Goal: Task Accomplishment & Management: Use online tool/utility

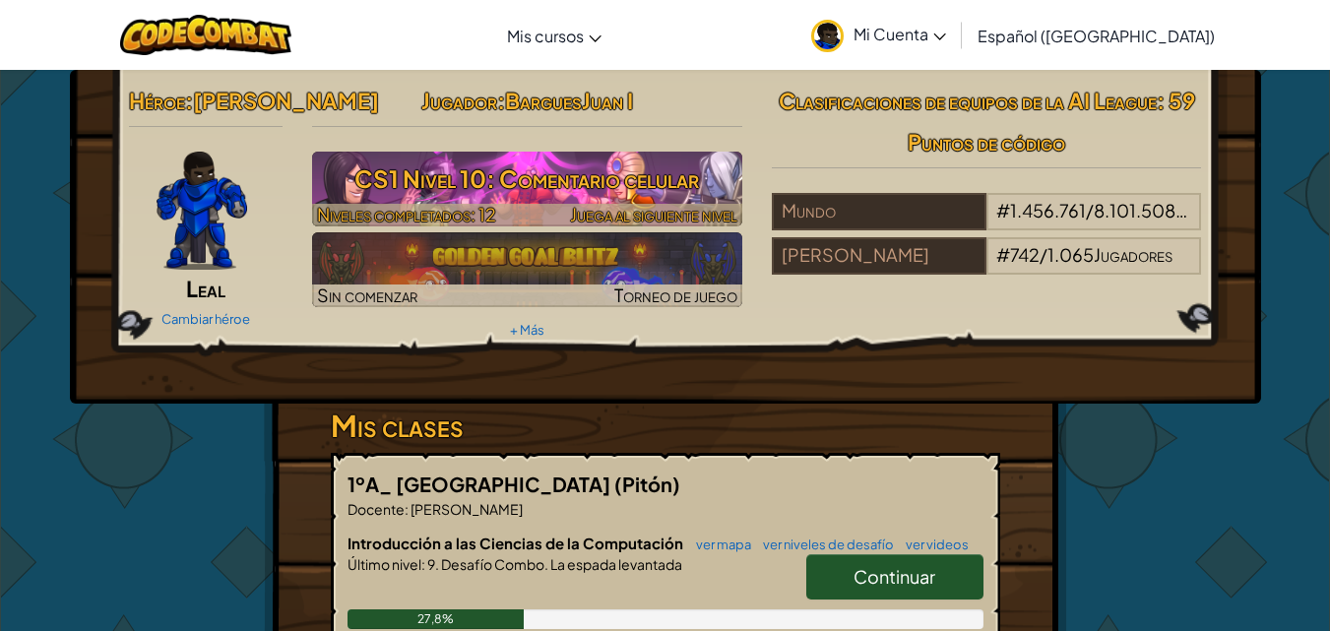
click at [595, 173] on font "CS1 Nivel 10: Comentario celular" at bounding box center [527, 178] width 345 height 30
select select "es-419"
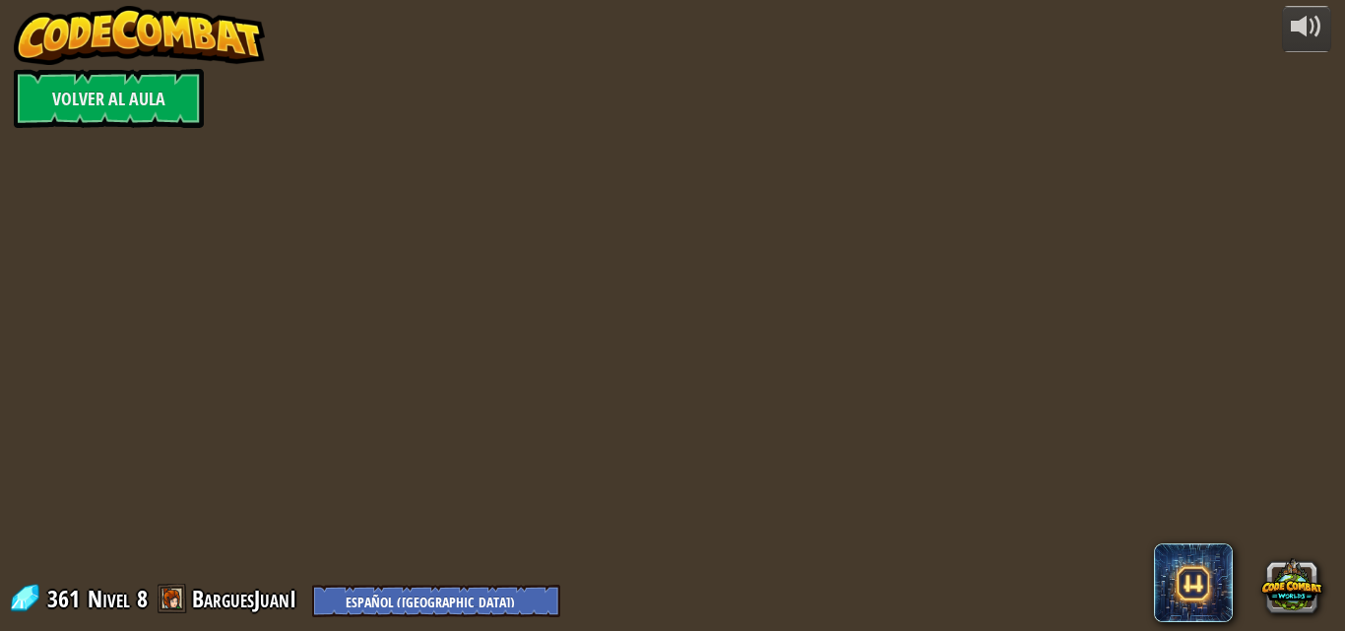
select select "es-419"
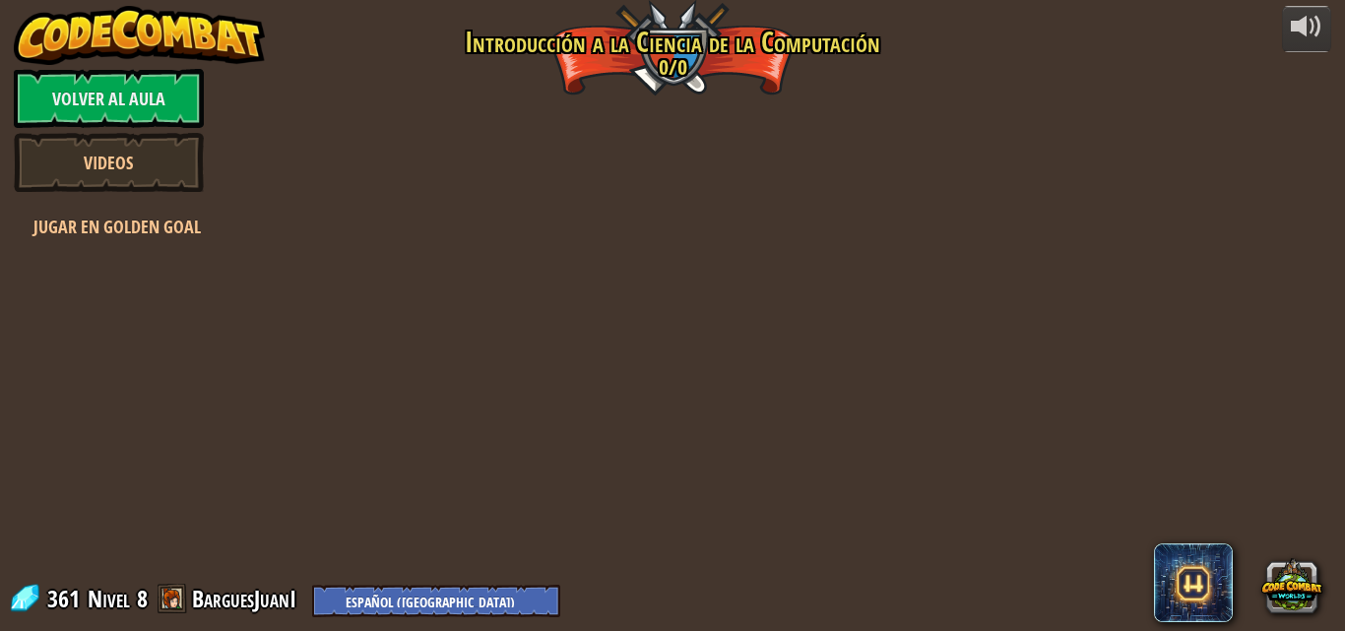
select select "es-419"
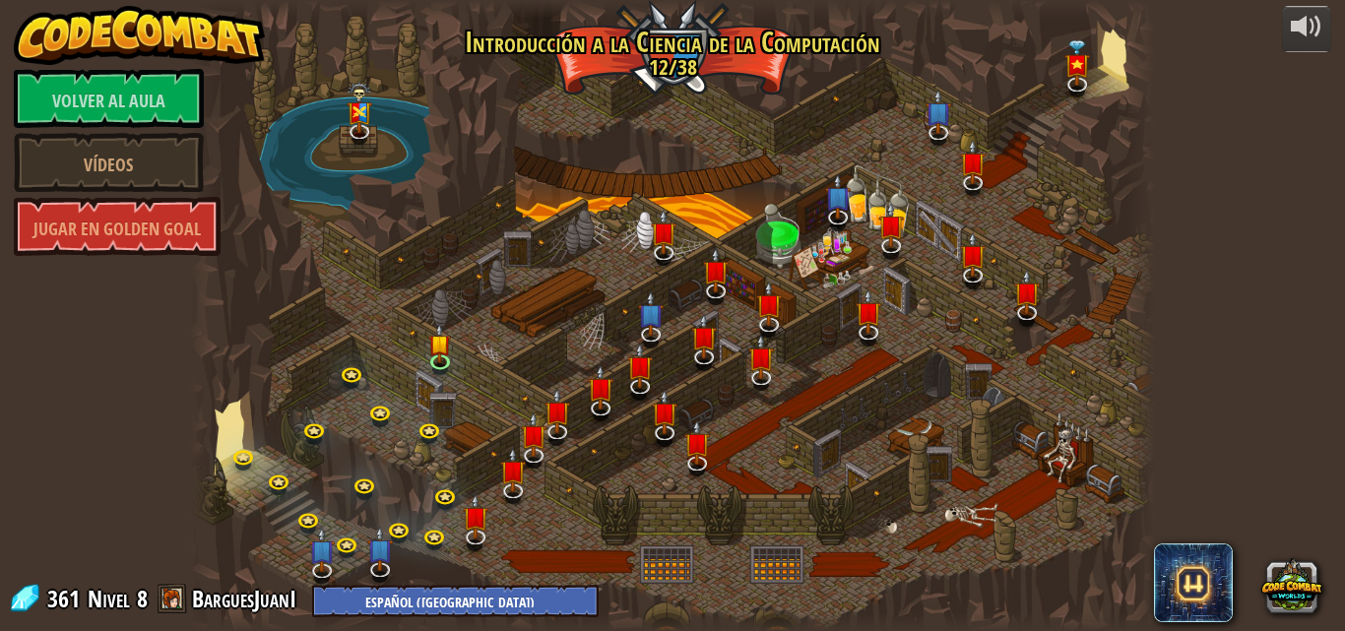
select select "es-419"
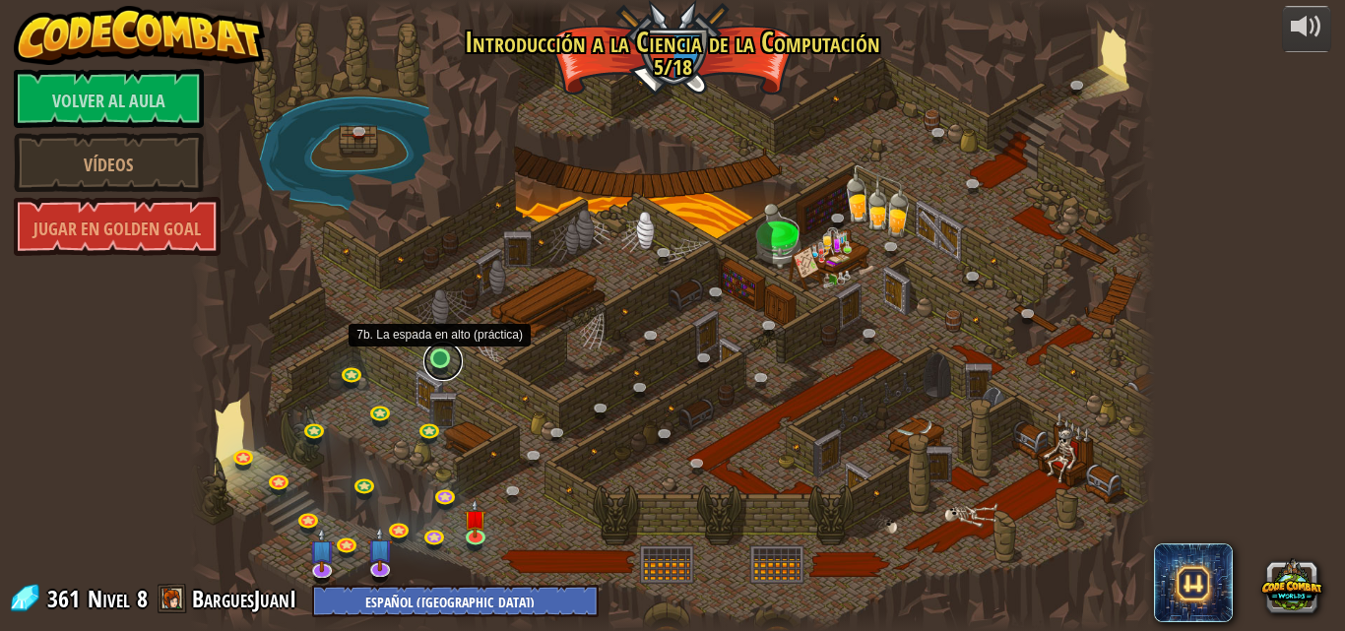
click at [443, 352] on link at bounding box center [442, 361] width 39 height 39
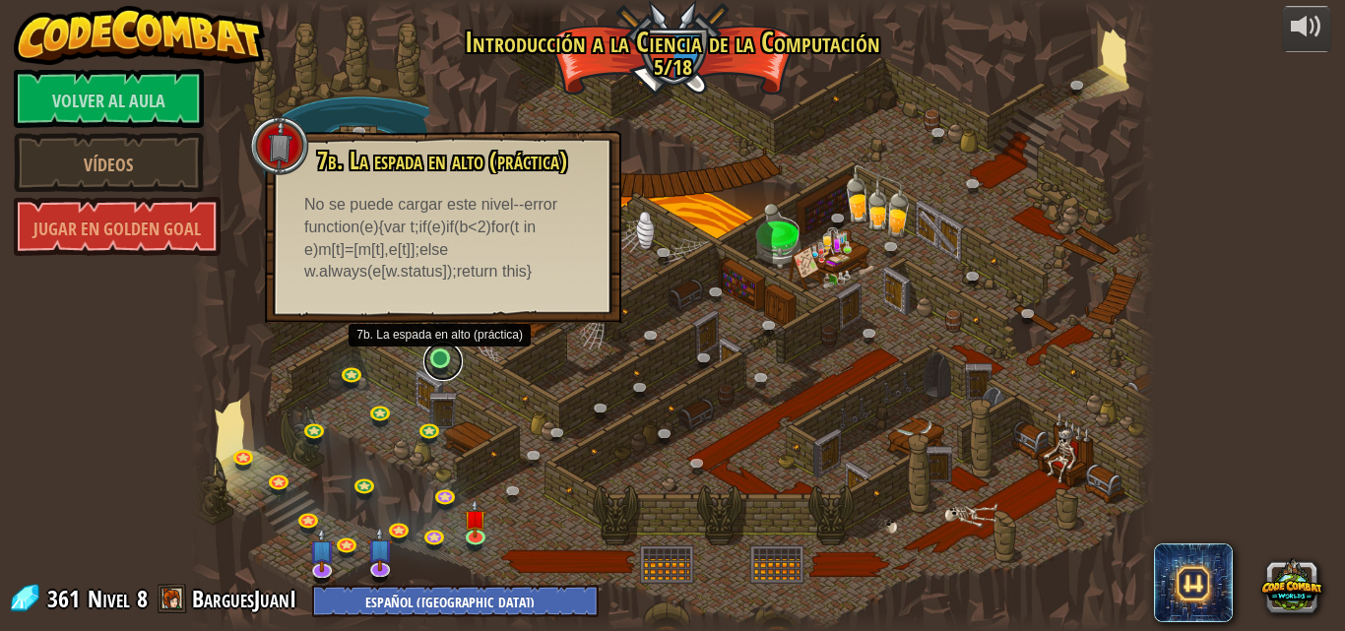
click at [443, 352] on link at bounding box center [442, 361] width 39 height 39
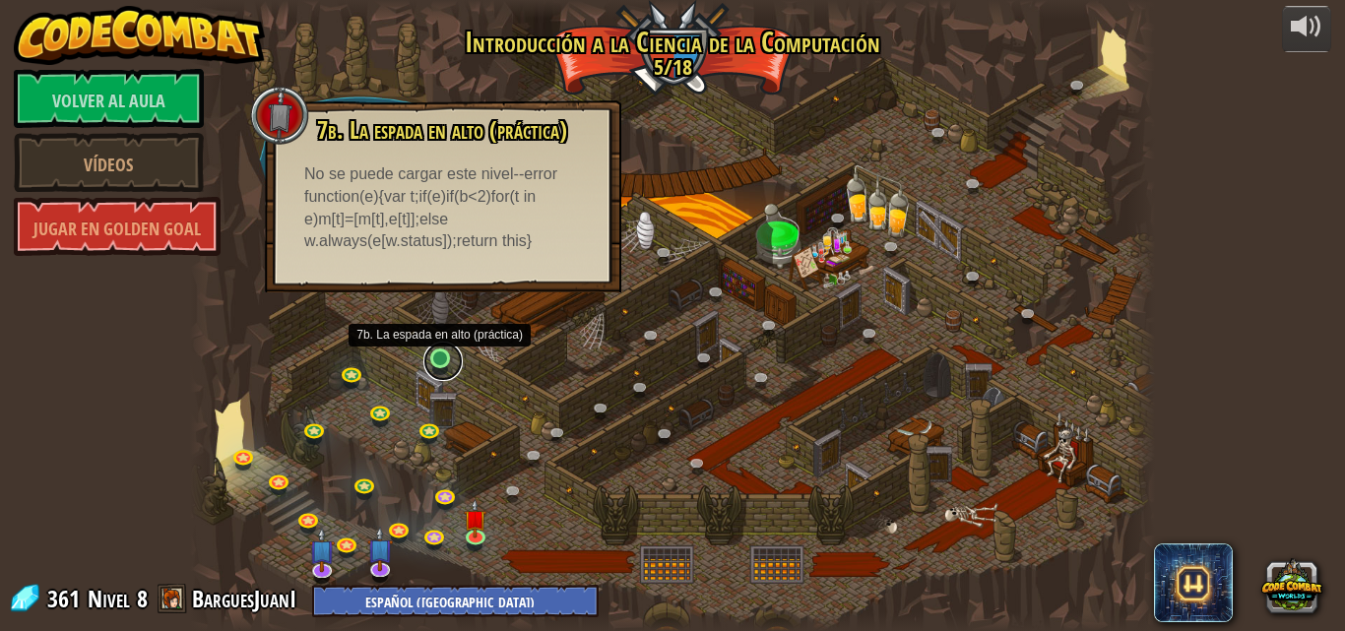
click at [443, 352] on link at bounding box center [442, 361] width 39 height 39
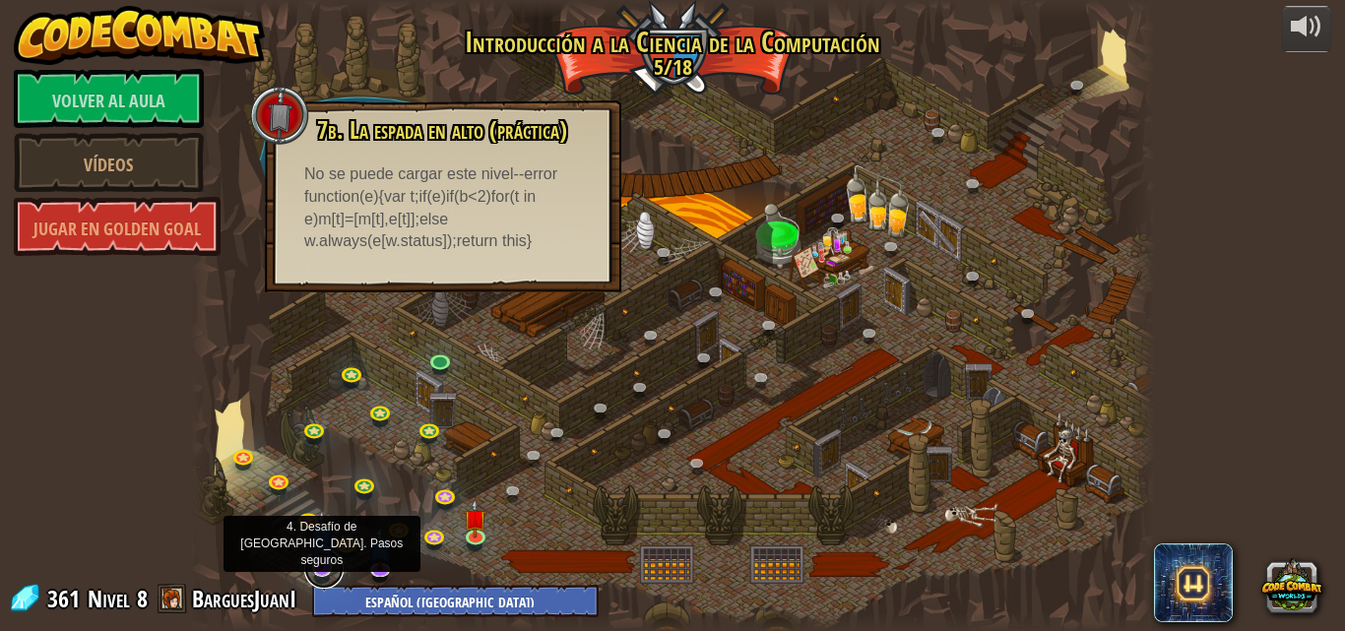
click at [325, 572] on link at bounding box center [323, 569] width 39 height 39
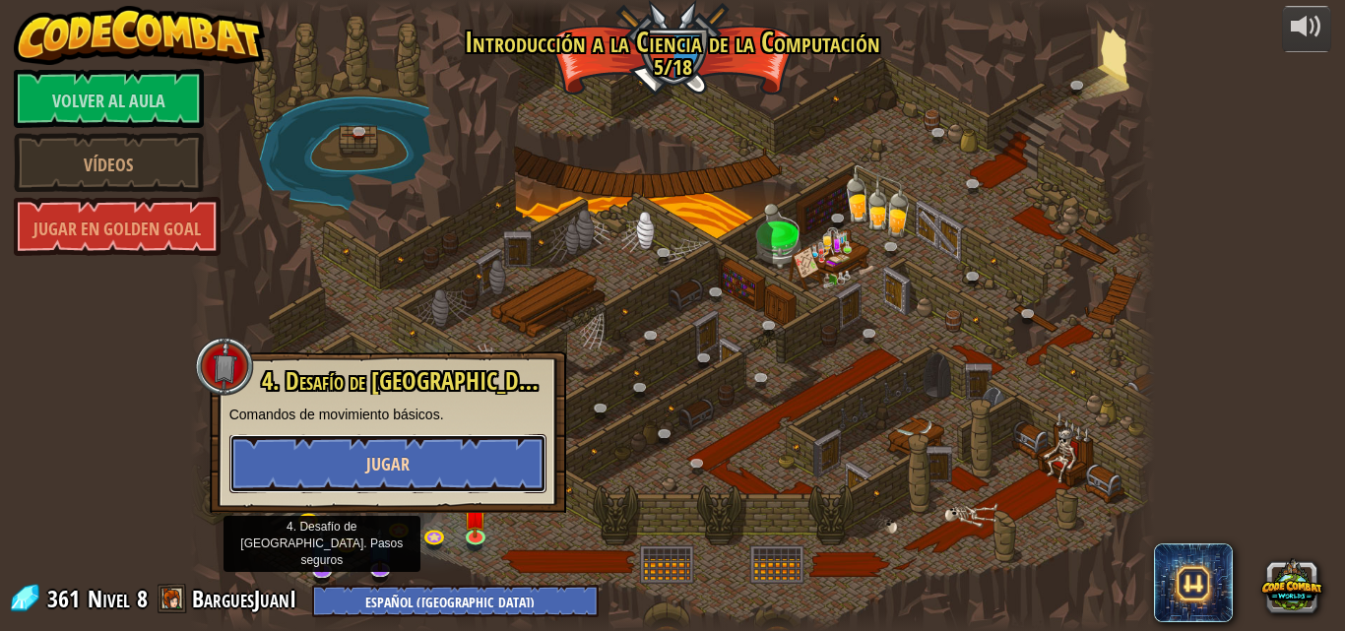
click at [454, 472] on button "Jugar" at bounding box center [387, 463] width 317 height 59
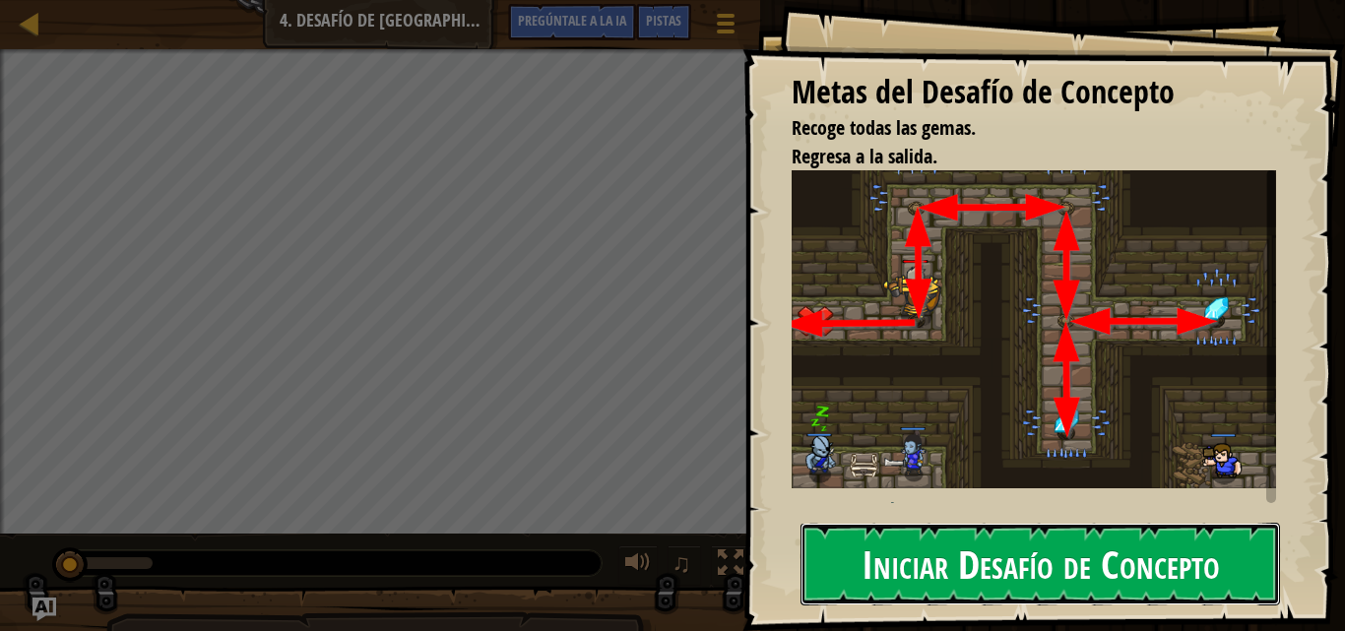
click at [1041, 538] on font "Iniciar Desafío de Concepto" at bounding box center [1041, 563] width 358 height 53
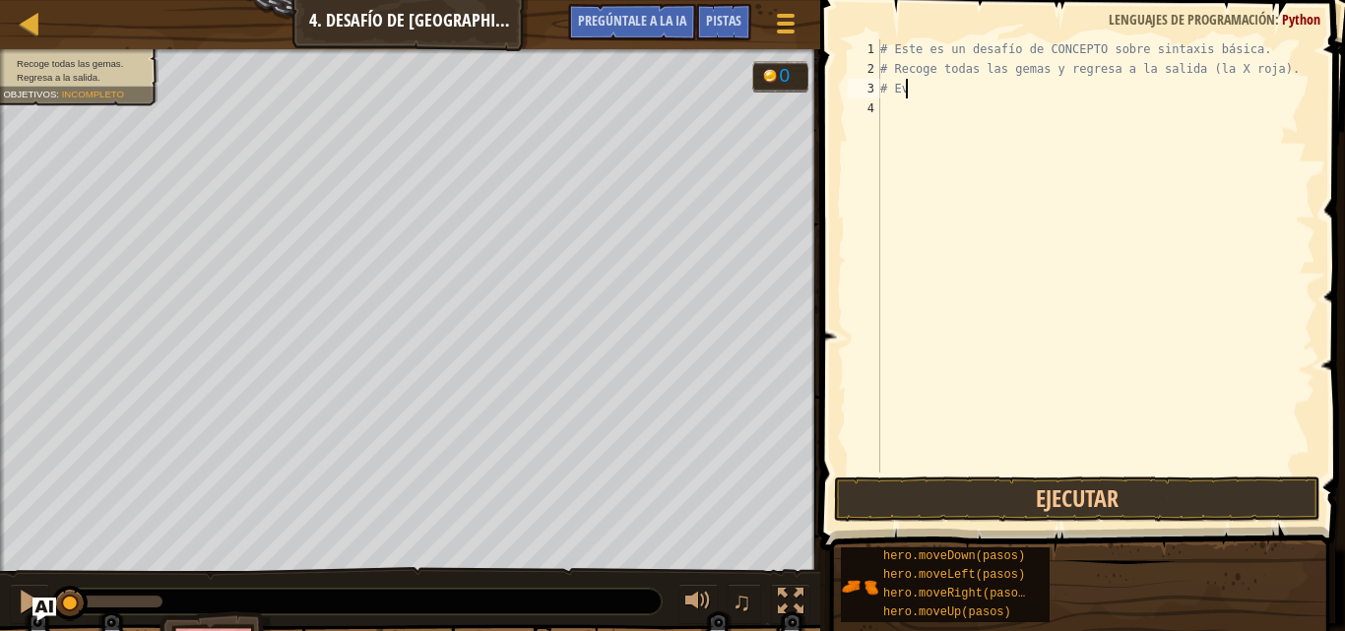
type textarea "#"
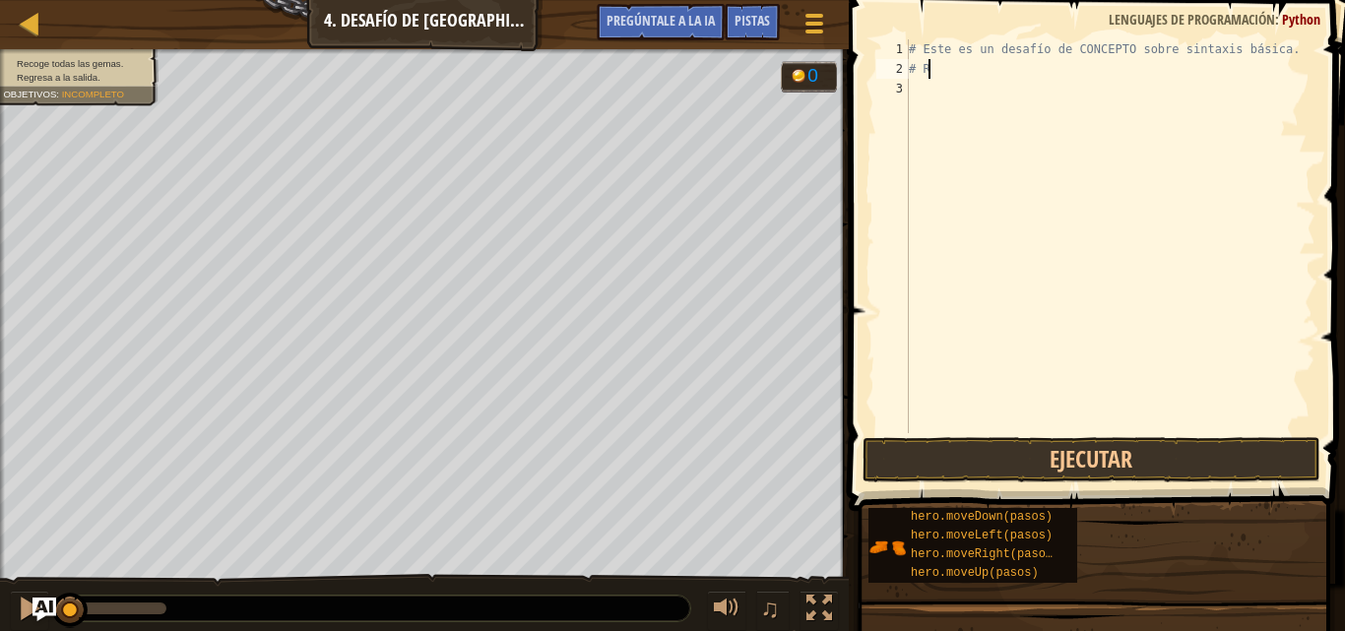
type textarea "#"
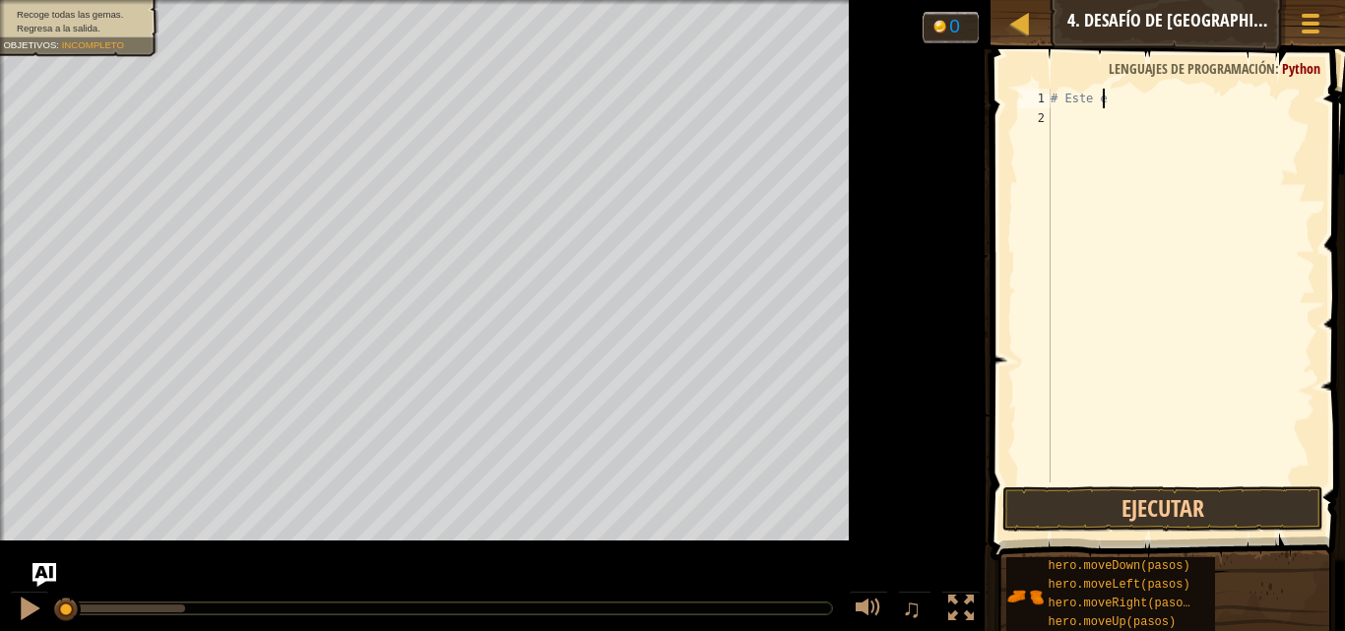
type textarea "#"
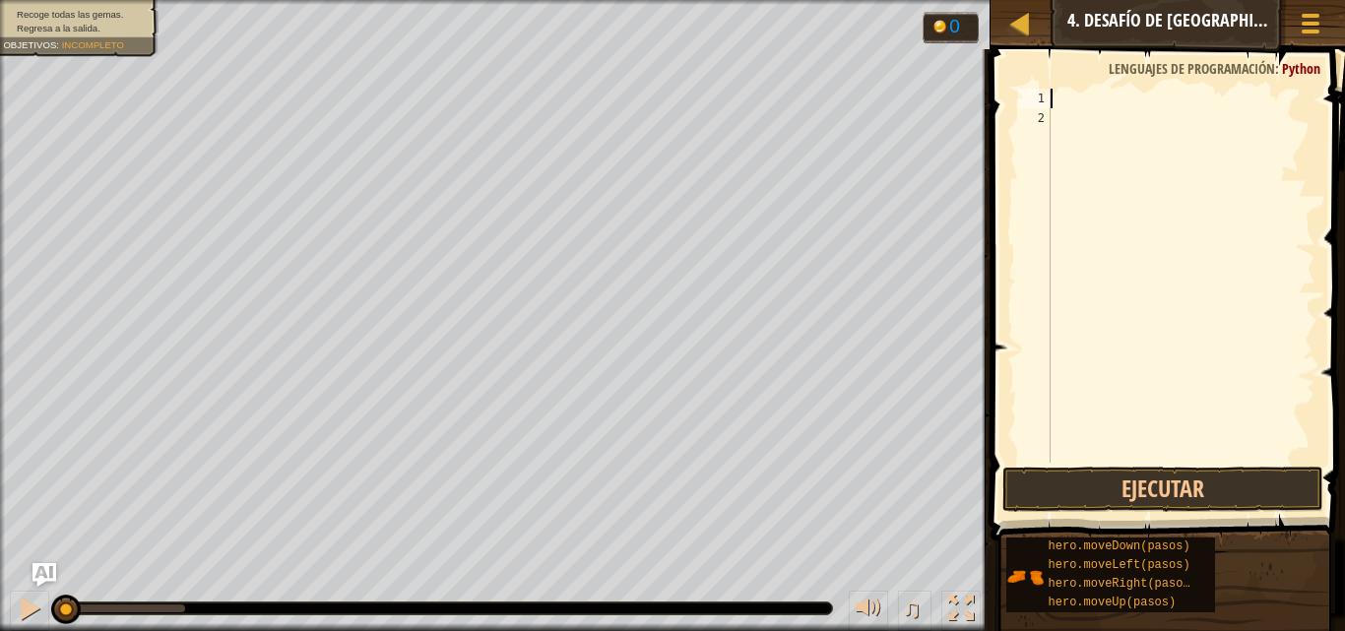
type textarea "m"
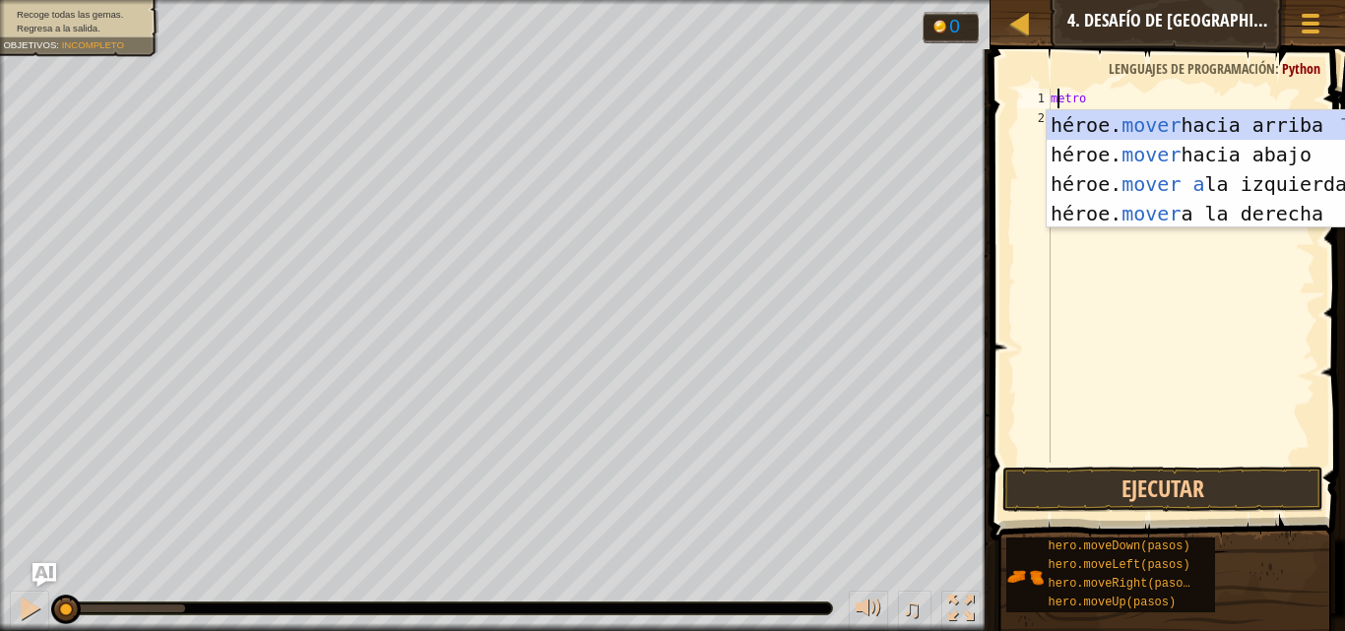
scroll to position [9, 0]
click at [1208, 134] on div "héroe. mover hacia arriba [PERSON_NAME] entrar héroe. mover hacia abajo [PERSON…" at bounding box center [1233, 198] width 372 height 177
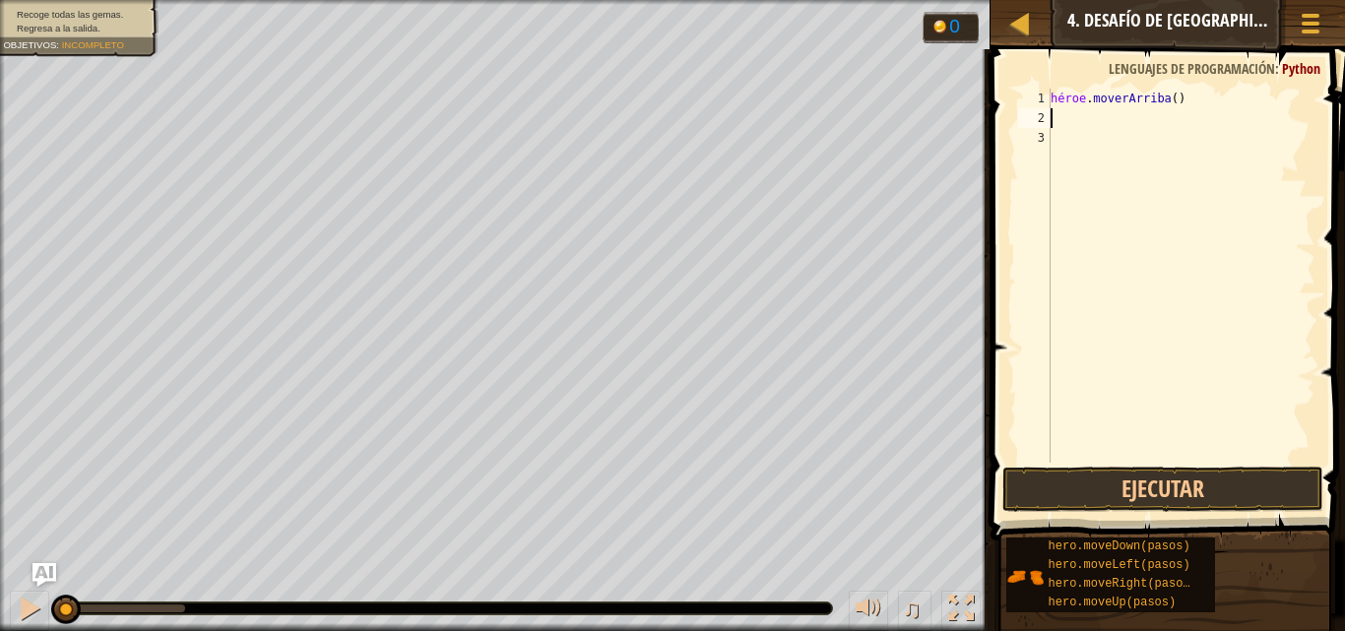
type textarea "m"
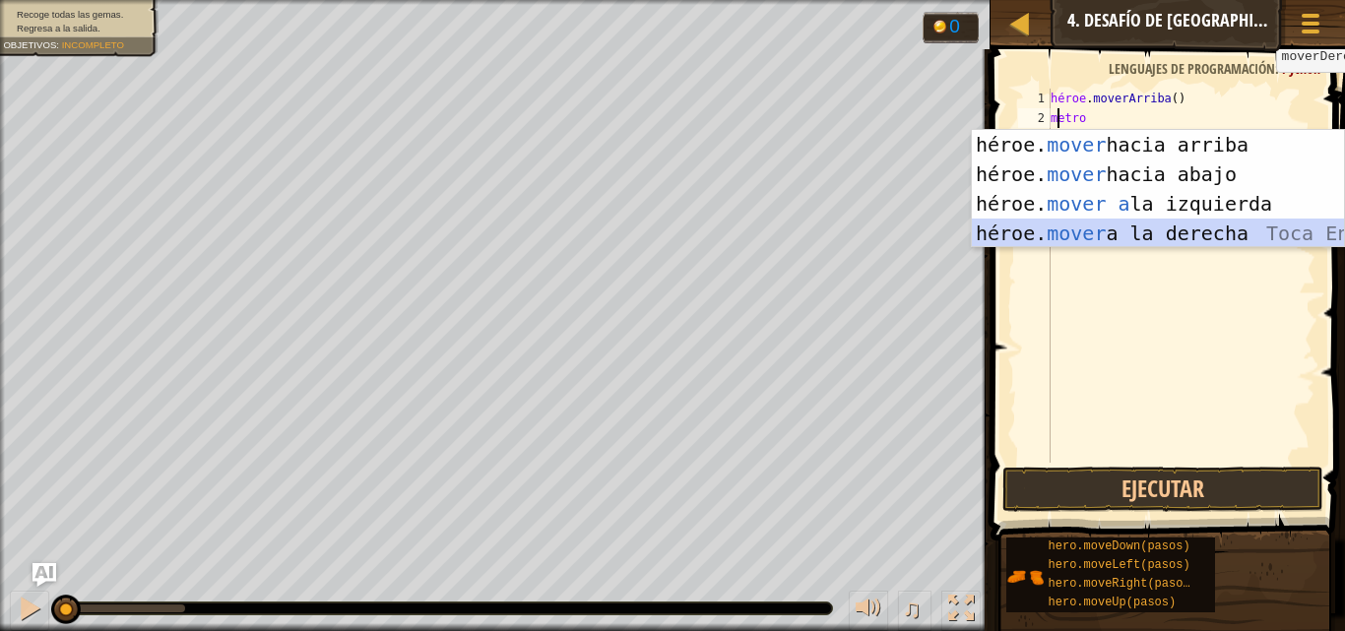
click at [1201, 222] on div "héroe. mover hacia arriba [PERSON_NAME] entrar héroe. mover hacia abajo [PERSON…" at bounding box center [1158, 218] width 372 height 177
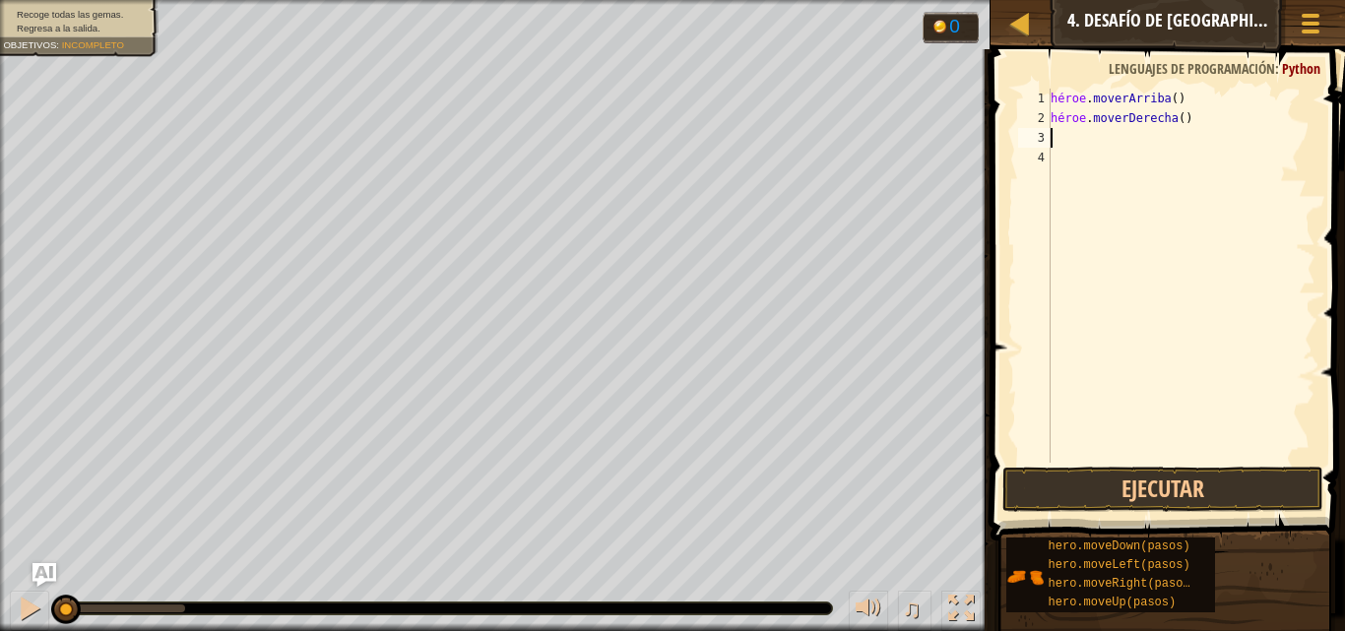
type textarea "m"
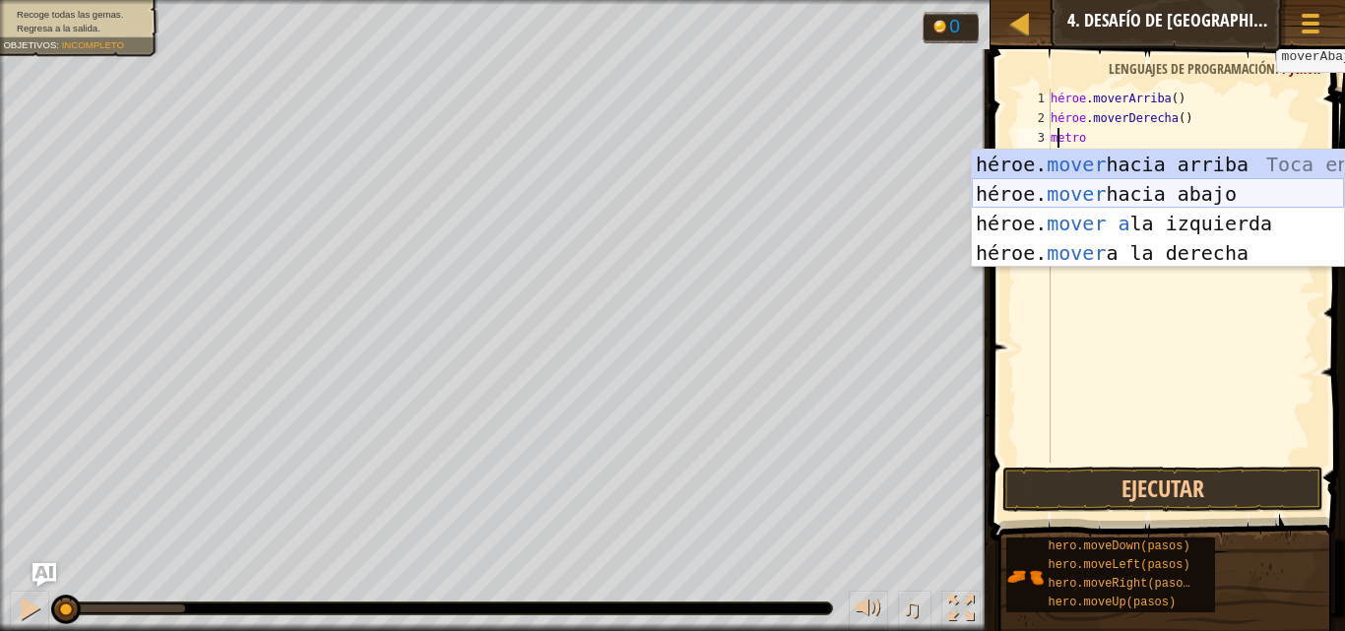
click at [1110, 191] on div "héroe. mover hacia arriba [PERSON_NAME] entrar héroe. mover hacia abajo [PERSON…" at bounding box center [1158, 238] width 372 height 177
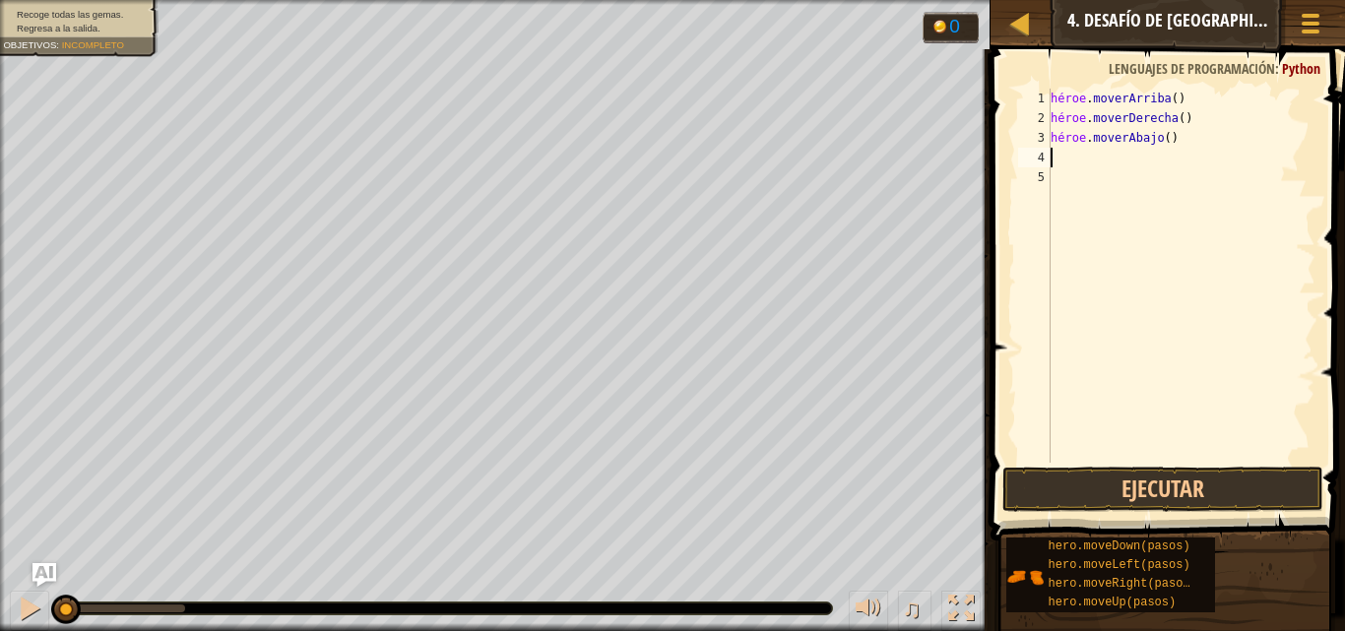
type textarea "m"
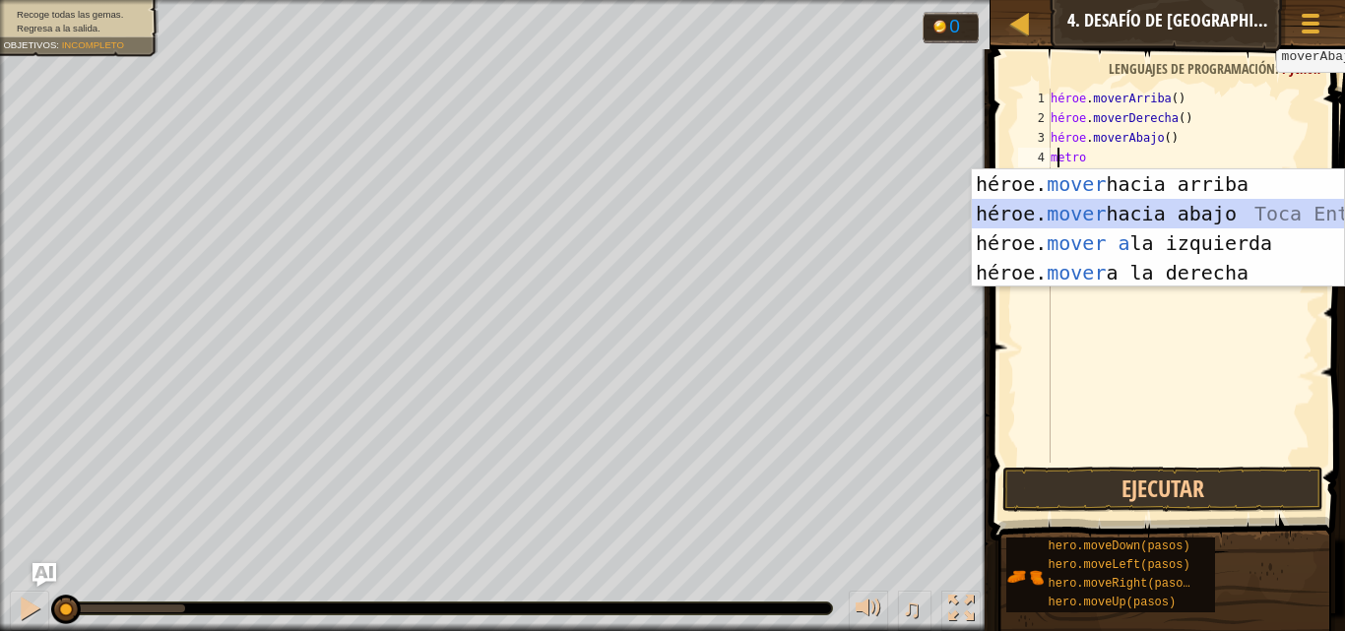
click at [1116, 208] on div "héroe. mover hacia arriba [PERSON_NAME] entrar héroe. mover hacia abajo [PERSON…" at bounding box center [1158, 257] width 372 height 177
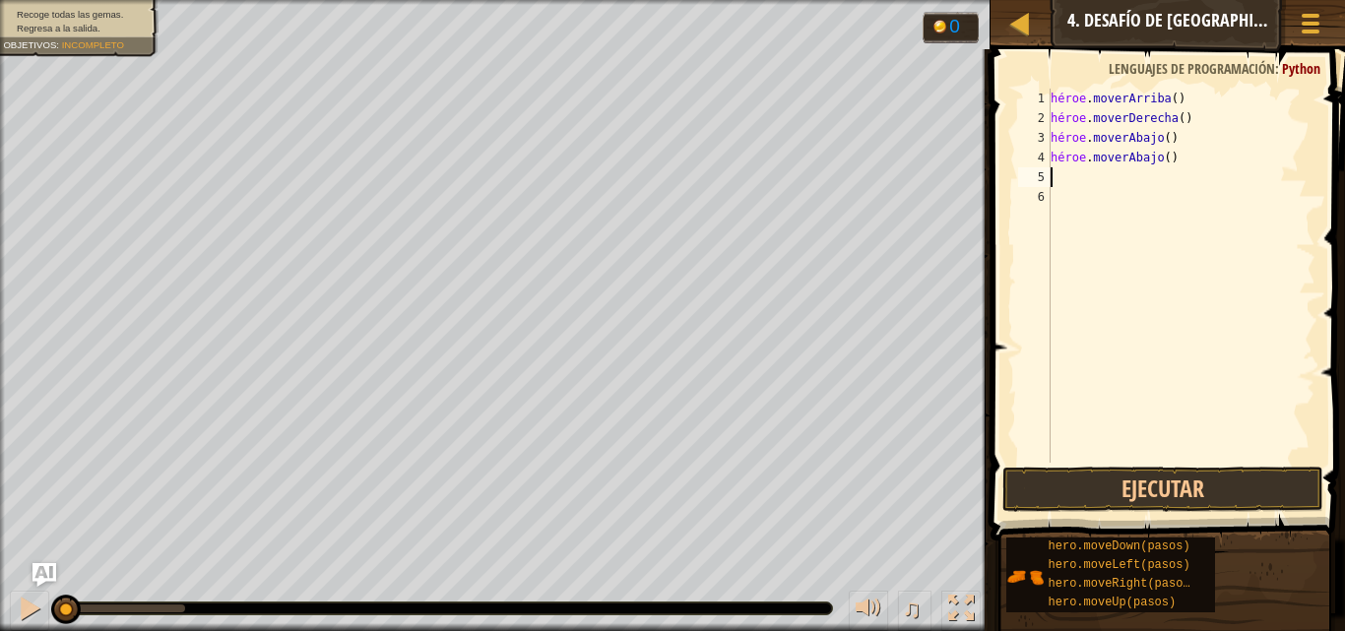
type textarea "m"
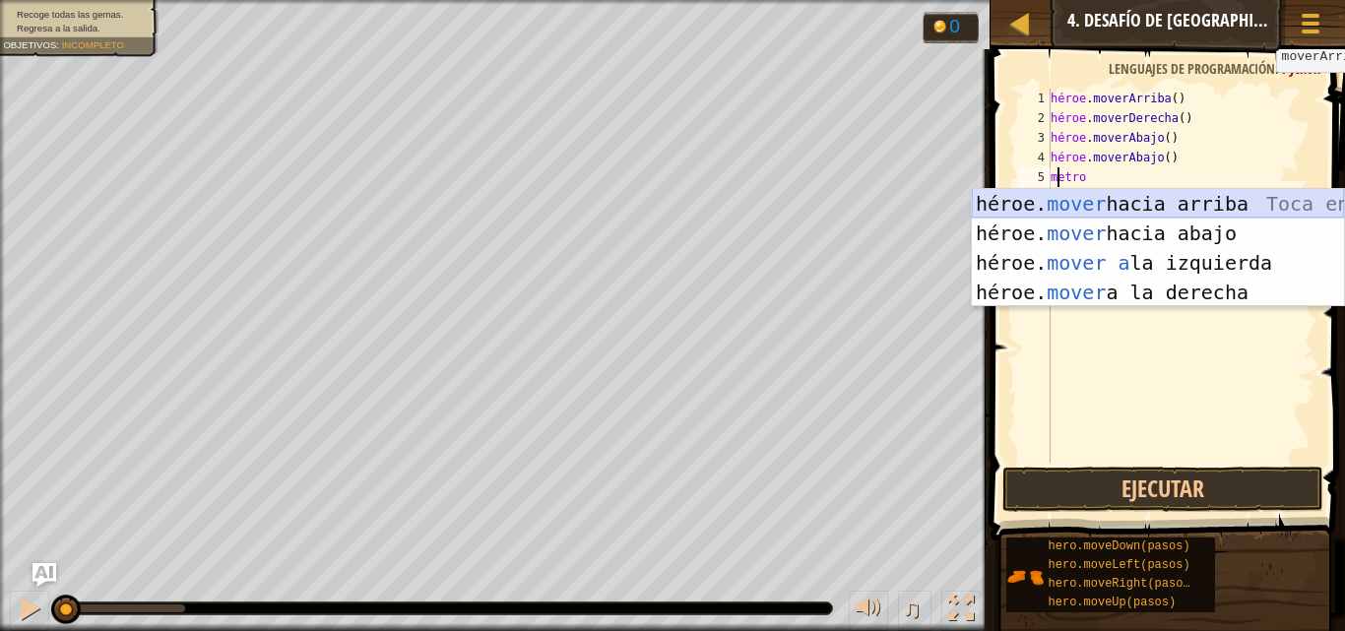
click at [1092, 198] on div "héroe. mover hacia arriba [PERSON_NAME] entrar héroe. mover hacia abajo [PERSON…" at bounding box center [1158, 277] width 372 height 177
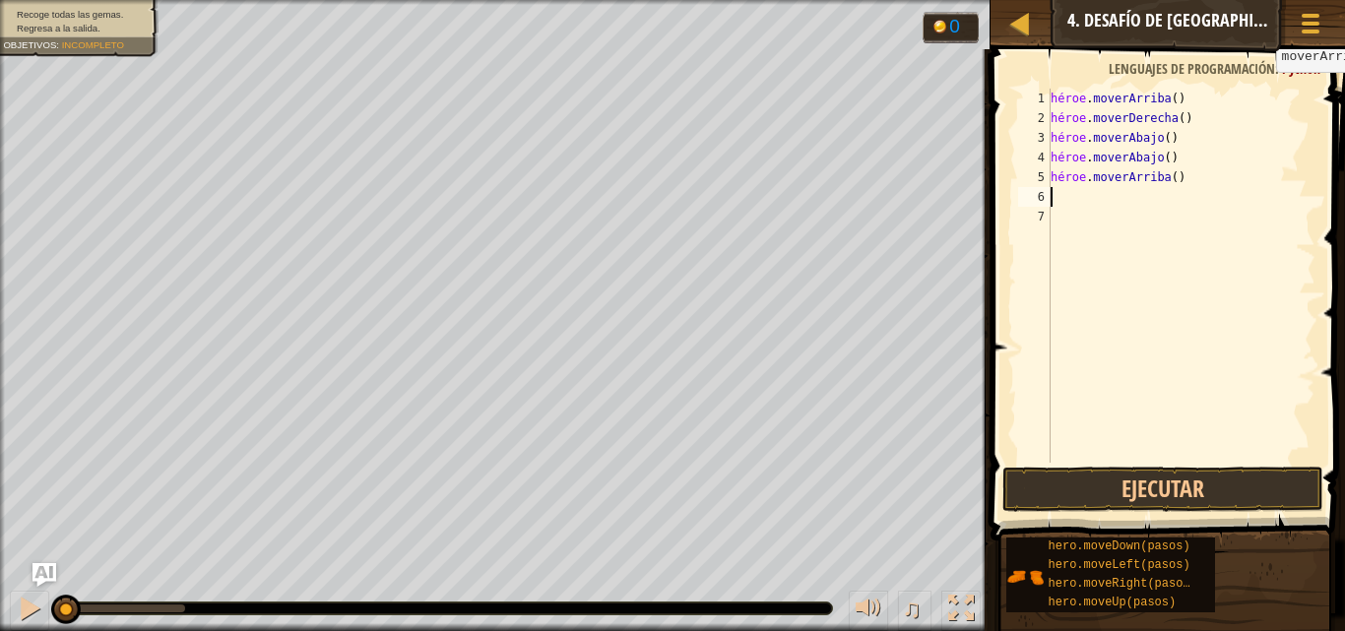
type textarea "m"
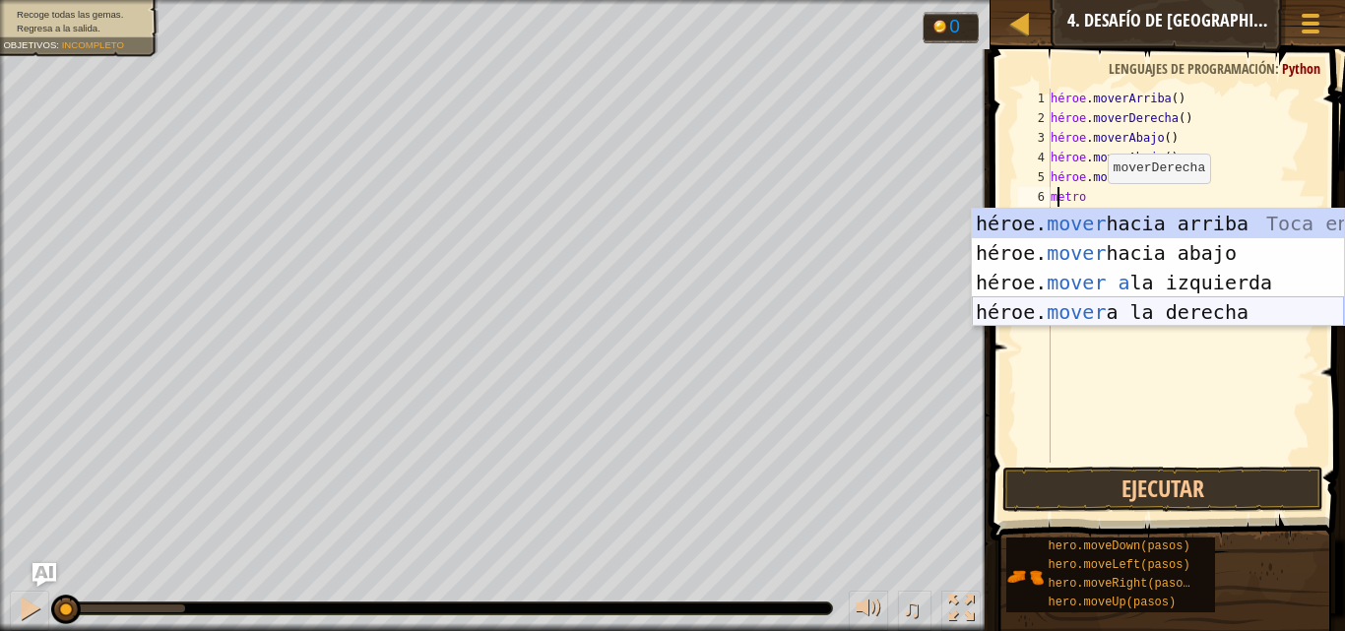
click at [1151, 310] on div "héroe. mover hacia arriba [PERSON_NAME] entrar héroe. mover hacia abajo [PERSON…" at bounding box center [1158, 297] width 372 height 177
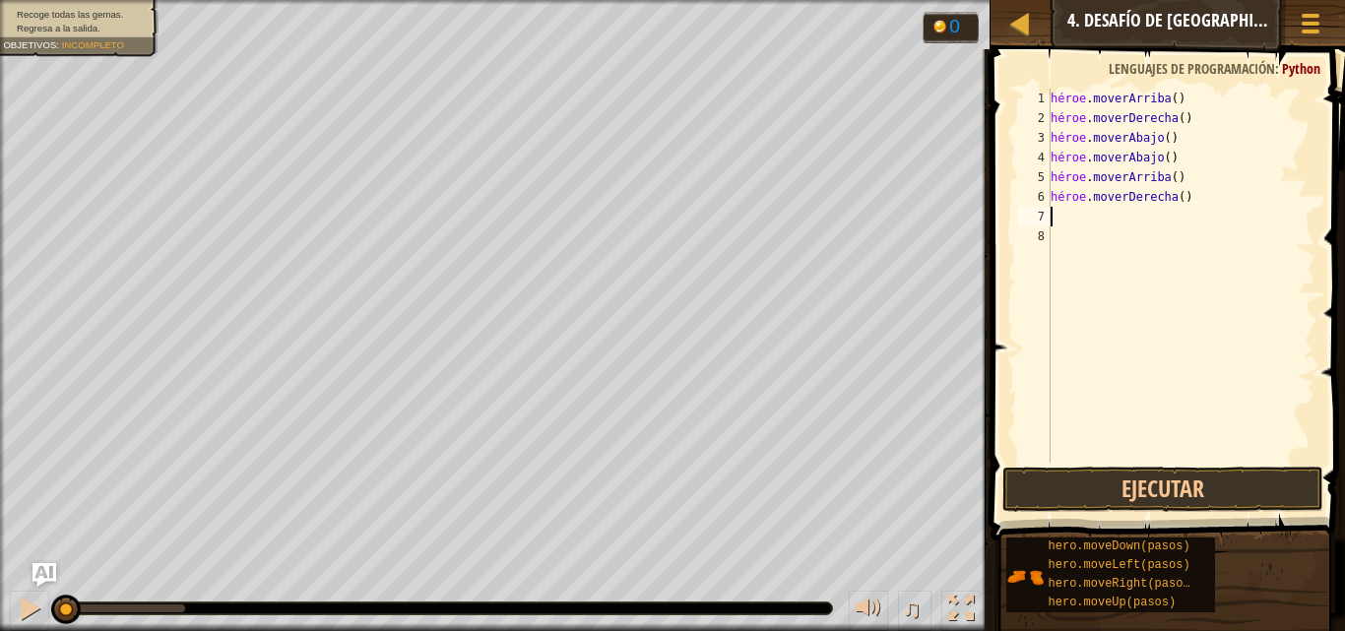
type textarea "m"
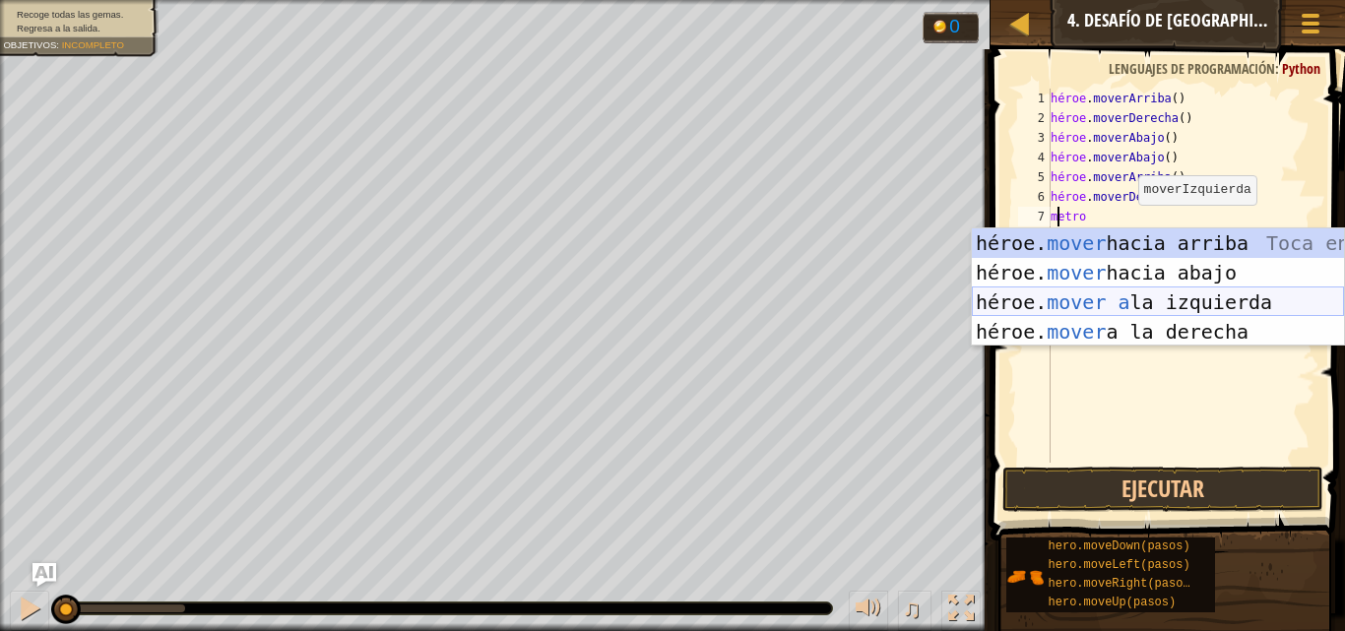
click at [1091, 295] on div "héroe. mover hacia arriba [PERSON_NAME] entrar héroe. mover hacia abajo [PERSON…" at bounding box center [1158, 316] width 372 height 177
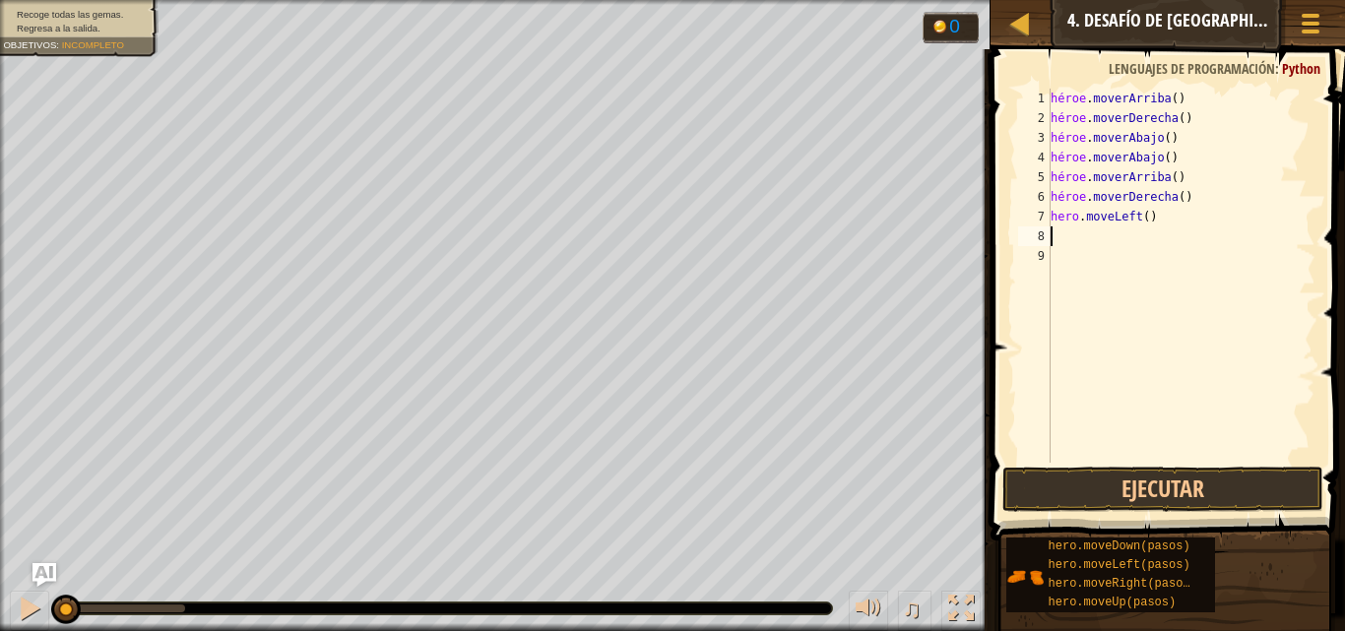
type textarea "m"
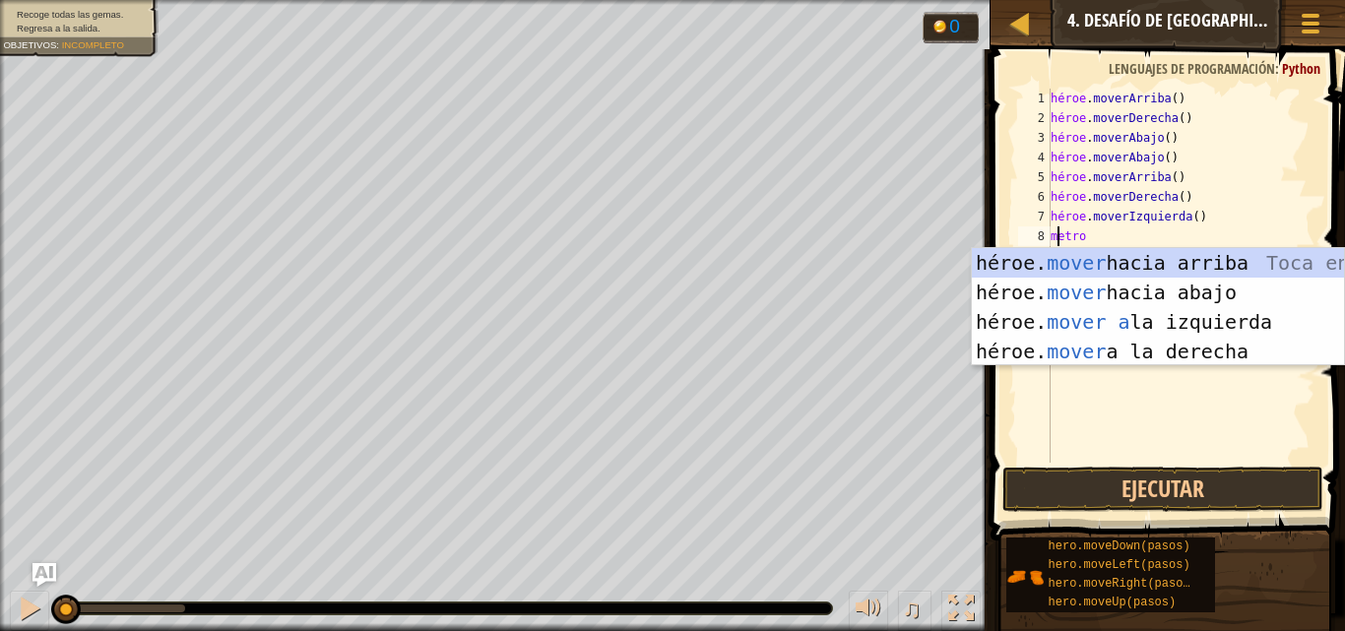
click at [1098, 268] on div "héroe. mover hacia arriba [PERSON_NAME] entrar héroe. mover hacia abajo [PERSON…" at bounding box center [1158, 336] width 372 height 177
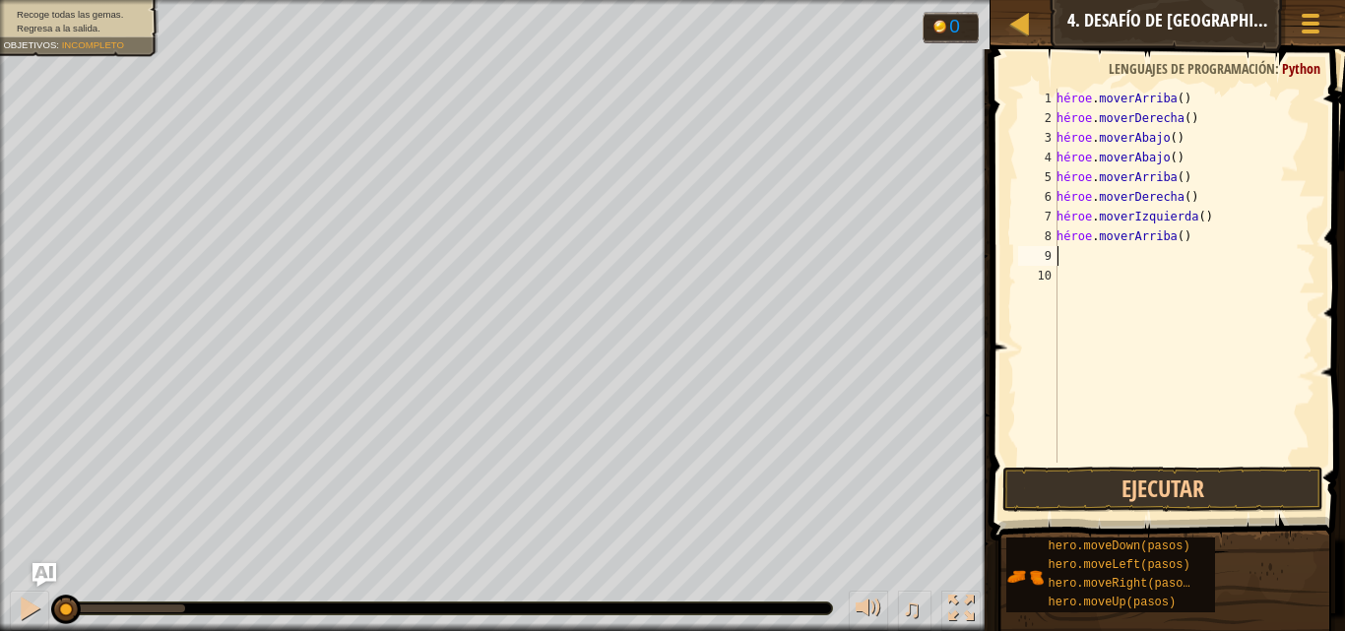
click at [1080, 262] on div "héroe . [PERSON_NAME] ( ) héroe . moverDerecha ( ) héroe . moverAbajo ( ) héroe…" at bounding box center [1184, 296] width 263 height 414
type textarea "m"
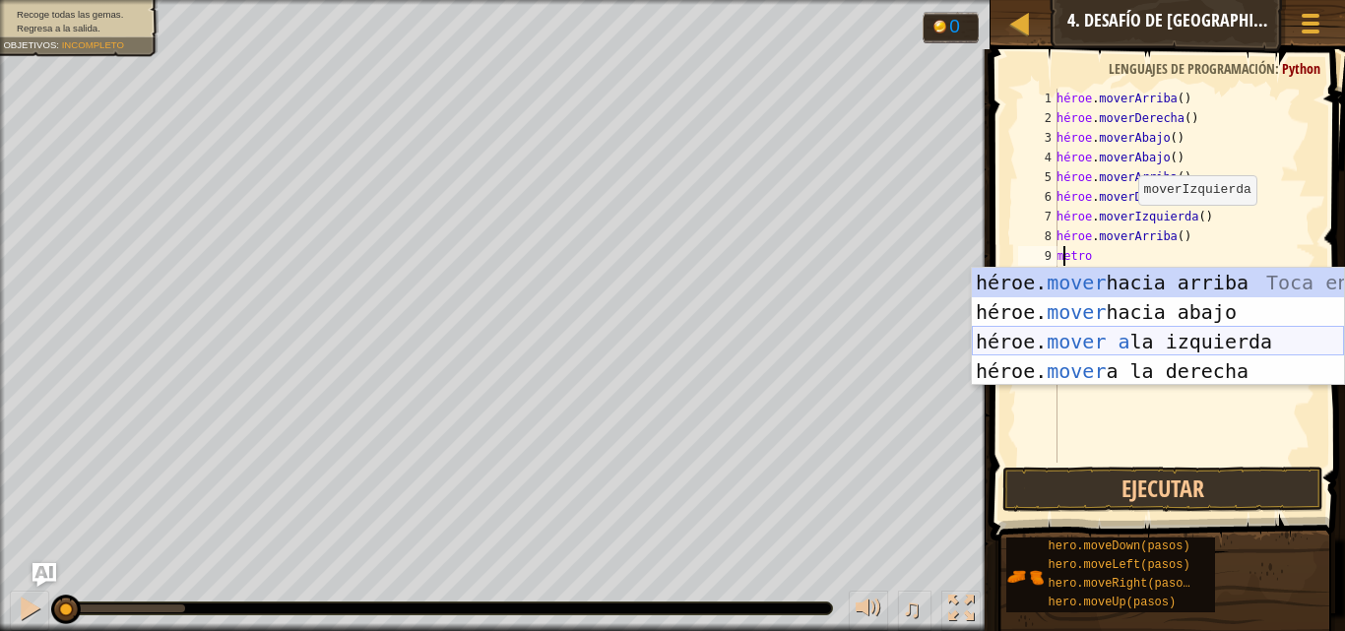
drag, startPoint x: 1187, startPoint y: 337, endPoint x: 1170, endPoint y: 336, distance: 16.8
click at [1186, 336] on div "héroe. mover hacia arriba [PERSON_NAME] entrar héroe. mover hacia abajo [PERSON…" at bounding box center [1158, 356] width 372 height 177
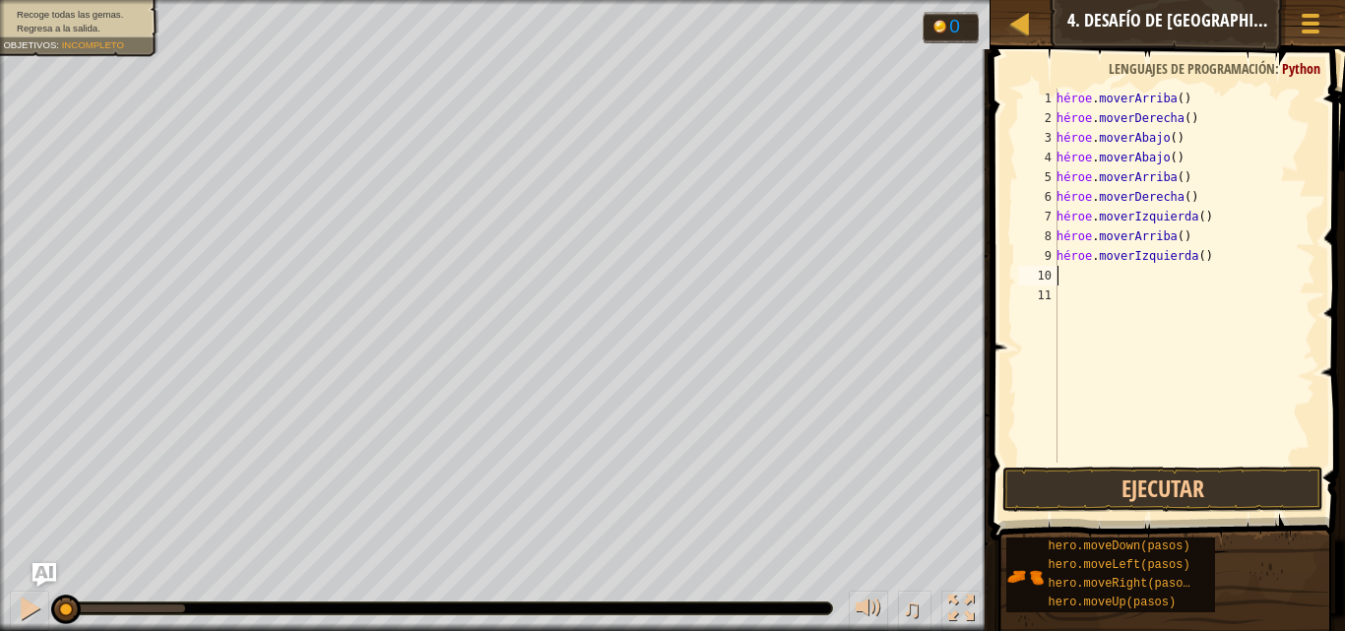
type textarea "m"
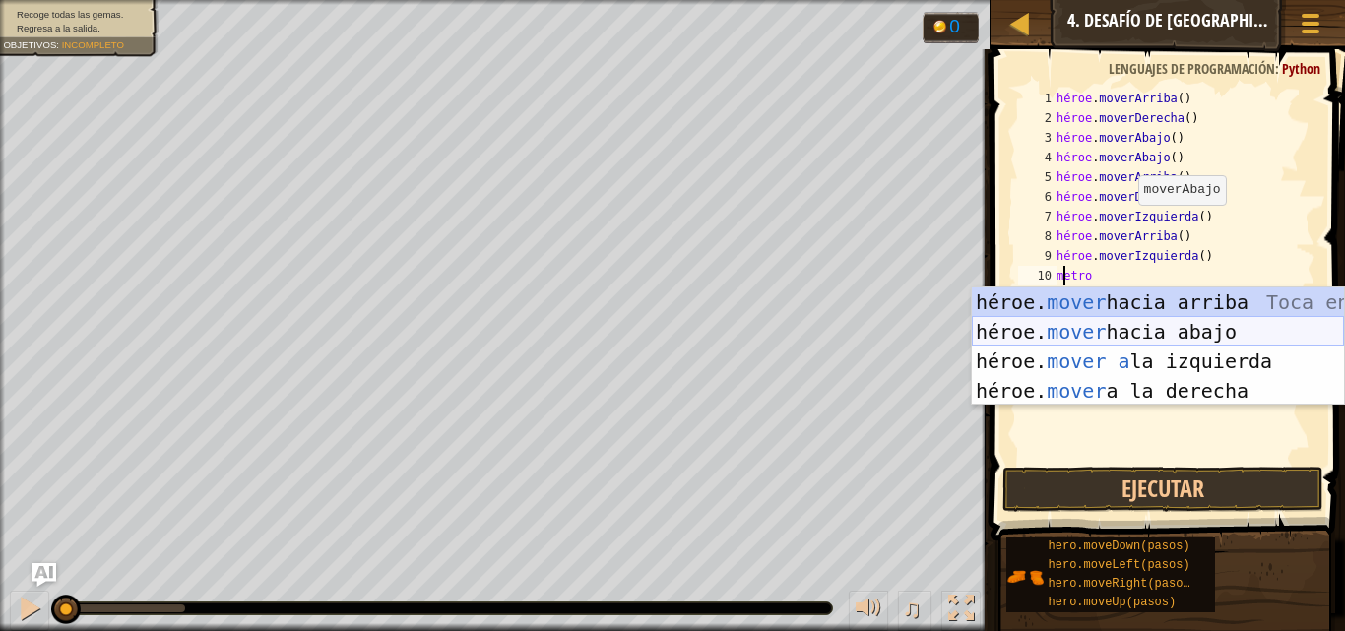
click at [1127, 334] on div "héroe. mover hacia arriba [PERSON_NAME] entrar héroe. mover hacia abajo [PERSON…" at bounding box center [1158, 376] width 372 height 177
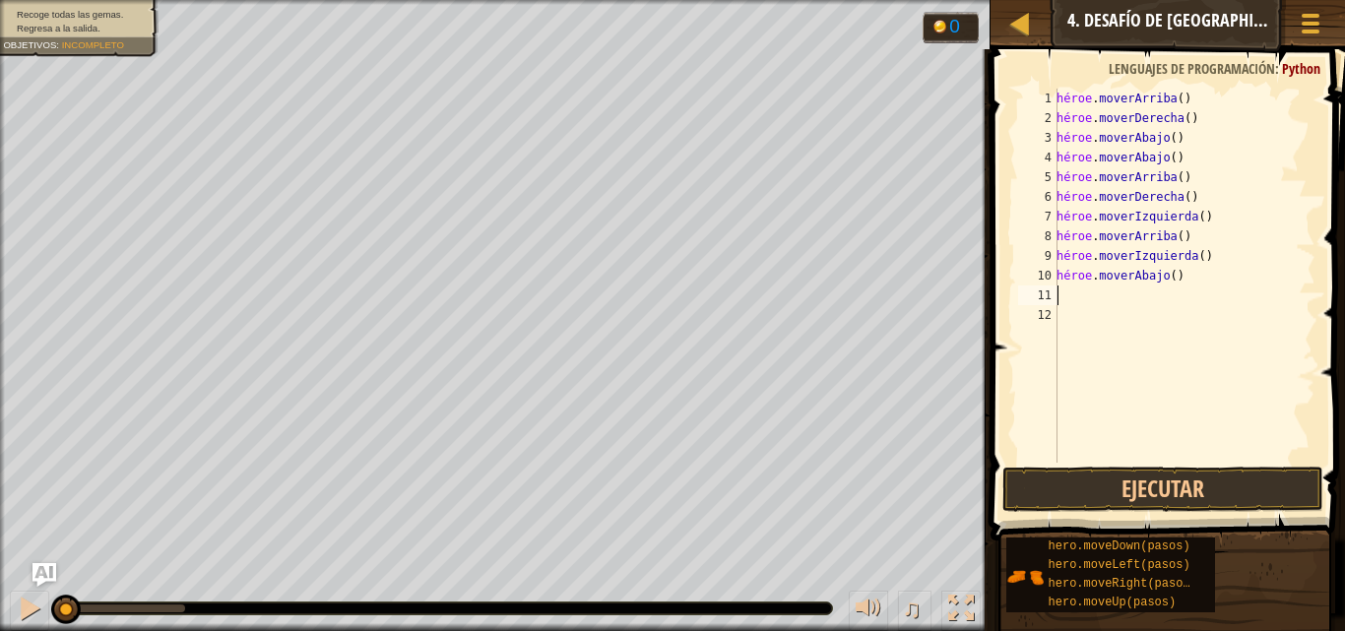
click at [1077, 296] on div "héroe . [PERSON_NAME] ( ) héroe . moverDerecha ( ) héroe . moverAbajo ( ) héroe…" at bounding box center [1184, 296] width 263 height 414
type textarea "m"
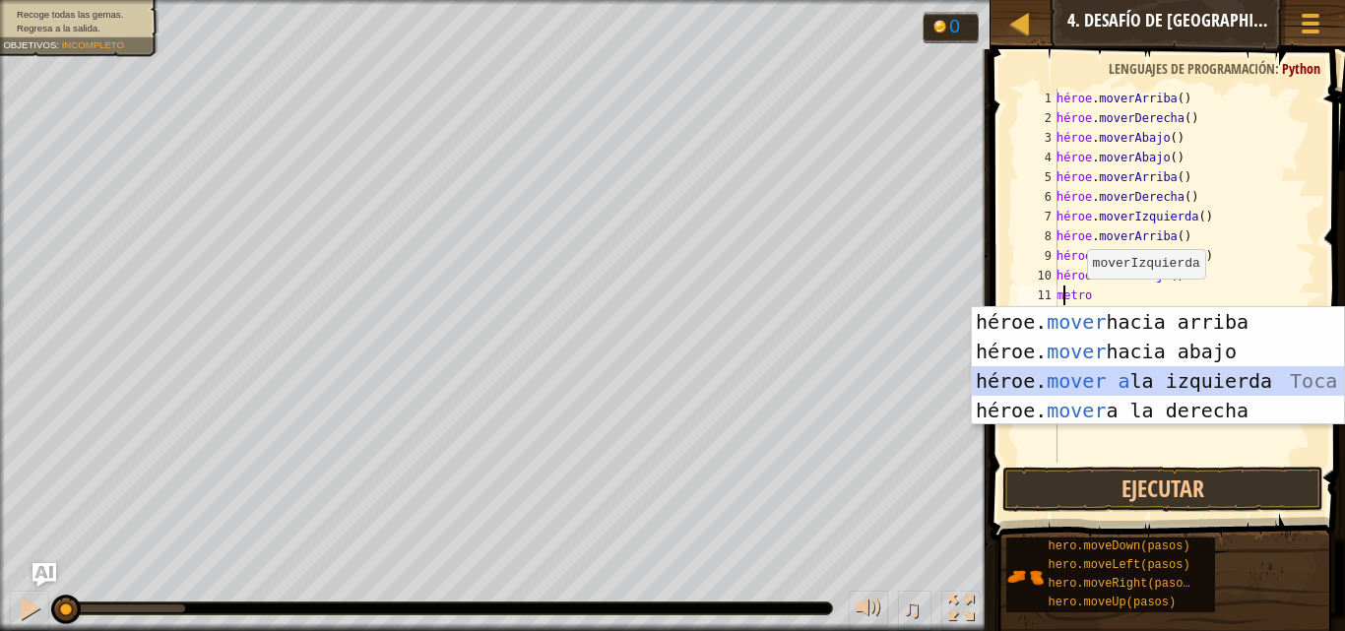
click at [1122, 387] on div "héroe. mover hacia arriba [PERSON_NAME] entrar héroe. mover hacia abajo [PERSON…" at bounding box center [1158, 395] width 372 height 177
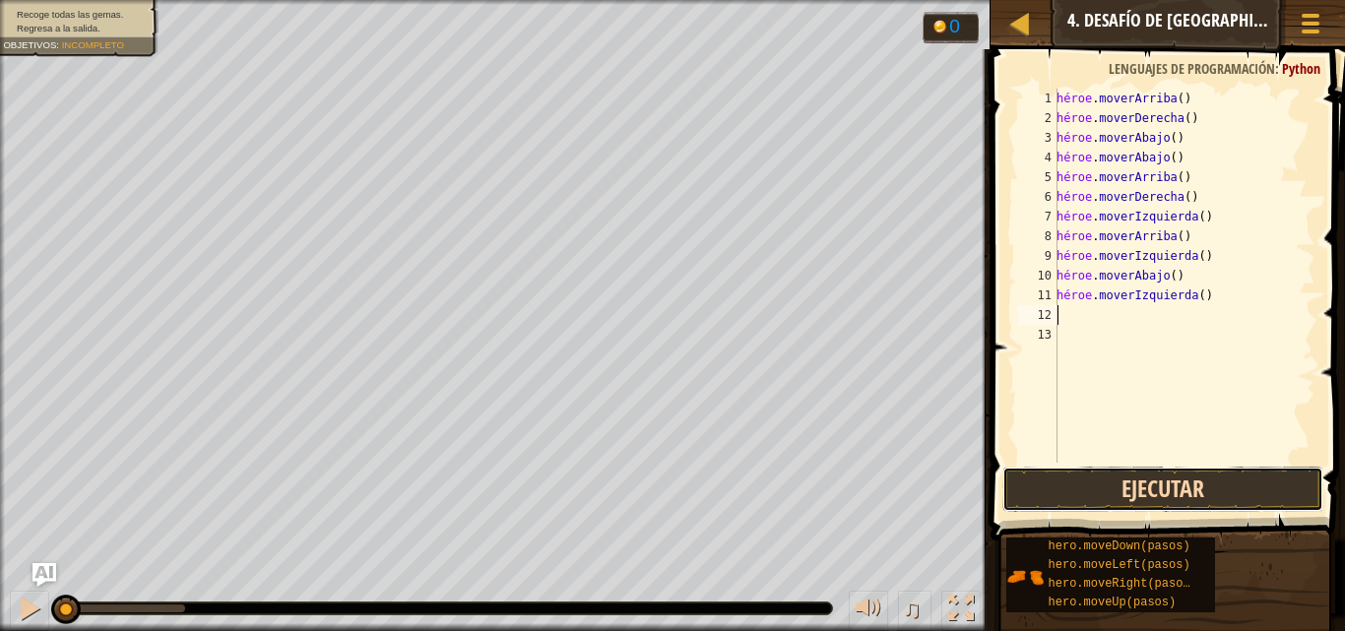
click at [1152, 470] on button "Ejecutar" at bounding box center [1163, 489] width 321 height 45
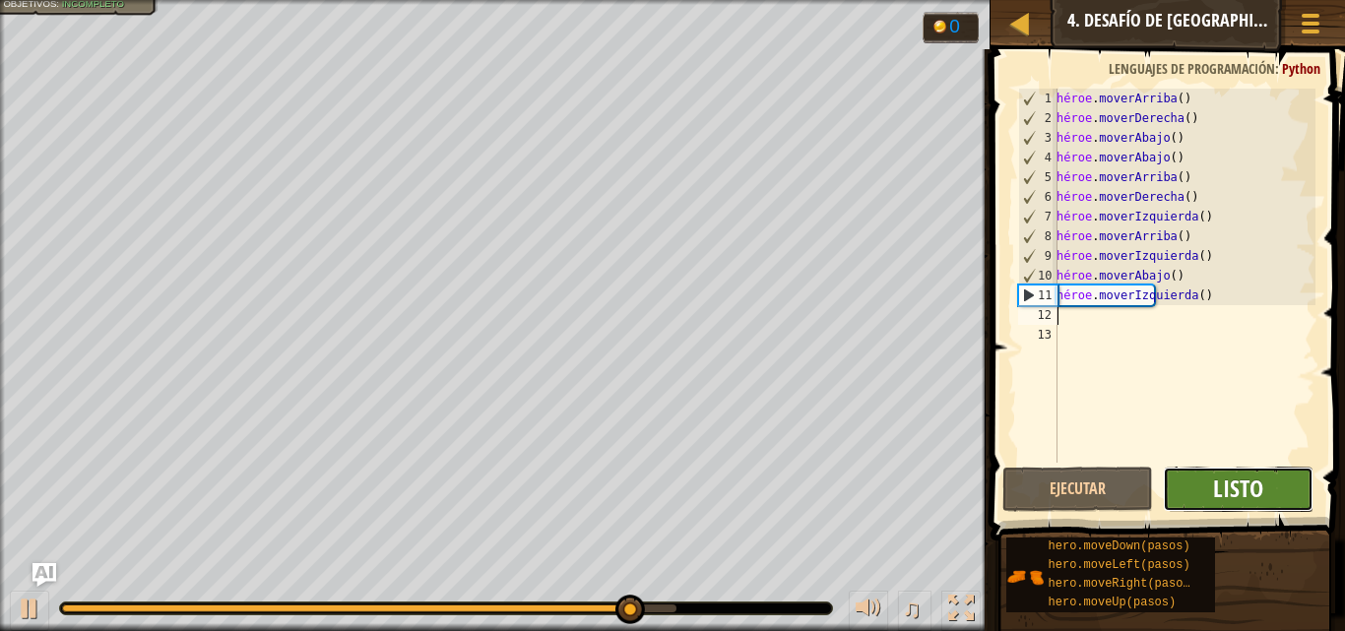
click at [1263, 485] on font "Listo" at bounding box center [1238, 489] width 50 height 32
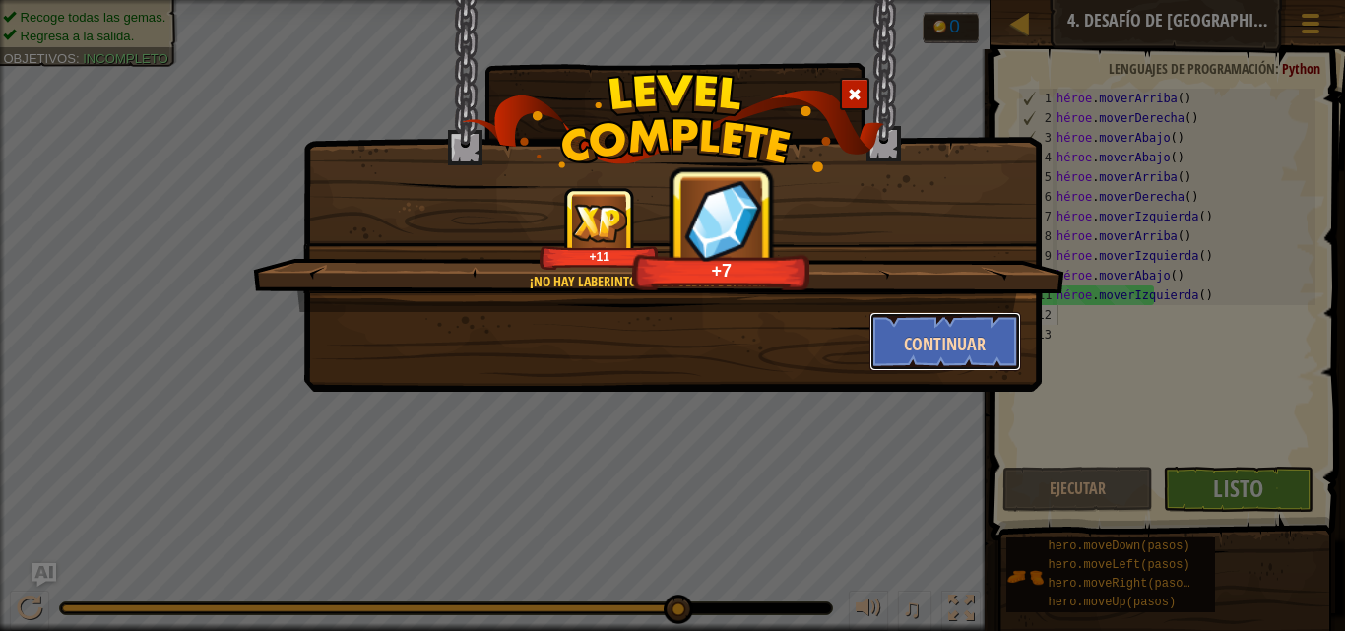
click at [959, 358] on button "Continuar" at bounding box center [946, 341] width 153 height 59
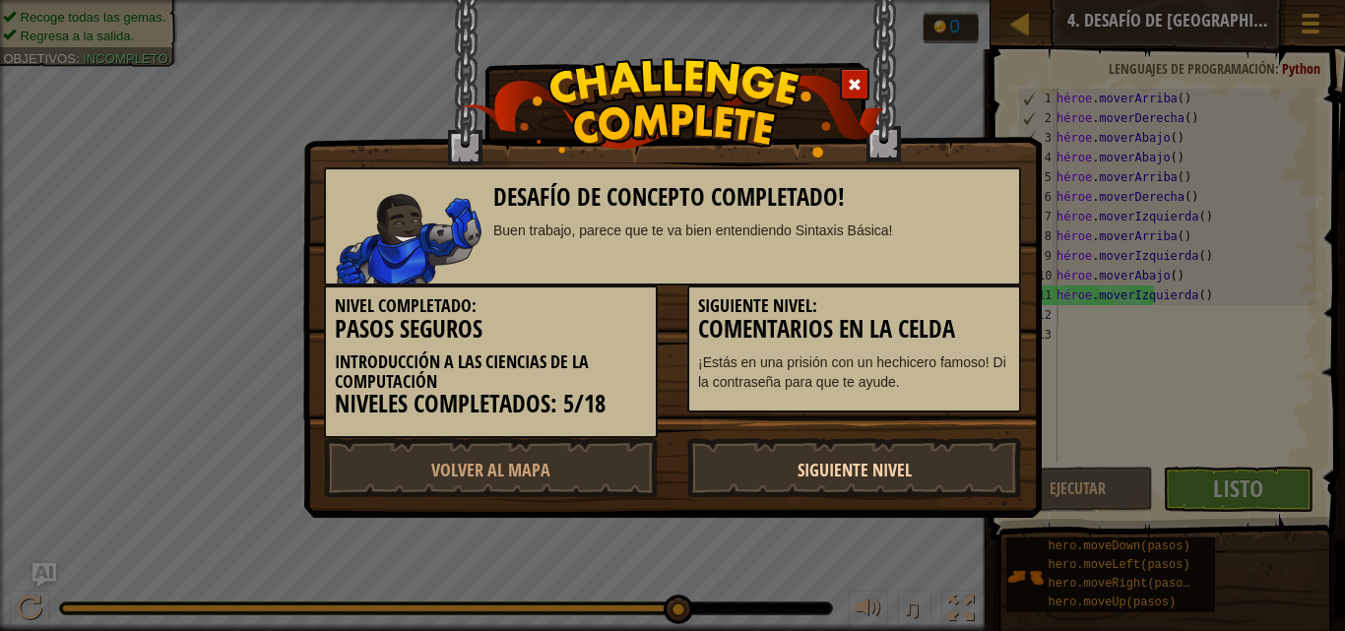
click at [764, 470] on link "Siguiente Nivel" at bounding box center [854, 467] width 334 height 59
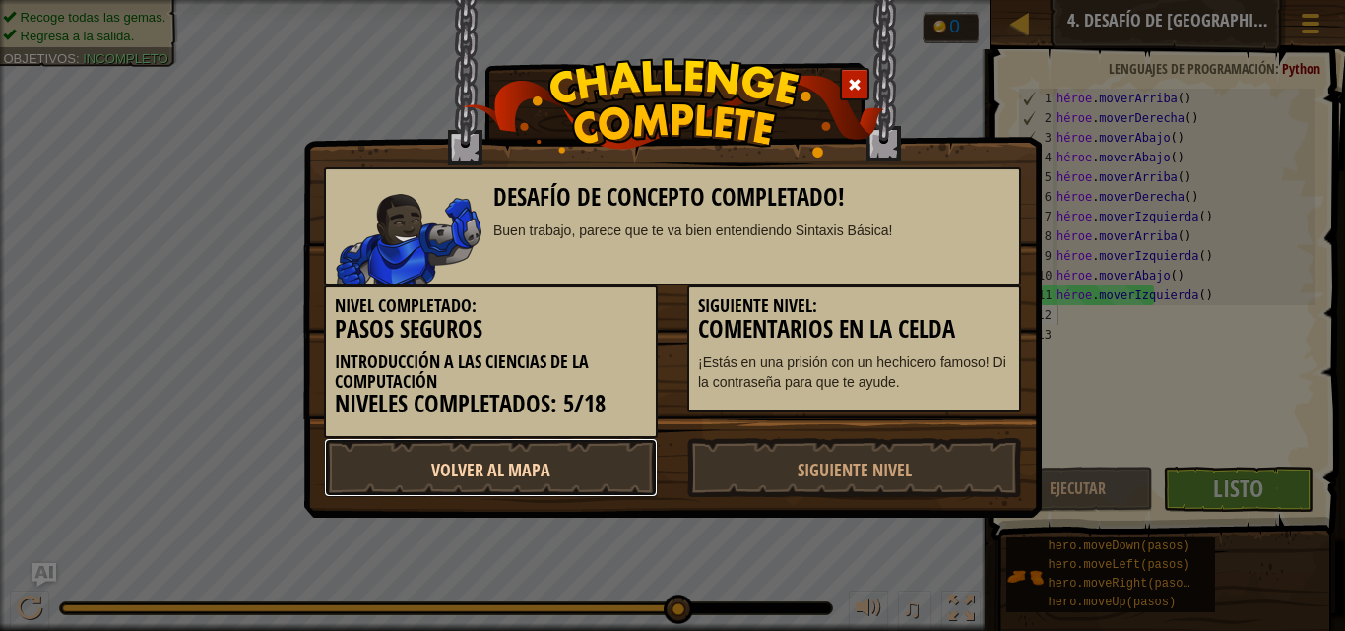
click at [615, 455] on link "Volver al Mapa" at bounding box center [491, 467] width 334 height 59
select select "es-419"
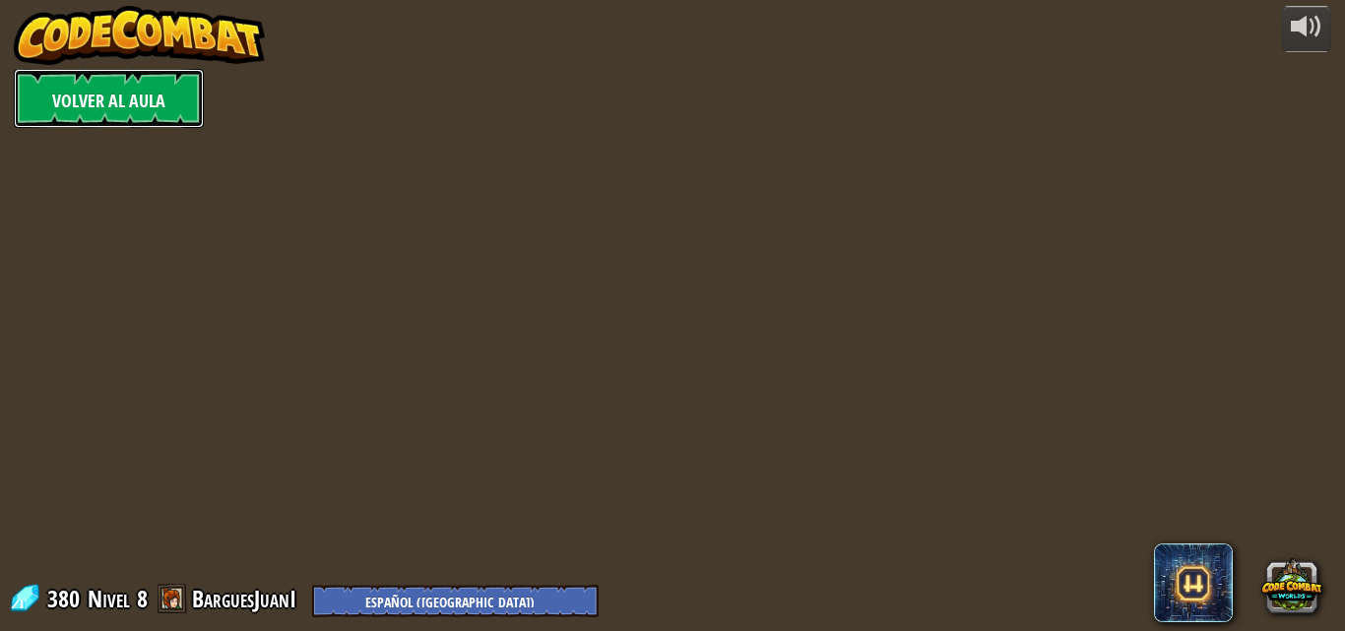
click at [63, 109] on font "Volver al aula" at bounding box center [108, 101] width 113 height 25
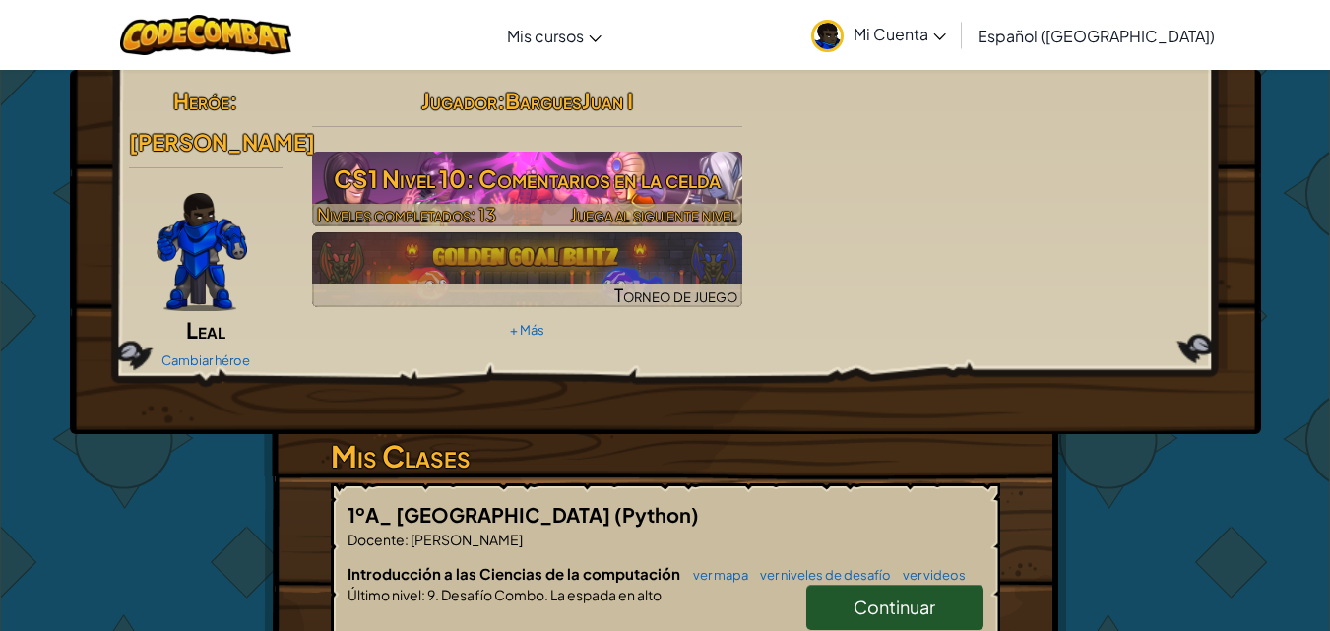
click at [531, 176] on h3 "CS1 Nivel 10: Comentarios en la celda" at bounding box center [527, 179] width 430 height 44
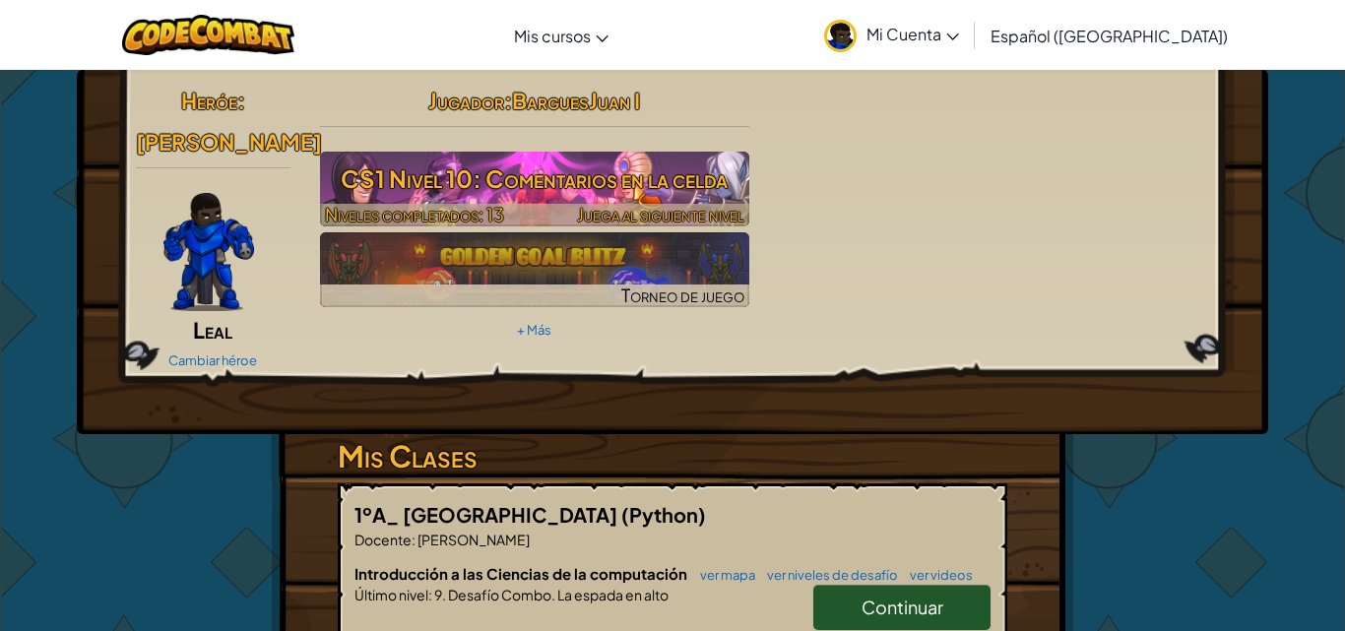
select select "es-419"
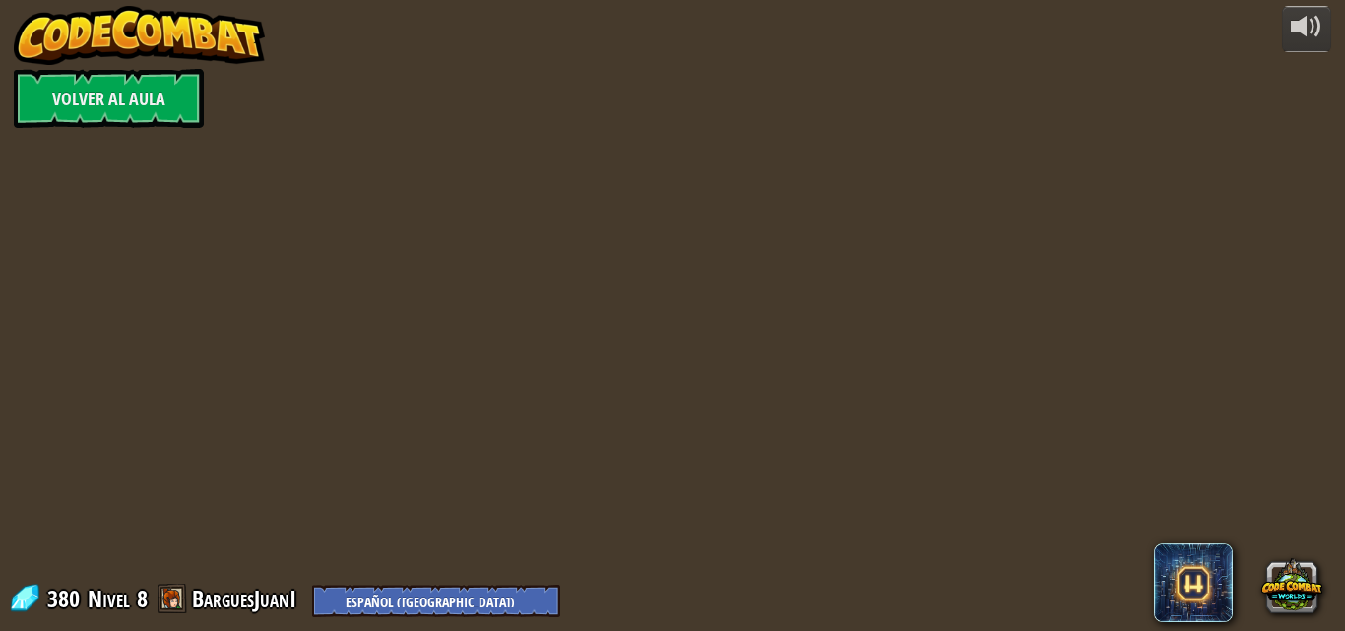
select select "es-419"
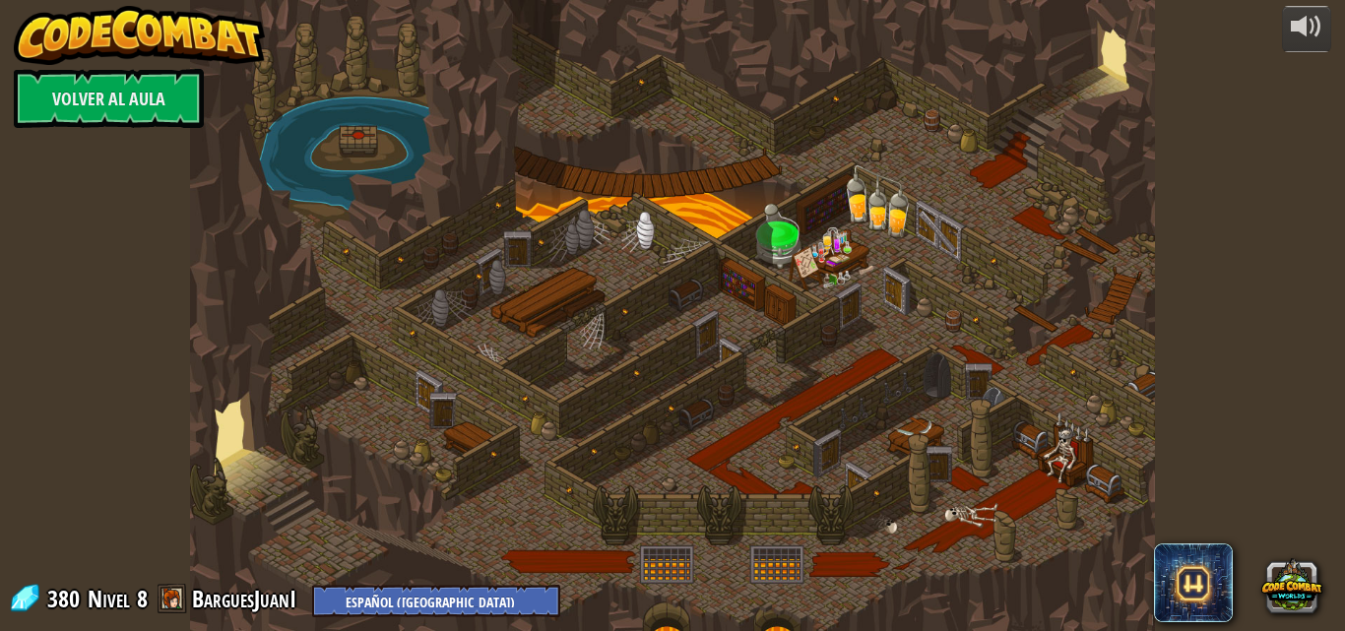
click at [306, 186] on div at bounding box center [673, 315] width 966 height 631
select select "es-419"
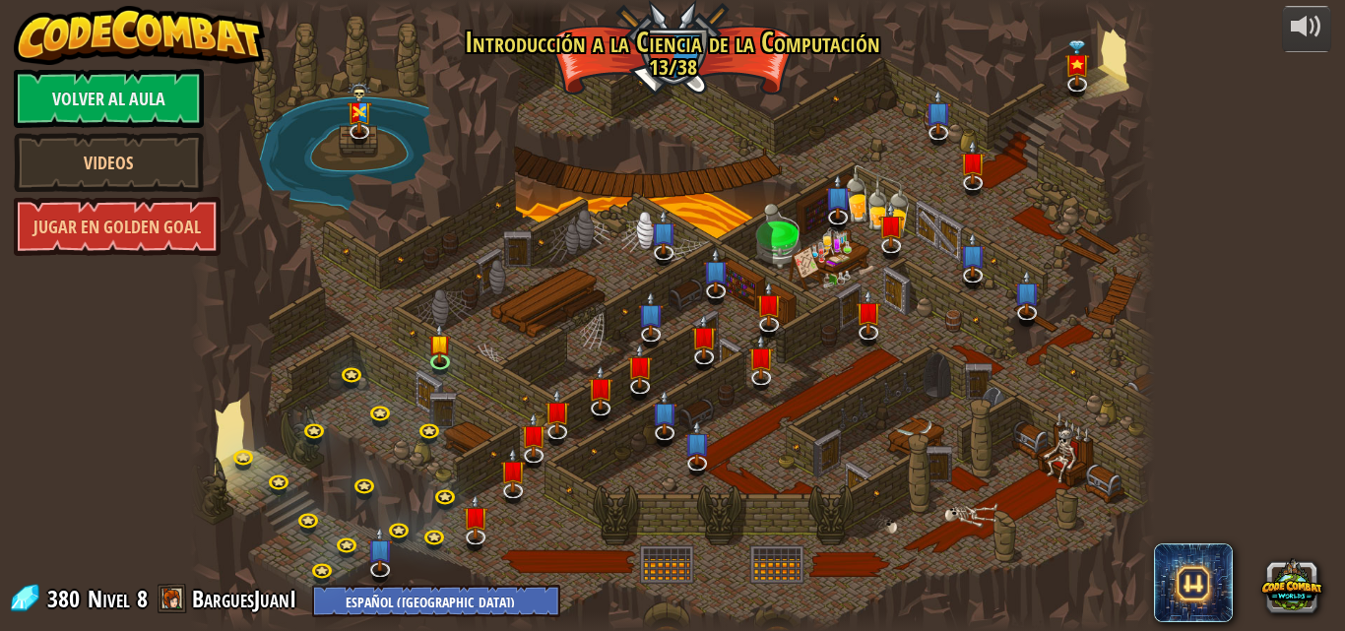
select select "es-419"
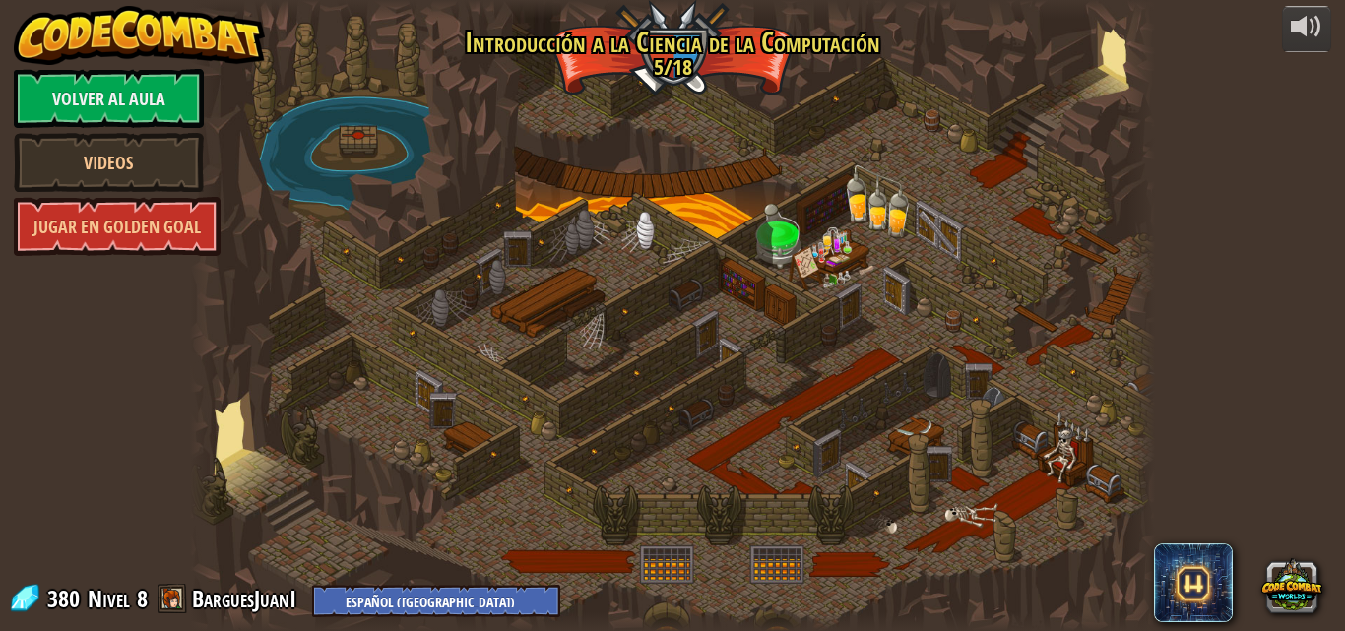
click at [536, 215] on div at bounding box center [673, 315] width 966 height 631
drag, startPoint x: 1037, startPoint y: 415, endPoint x: 1311, endPoint y: 342, distance: 283.3
click at [1311, 342] on div "powered by Volver al aula Videos Jugar en Golden Goal Golden Goal Usa tus habil…" at bounding box center [672, 315] width 1345 height 631
select select "es-419"
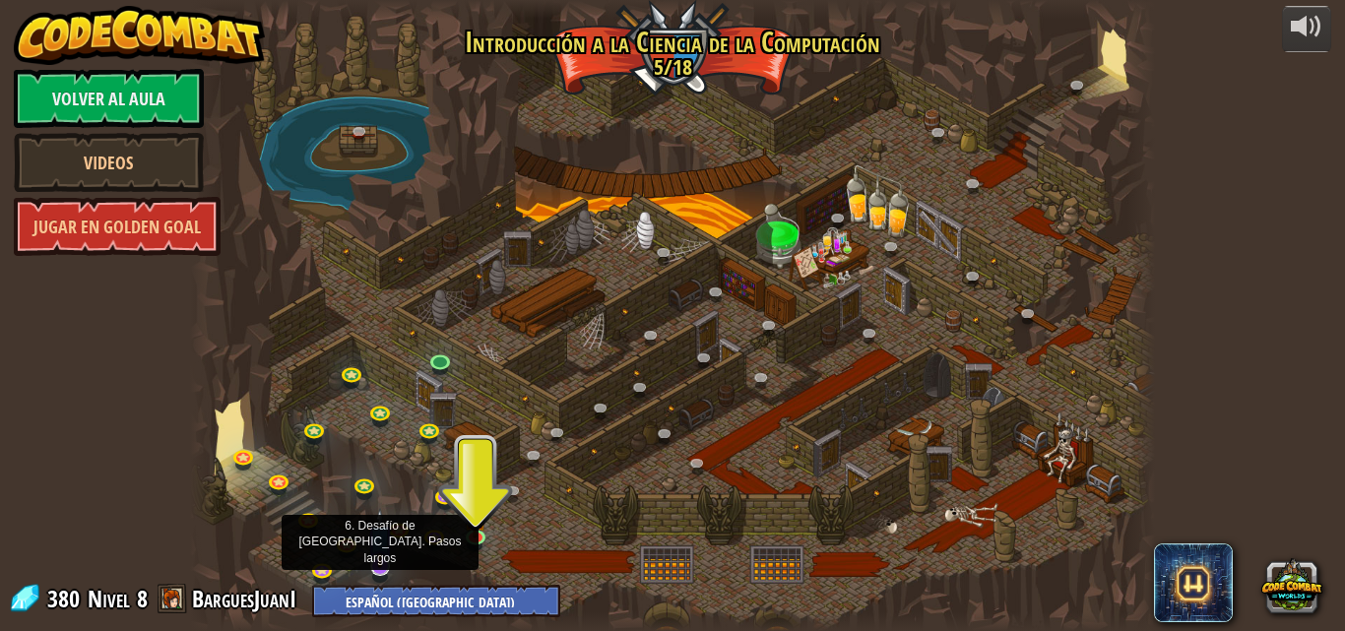
click at [383, 563] on img at bounding box center [380, 538] width 27 height 60
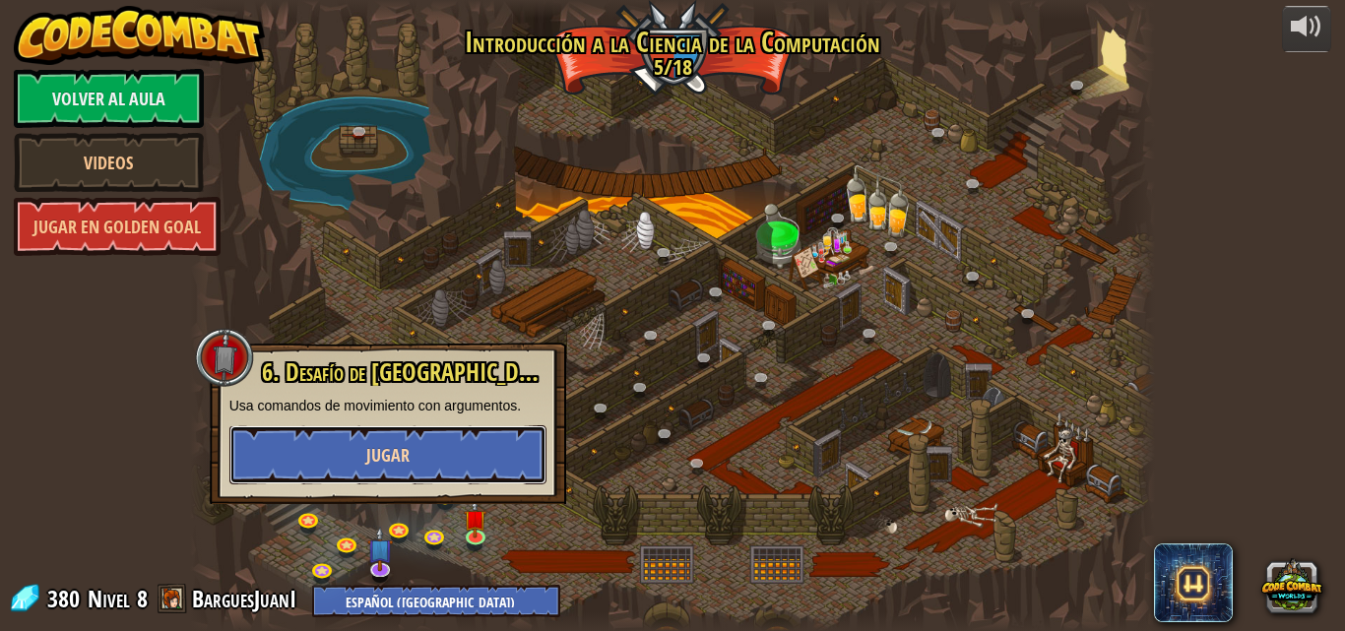
click at [416, 468] on button "Jugar" at bounding box center [387, 454] width 317 height 59
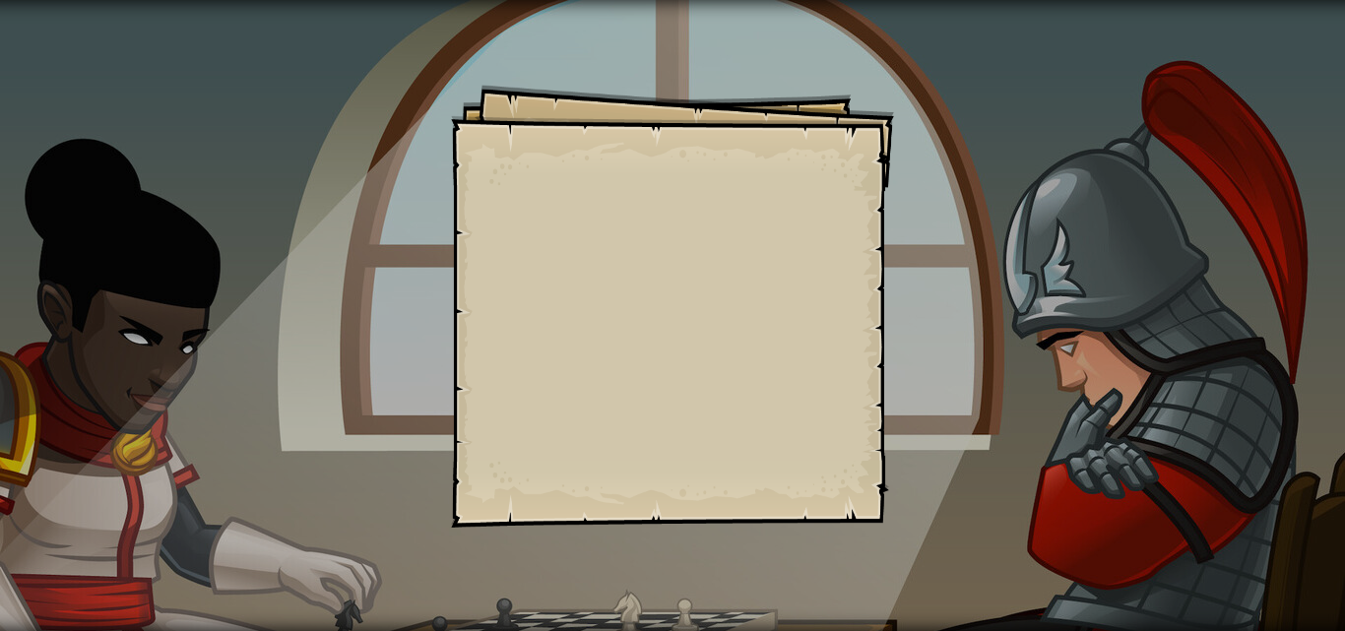
click at [555, 237] on div "Goals Start Level Error cargando del servidor Necesitas una suscripción para ju…" at bounding box center [672, 306] width 443 height 443
select select "es-419"
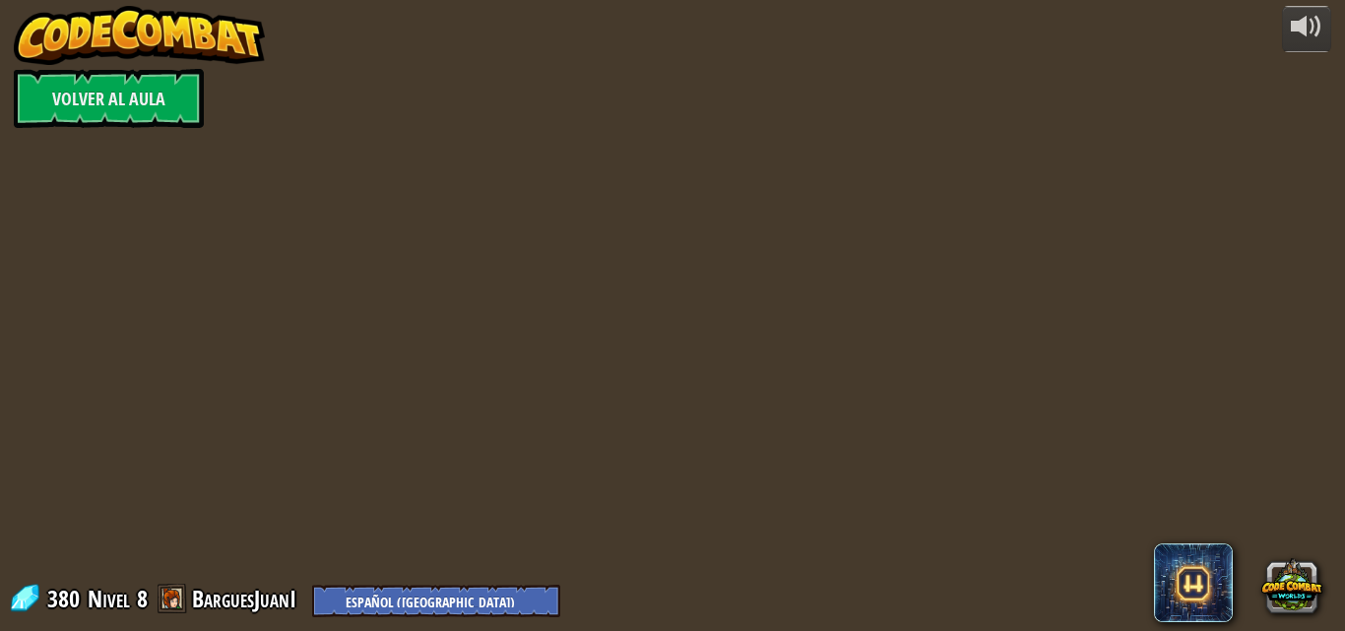
select select "es-419"
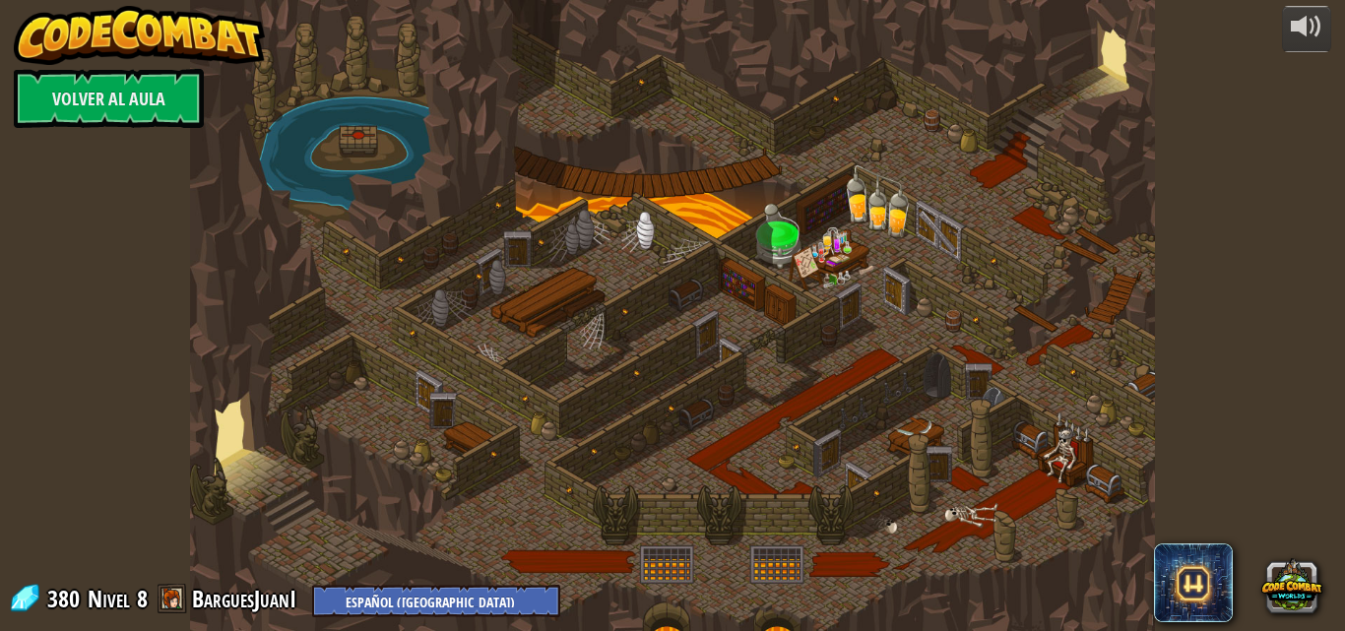
select select "es-419"
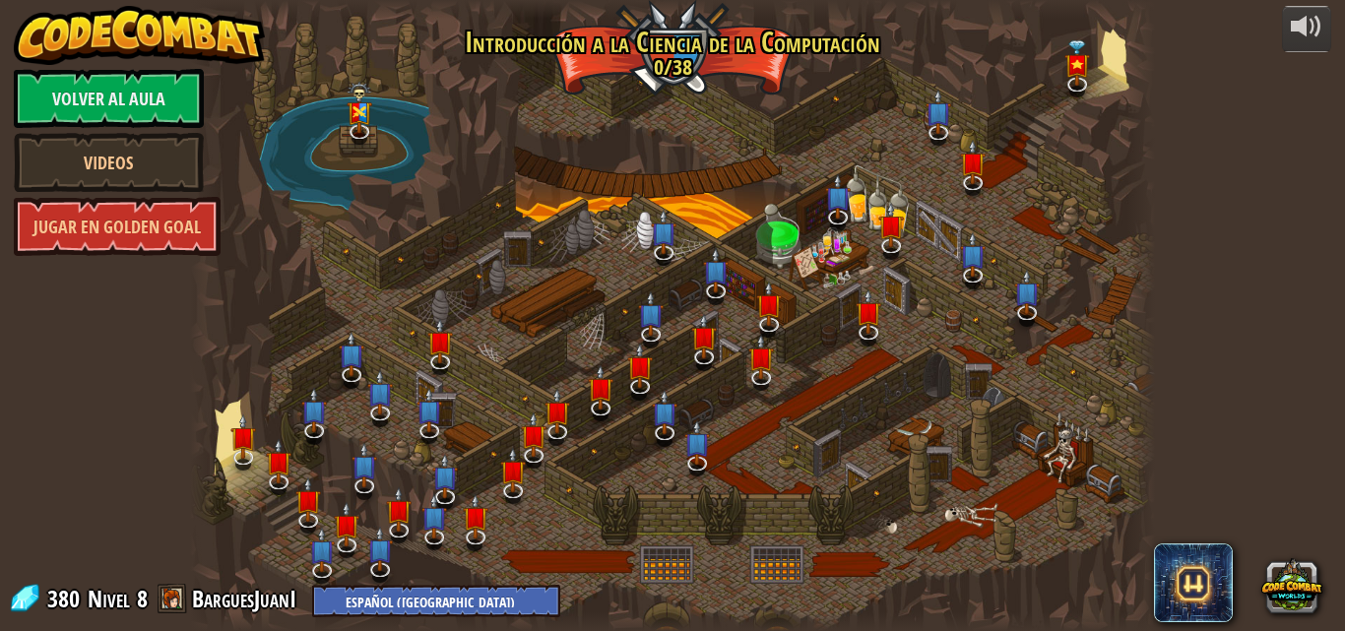
select select "es-419"
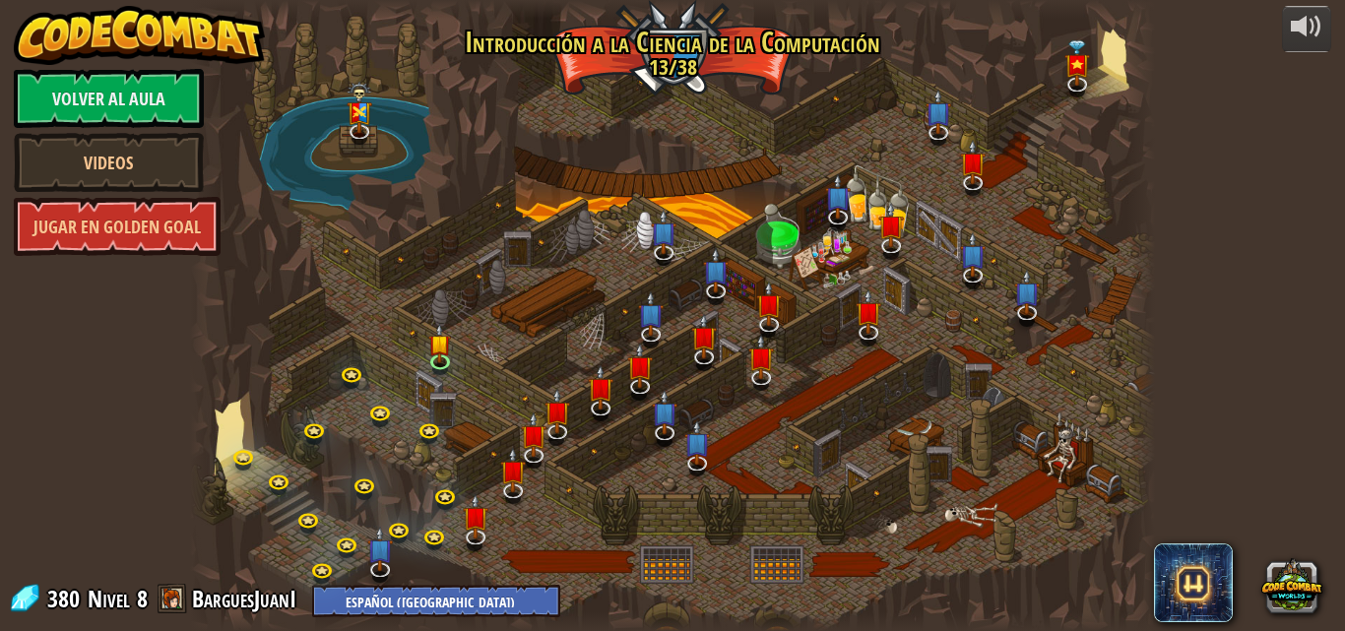
select select "es-419"
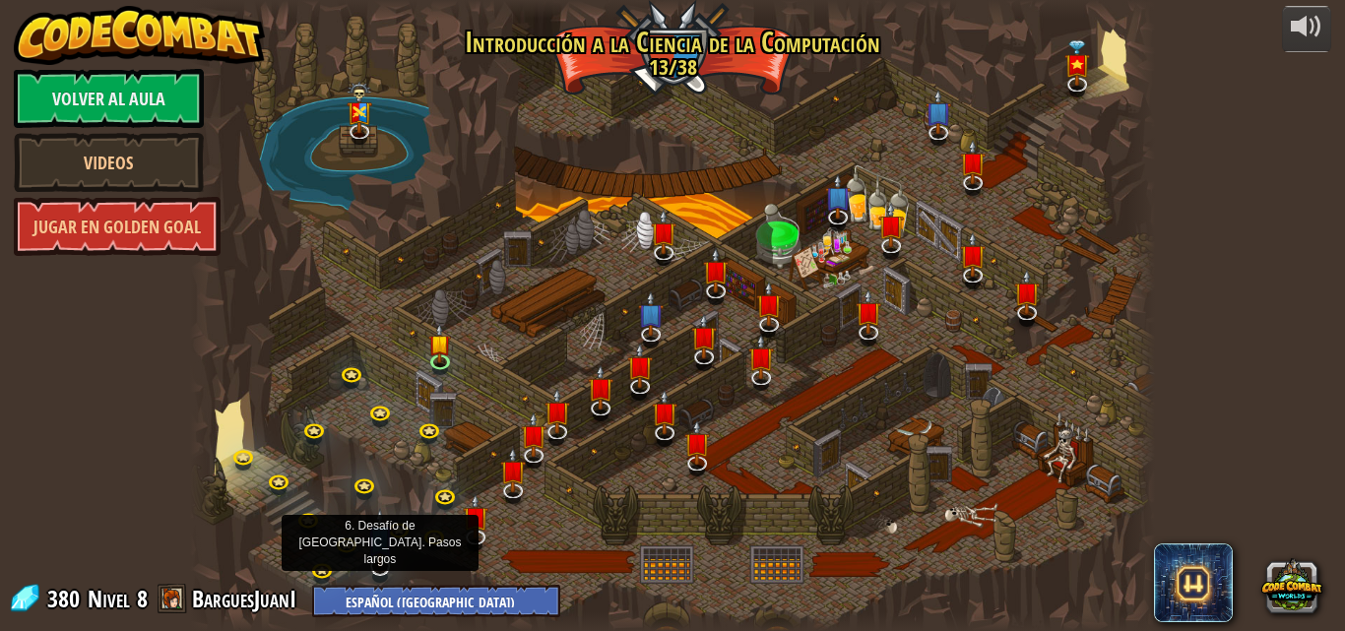
click at [371, 561] on img at bounding box center [380, 538] width 27 height 60
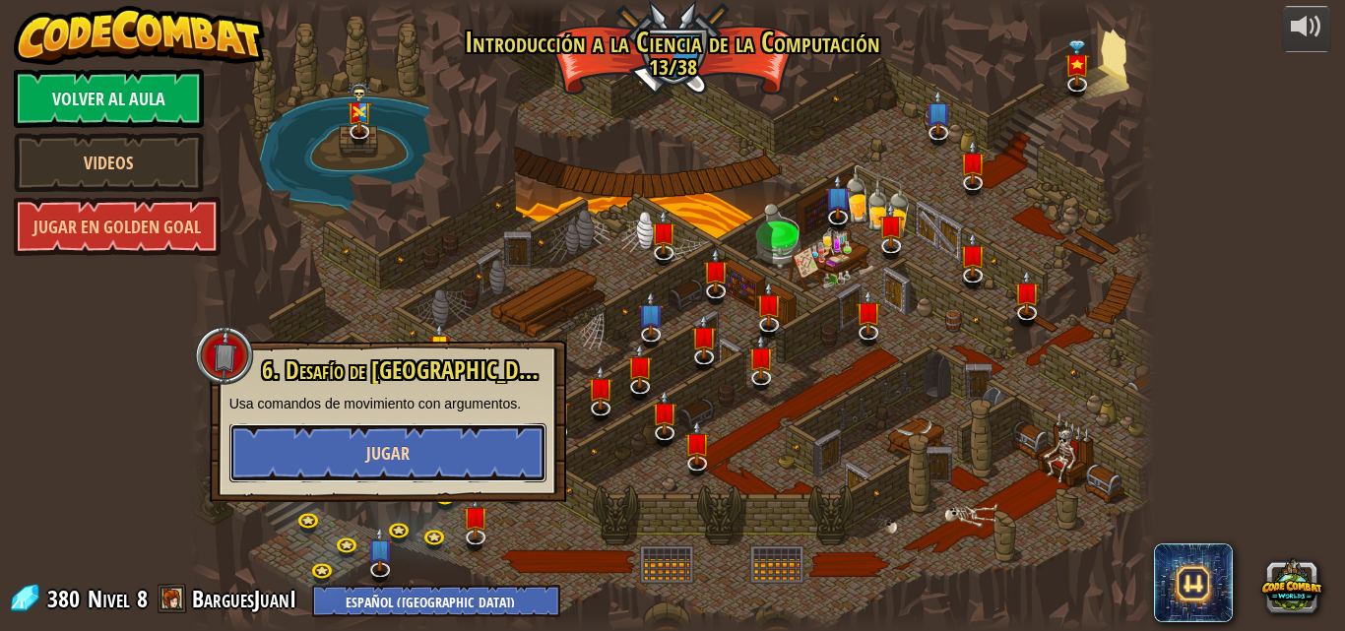
click at [432, 443] on button "Jugar" at bounding box center [387, 452] width 317 height 59
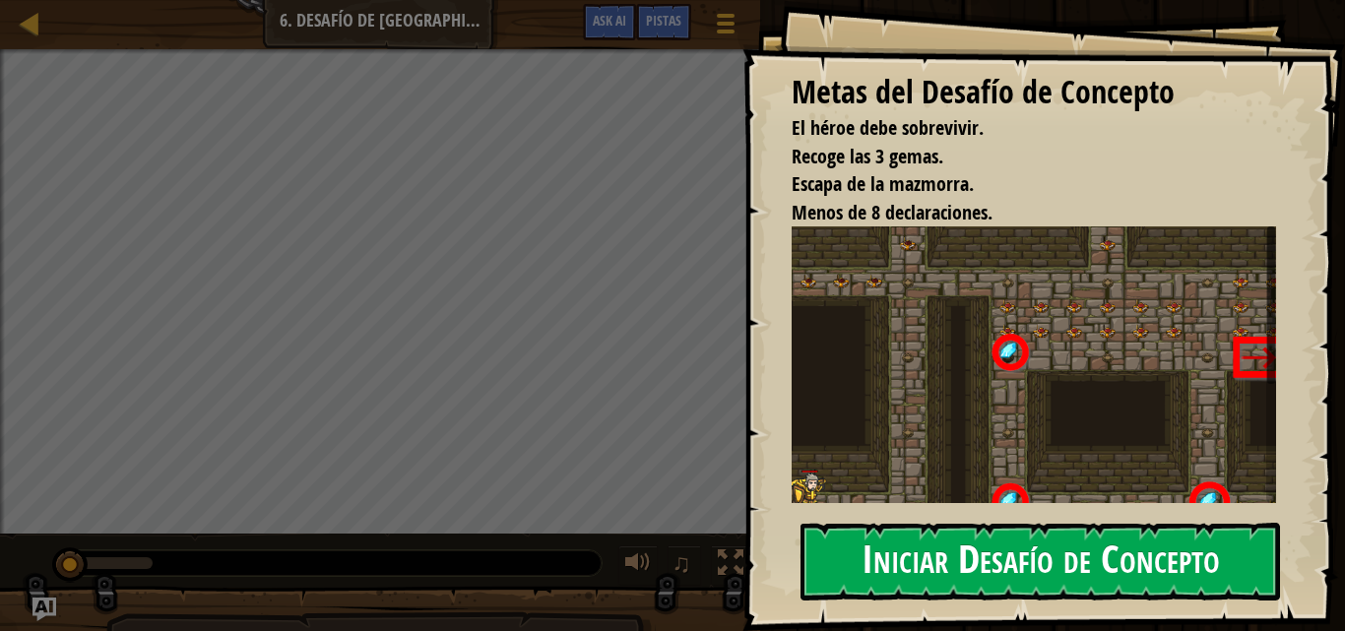
click at [1029, 559] on button "Iniciar Desafío de Concepto" at bounding box center [1041, 562] width 480 height 78
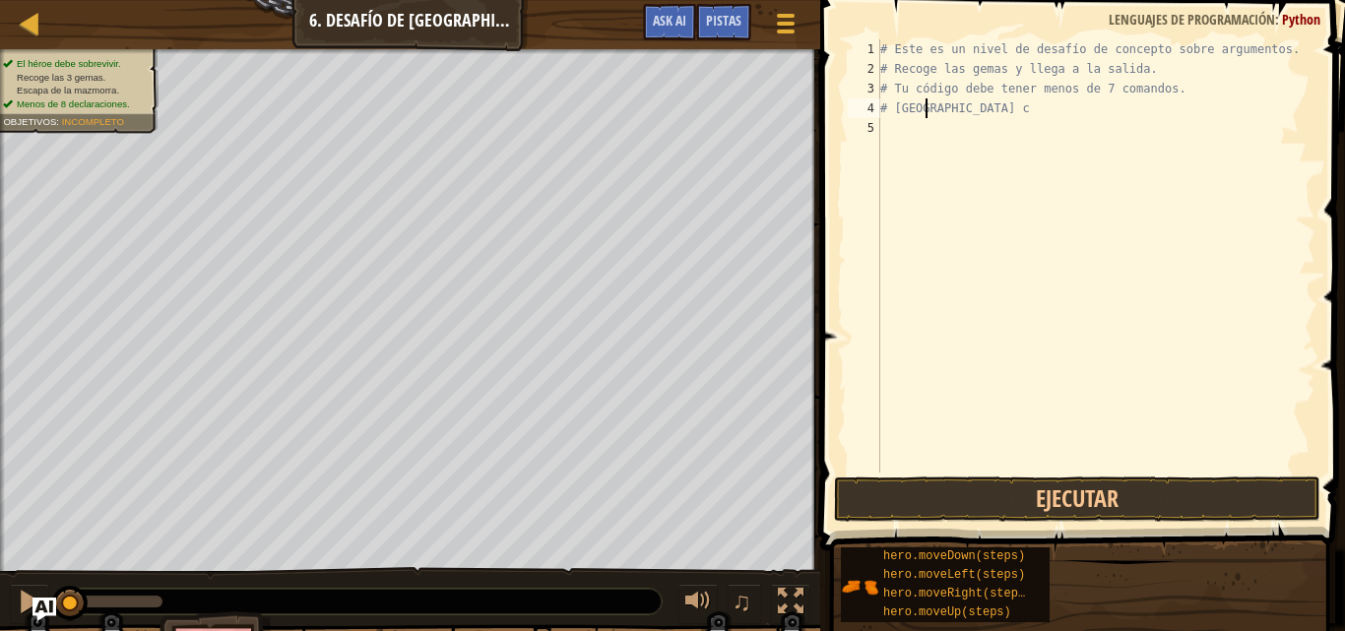
type textarea "#"
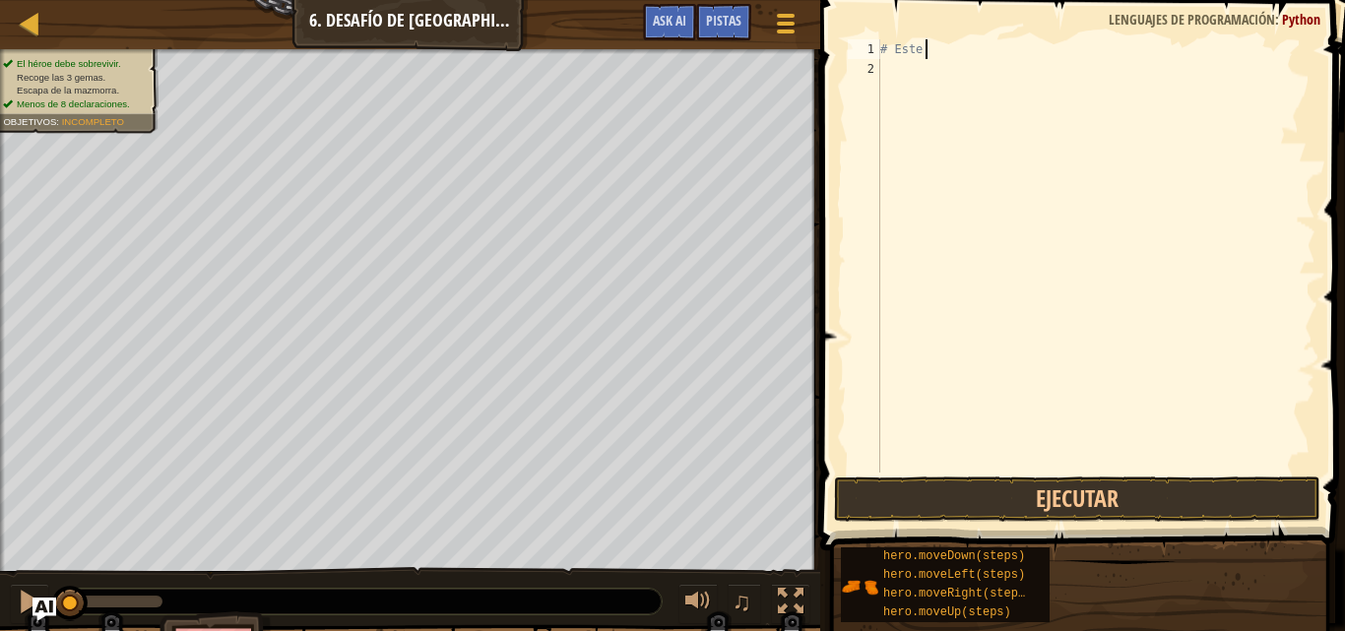
type textarea "#"
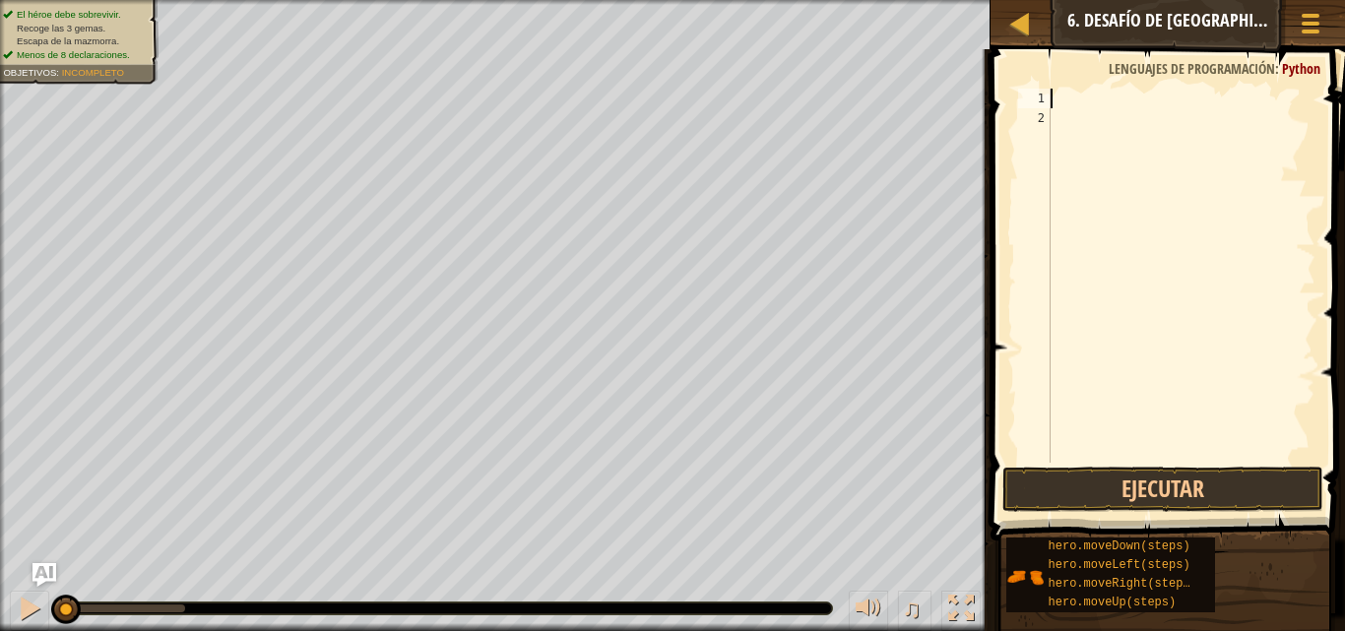
type textarea "m"
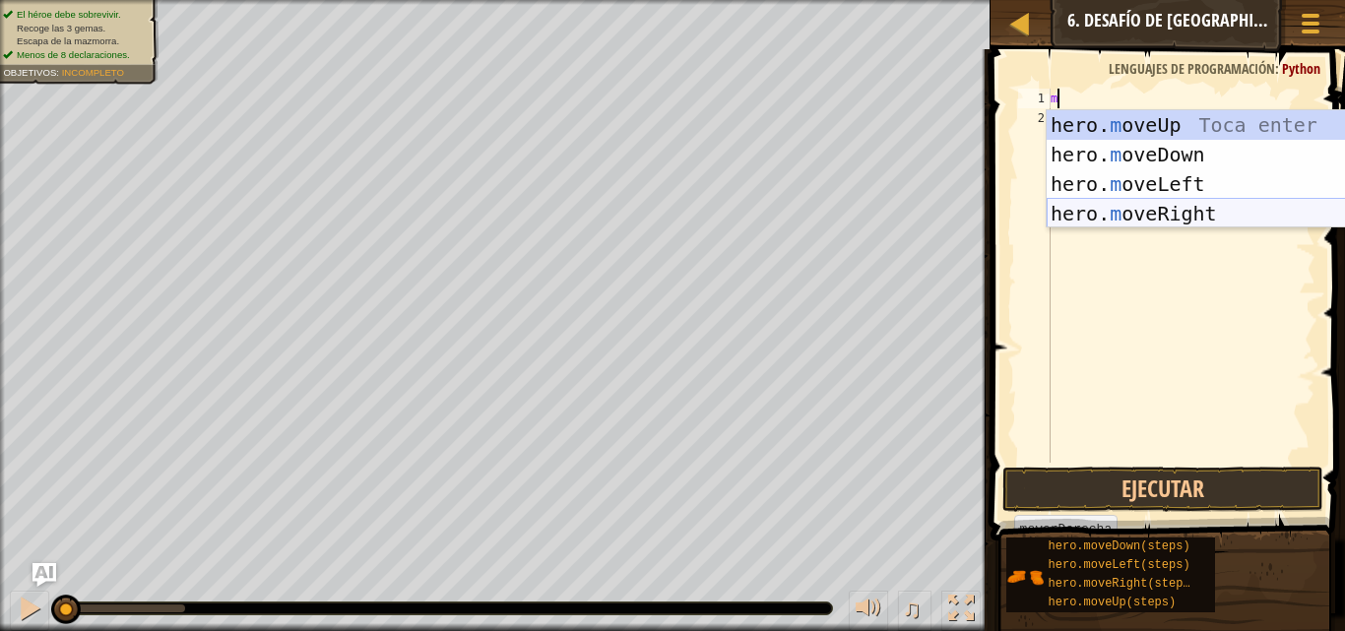
click at [1136, 220] on div "hero. m oveUp Toca enter hero. m oveDown Toca enter hero. m oveLeft Toca enter …" at bounding box center [1233, 198] width 372 height 177
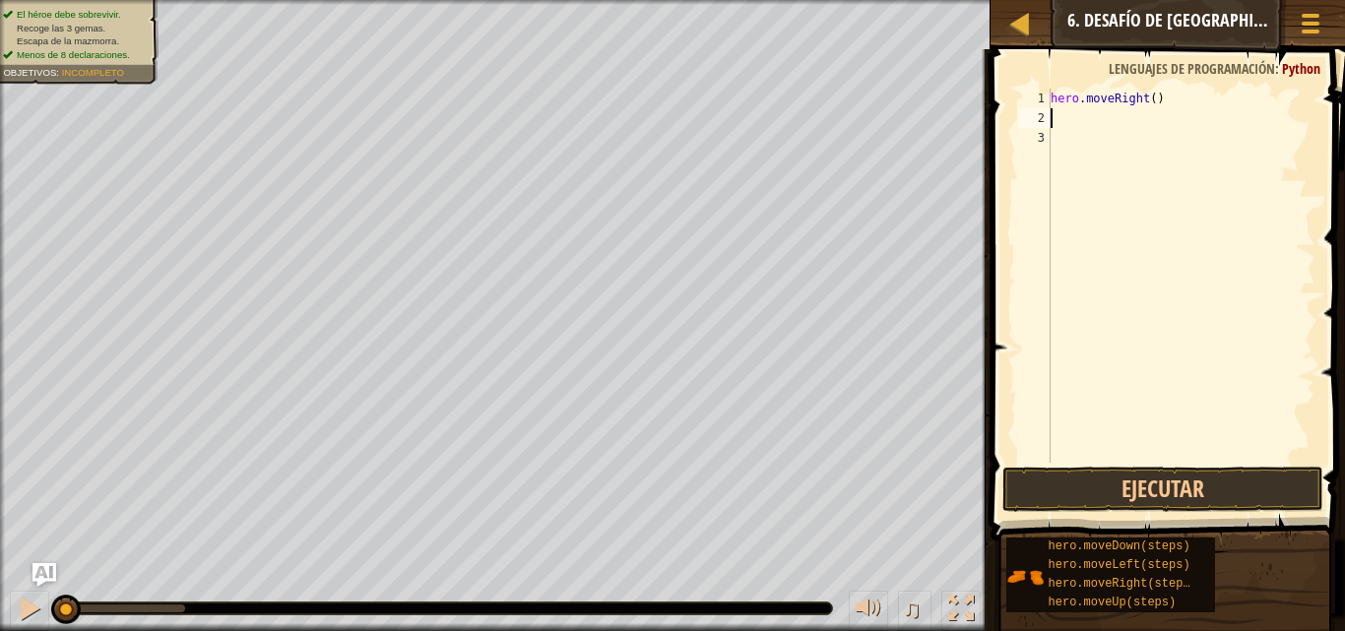
type textarea "m"
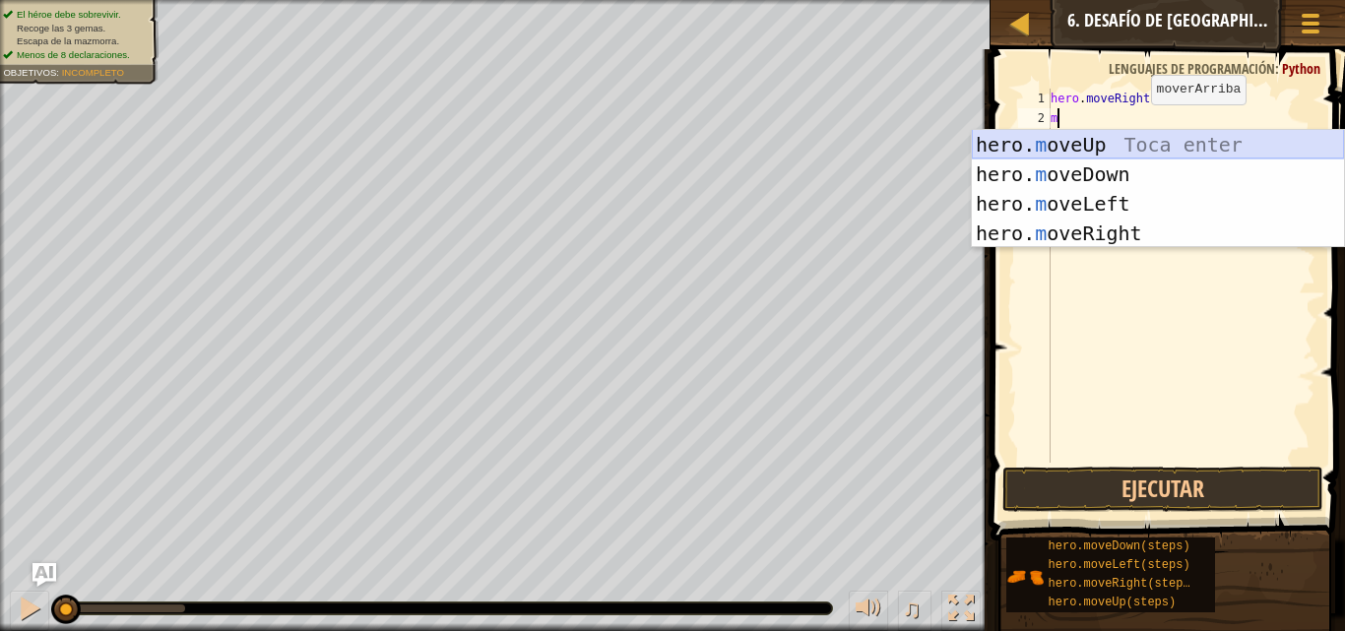
click at [1079, 143] on div "hero. m oveUp Toca enter hero. m oveDown Toca enter hero. m oveLeft Toca enter …" at bounding box center [1158, 218] width 372 height 177
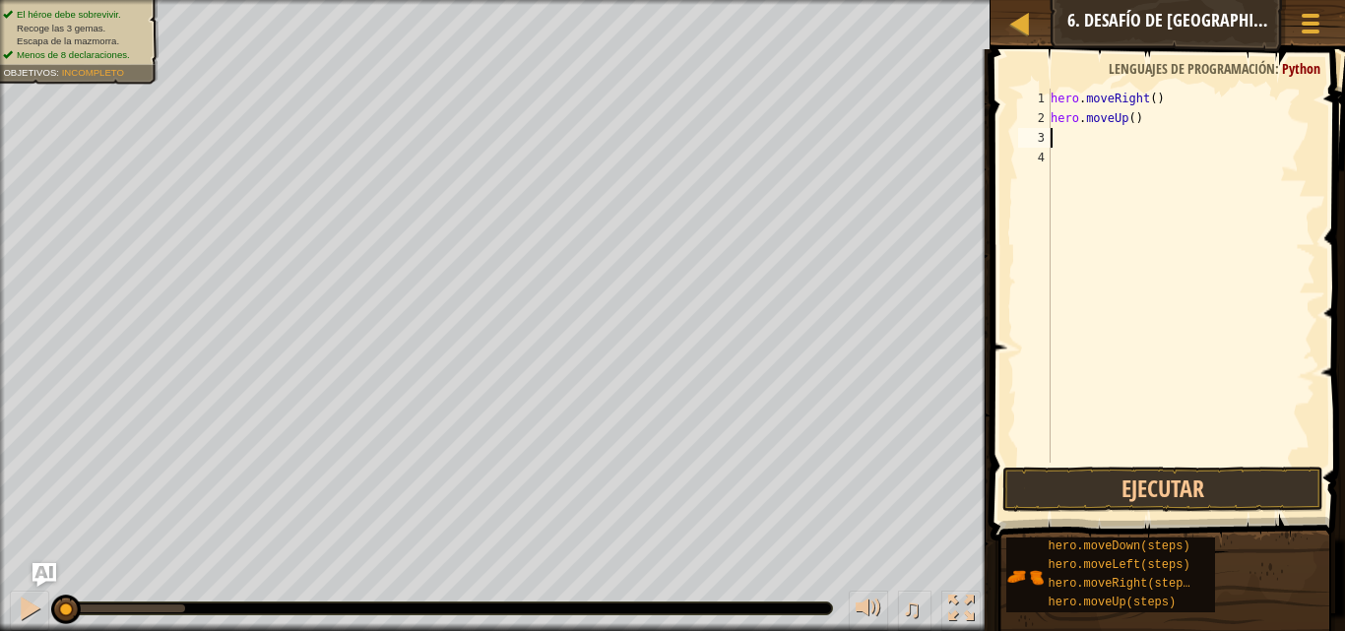
click at [1089, 145] on div "hero . moveRight ( ) hero . moveUp ( )" at bounding box center [1181, 296] width 269 height 414
type textarea "m"
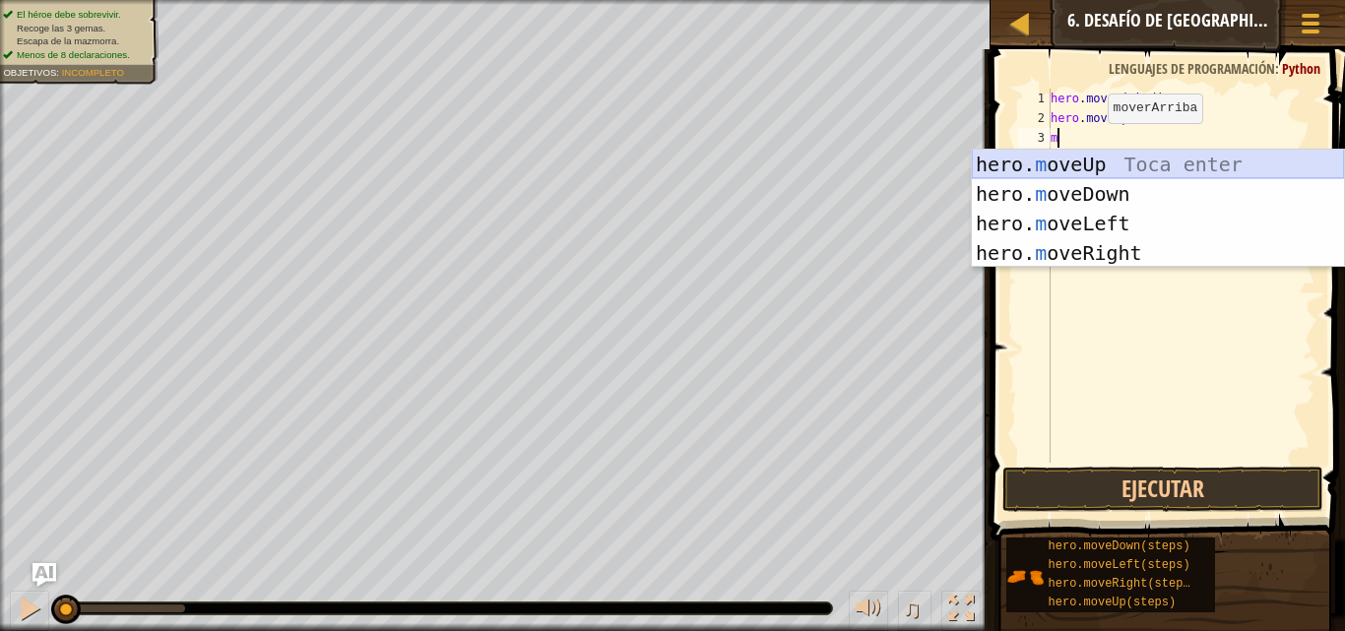
click at [1097, 163] on div "hero. m oveUp Toca enter hero. m oveDown Toca enter hero. m oveLeft Toca enter …" at bounding box center [1158, 238] width 372 height 177
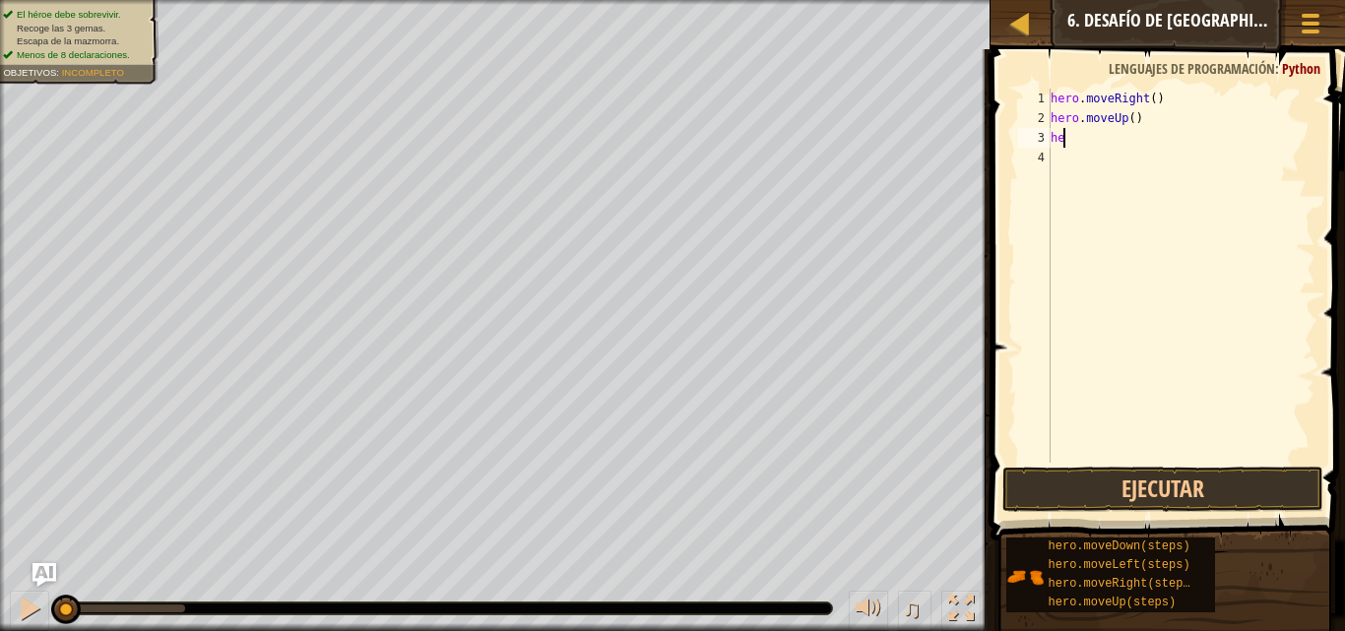
type textarea "h"
click at [1127, 121] on div "hero . moveRight ( ) hero . moveUp ( )" at bounding box center [1181, 296] width 269 height 414
type textarea "hero.moveUp(3)"
click at [1099, 143] on div "hero . moveRight ( ) hero . moveUp ( 3 )" at bounding box center [1181, 296] width 269 height 414
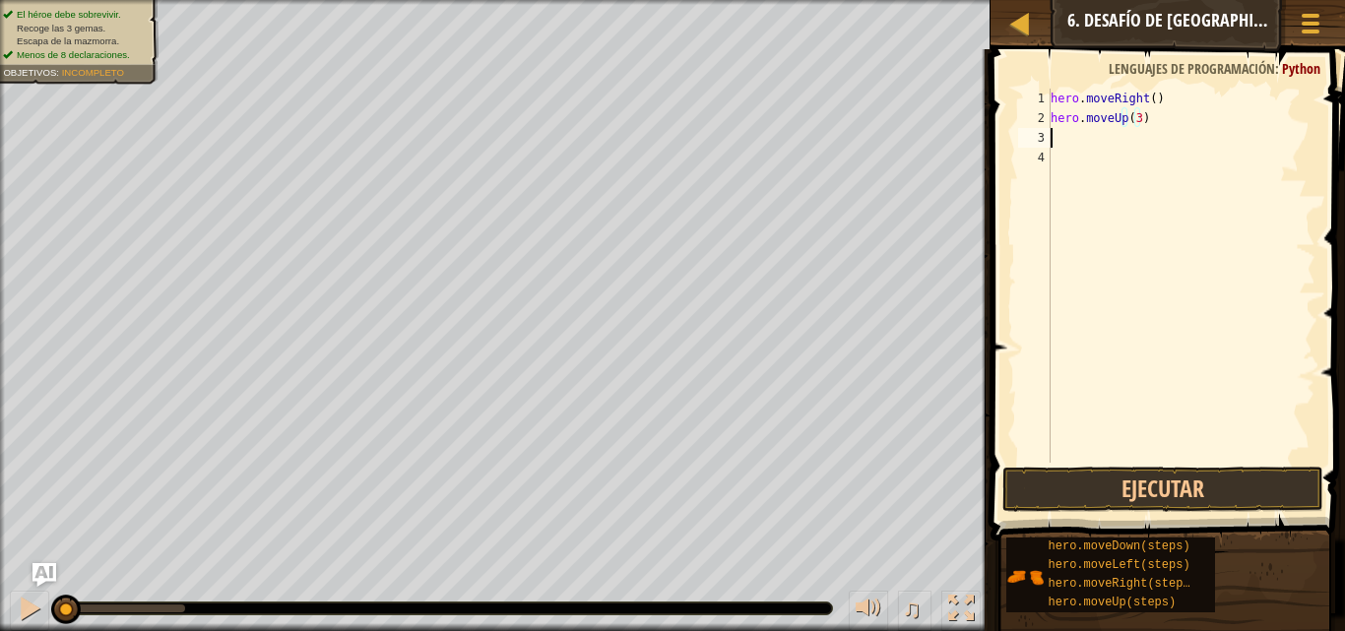
scroll to position [9, 0]
type textarea "m"
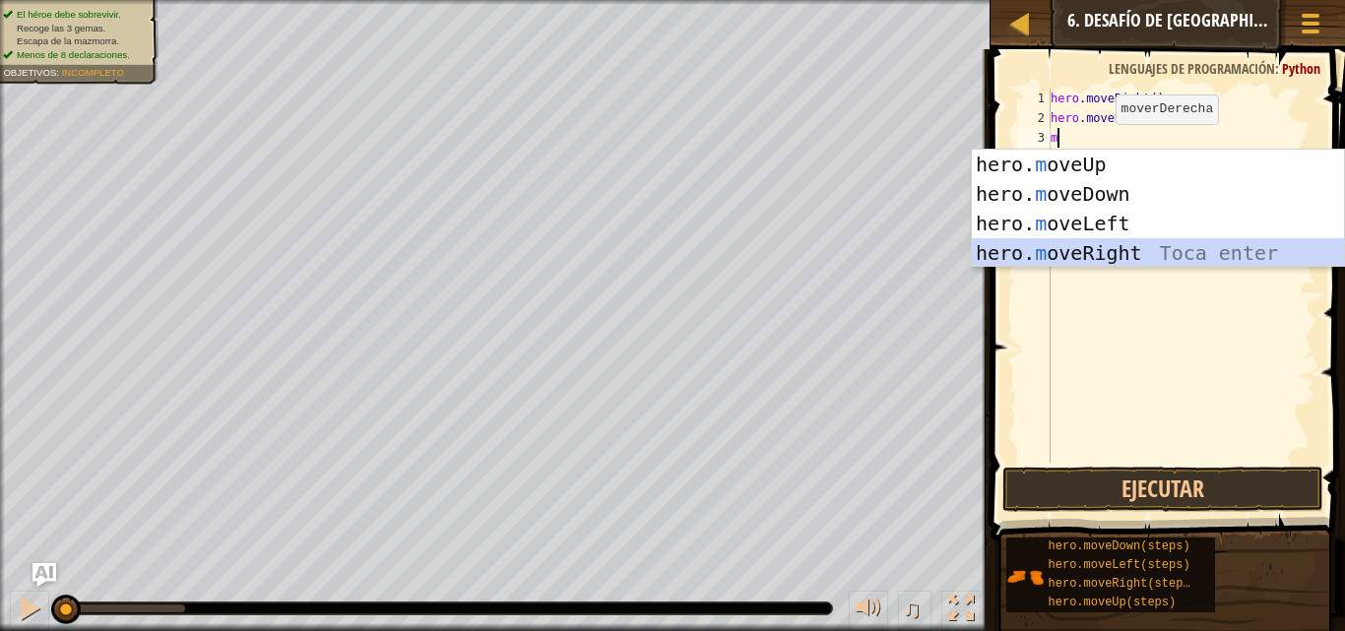
click at [1147, 250] on div "hero. m oveUp Toca enter hero. m oveDown Toca enter hero. m oveLeft Toca enter …" at bounding box center [1158, 238] width 372 height 177
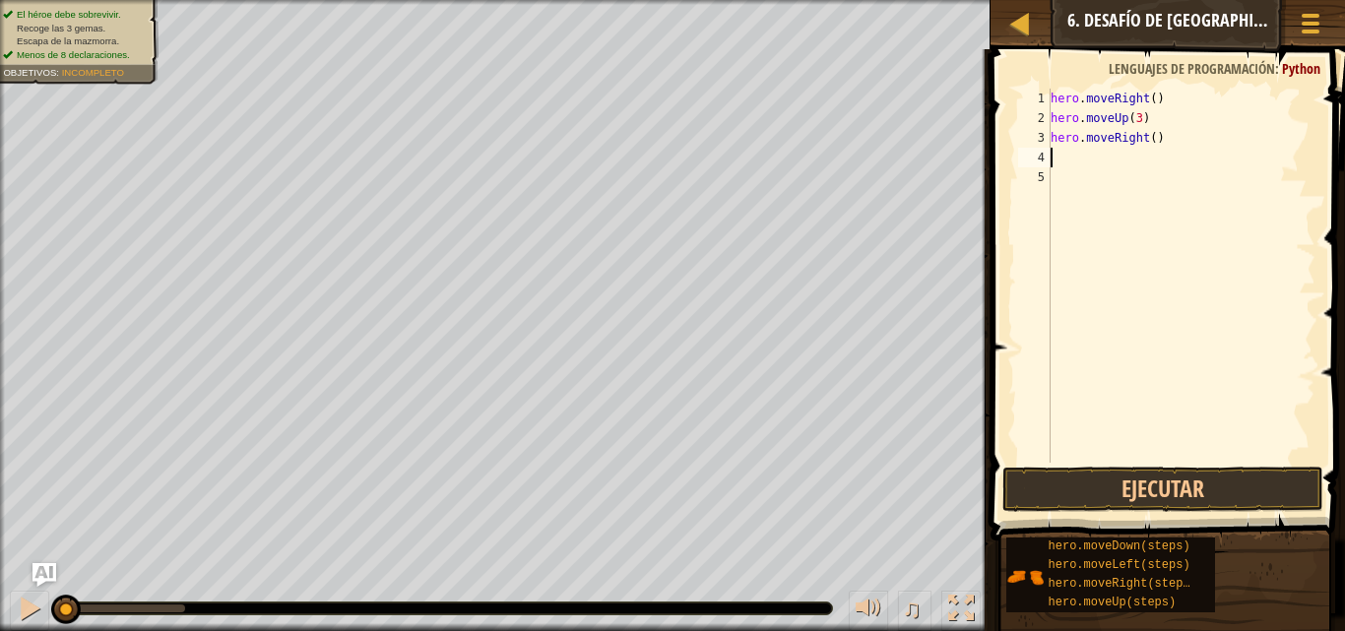
type textarea "m"
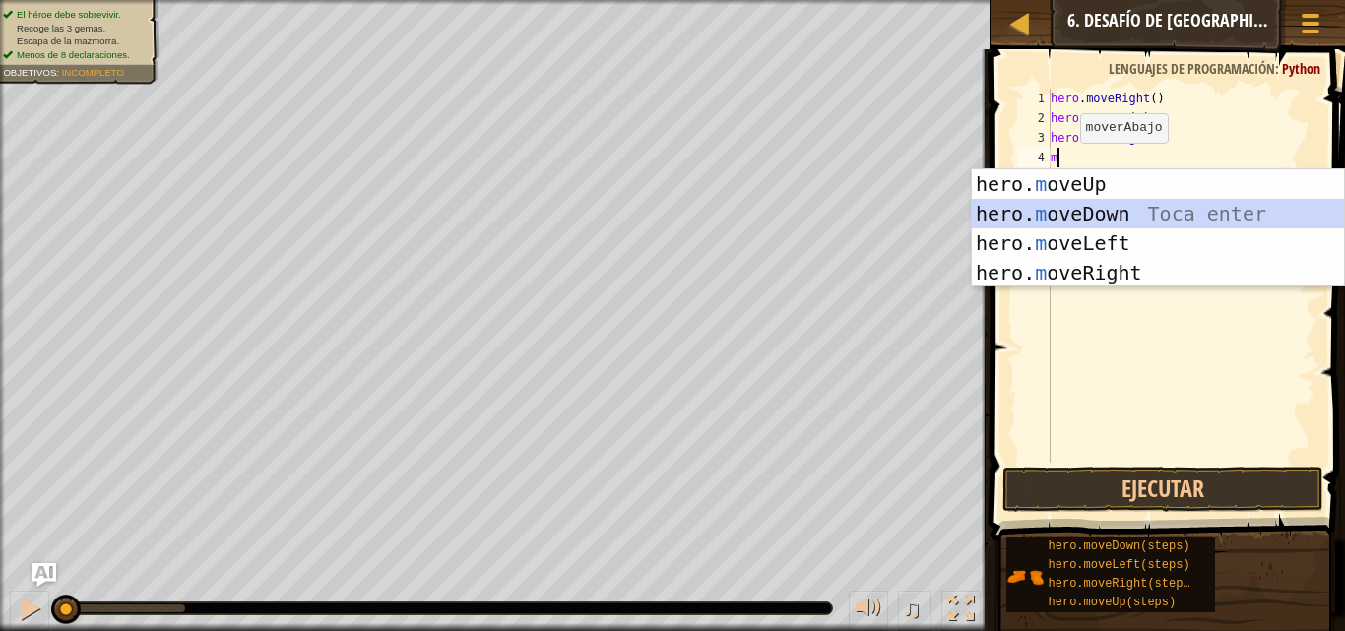
click at [1086, 212] on div "hero. m oveUp Toca enter hero. m oveDown Toca enter hero. m oveLeft Toca enter …" at bounding box center [1158, 257] width 372 height 177
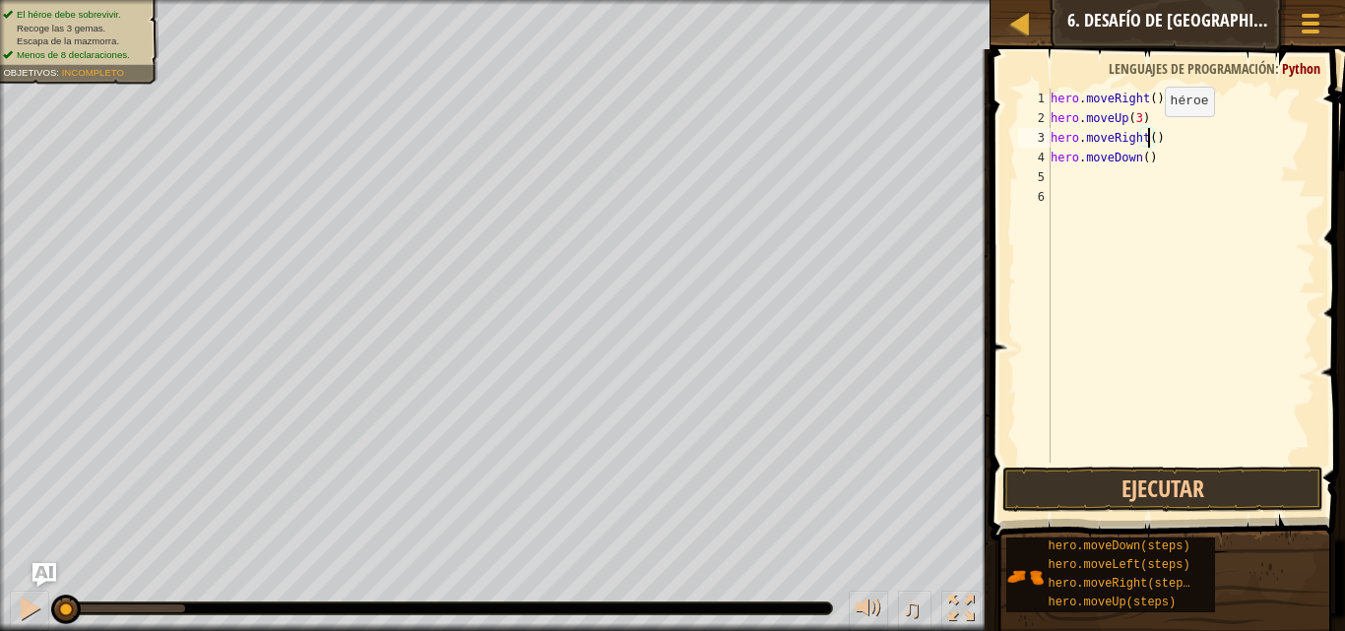
click at [1148, 136] on div "hero . moveRight ( ) hero . moveUp ( 3 ) hero . moveRight ( ) hero . moveDown (…" at bounding box center [1181, 296] width 269 height 414
click at [1049, 164] on div "4" at bounding box center [1034, 158] width 32 height 20
type textarea "hero.moveDown()"
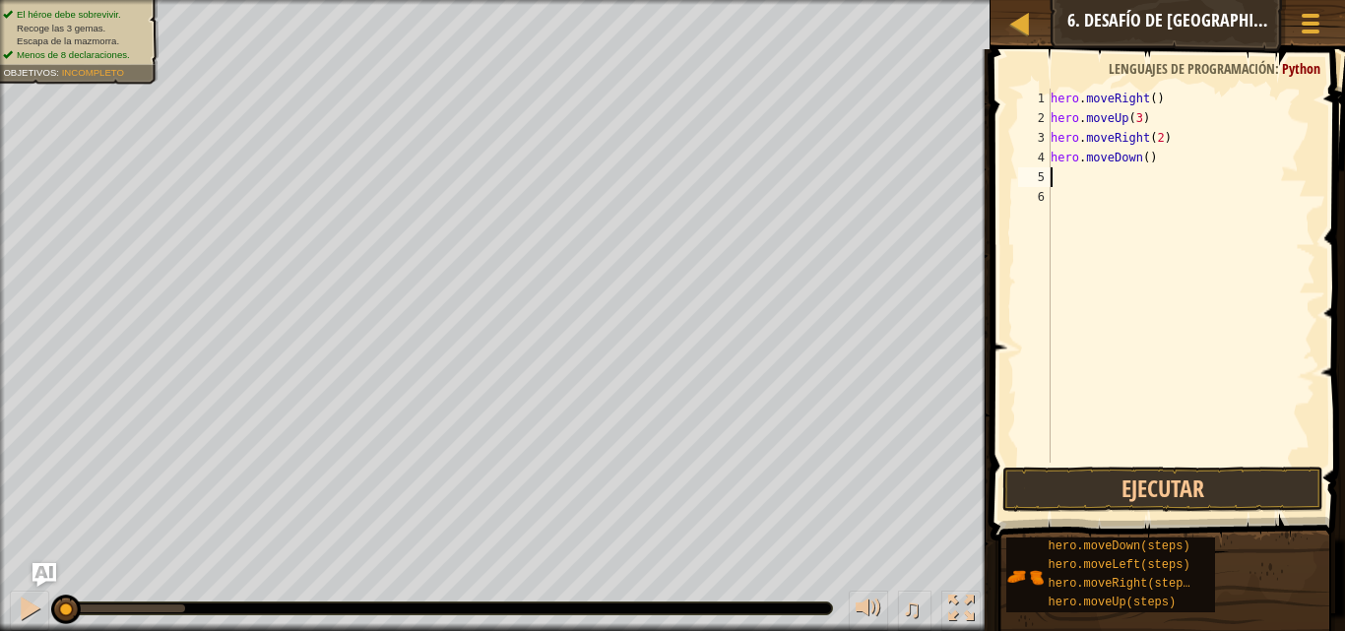
click at [1061, 171] on div "hero . moveRight ( ) hero . moveUp ( 3 ) hero . moveRight ( 2 ) hero . moveDown…" at bounding box center [1181, 296] width 269 height 414
type textarea "m"
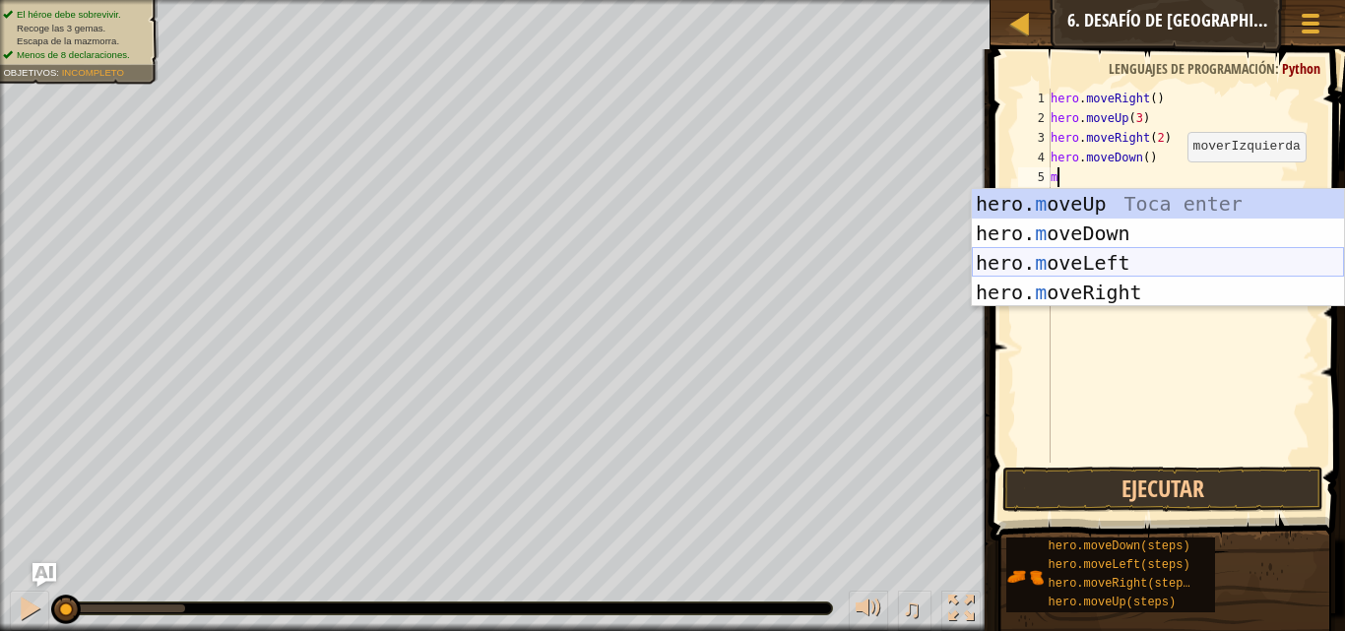
click at [1154, 268] on div "hero. m oveUp Toca enter hero. m oveDown Toca enter hero. m oveLeft Toca enter …" at bounding box center [1158, 277] width 372 height 177
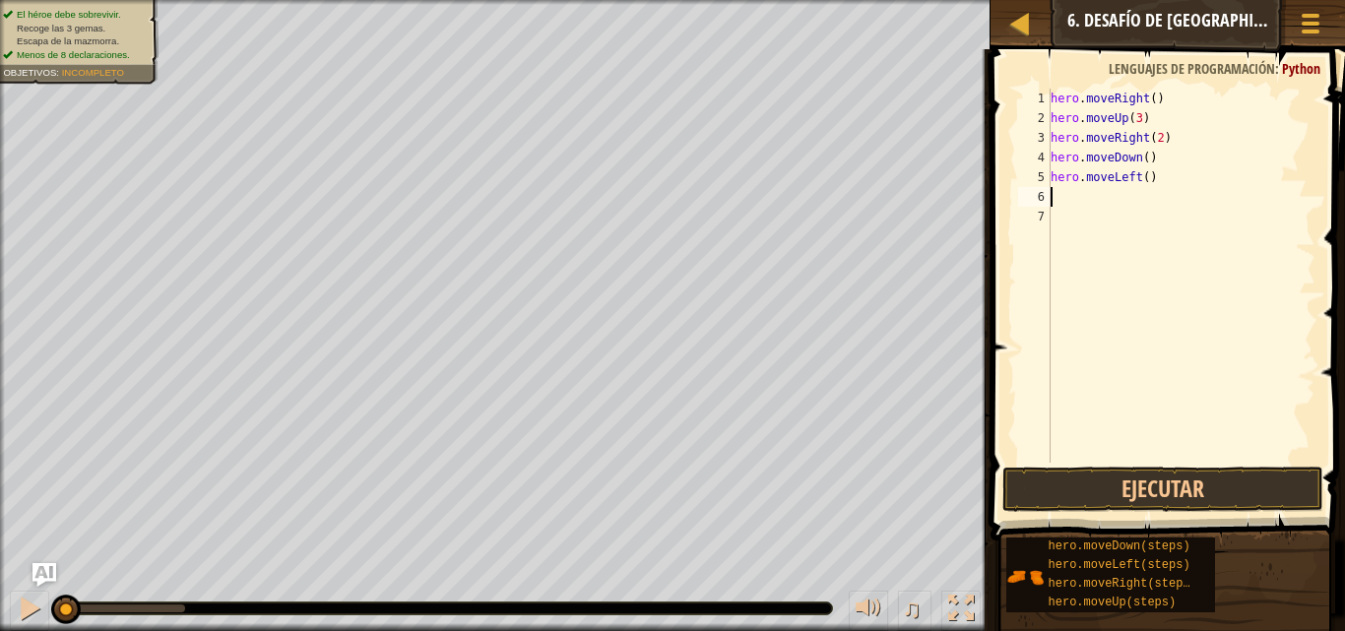
type textarea "m"
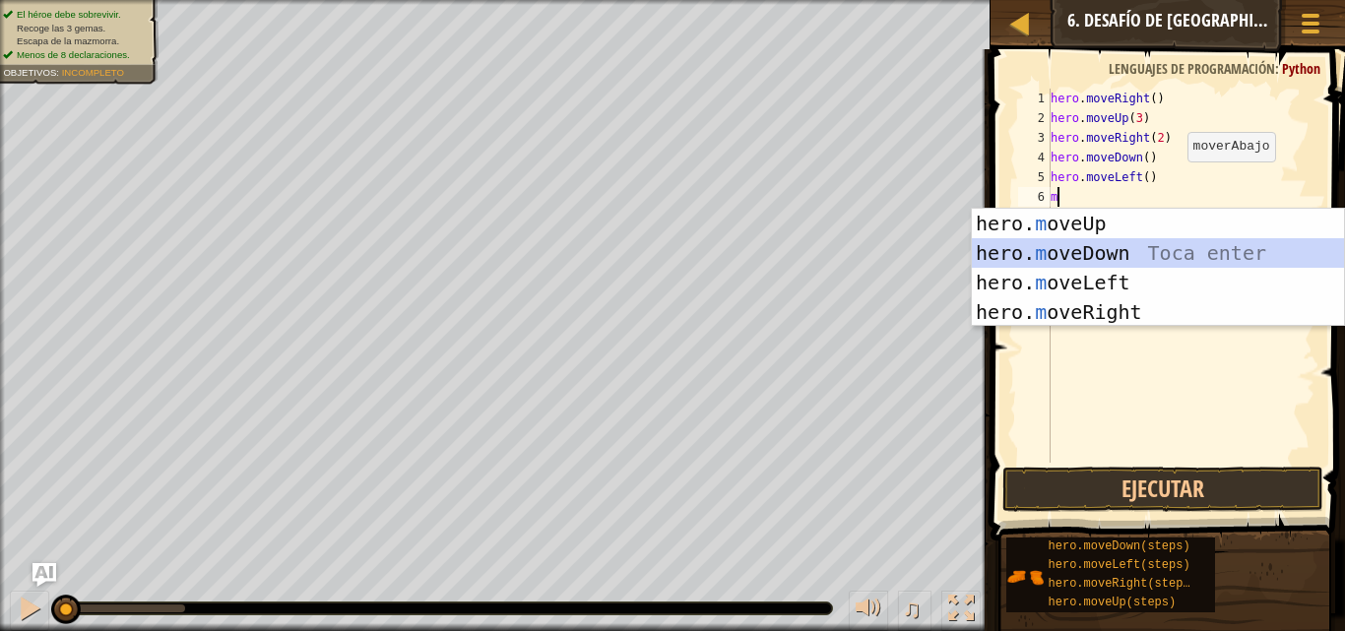
click at [1097, 244] on div "hero. m oveUp Toca enter hero. m oveDown Toca enter hero. m oveLeft Toca enter …" at bounding box center [1158, 297] width 372 height 177
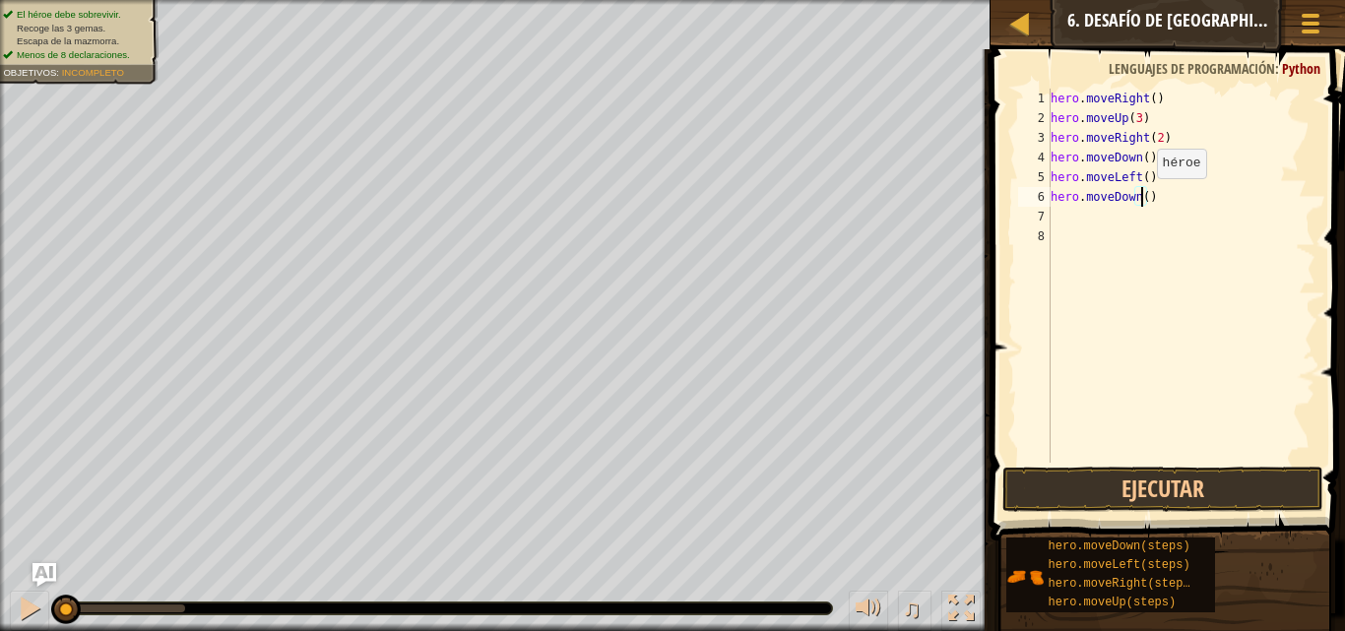
click at [1140, 198] on div "hero . moveRight ( ) hero . moveUp ( 3 ) hero . moveRight ( 2 ) hero . moveDown…" at bounding box center [1181, 296] width 269 height 414
type textarea "hero.moveDown(2)"
click at [1100, 215] on div "hero . moveRight ( ) hero . moveUp ( 3 ) hero . moveRight ( 2 ) hero . moveDown…" at bounding box center [1181, 296] width 269 height 414
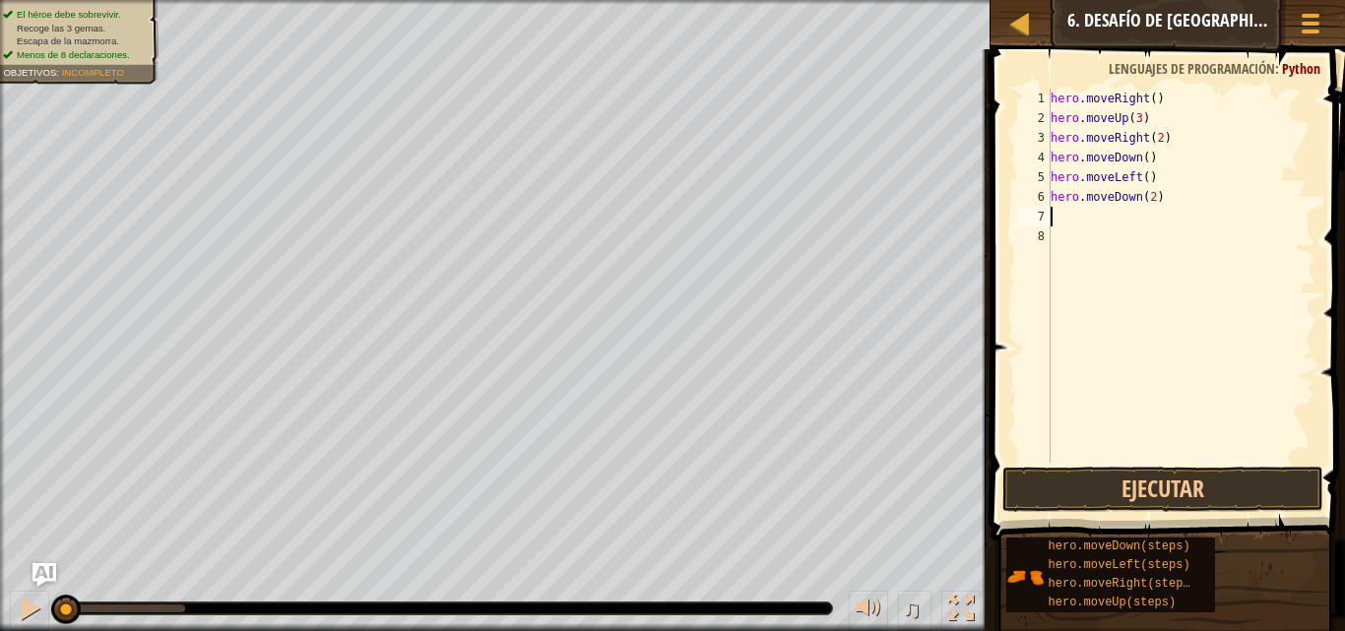
type textarea "m"
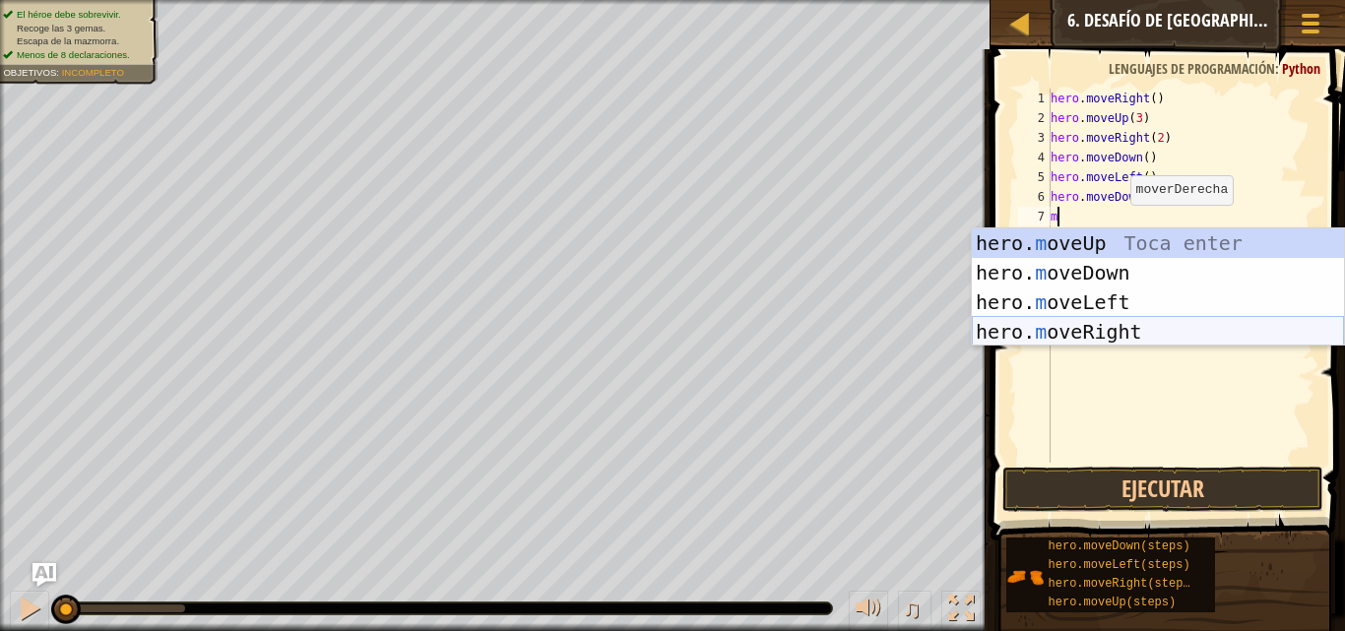
click at [1163, 322] on div "hero. m oveUp Toca enter hero. m oveDown Toca enter hero. m oveLeft Toca enter …" at bounding box center [1158, 316] width 372 height 177
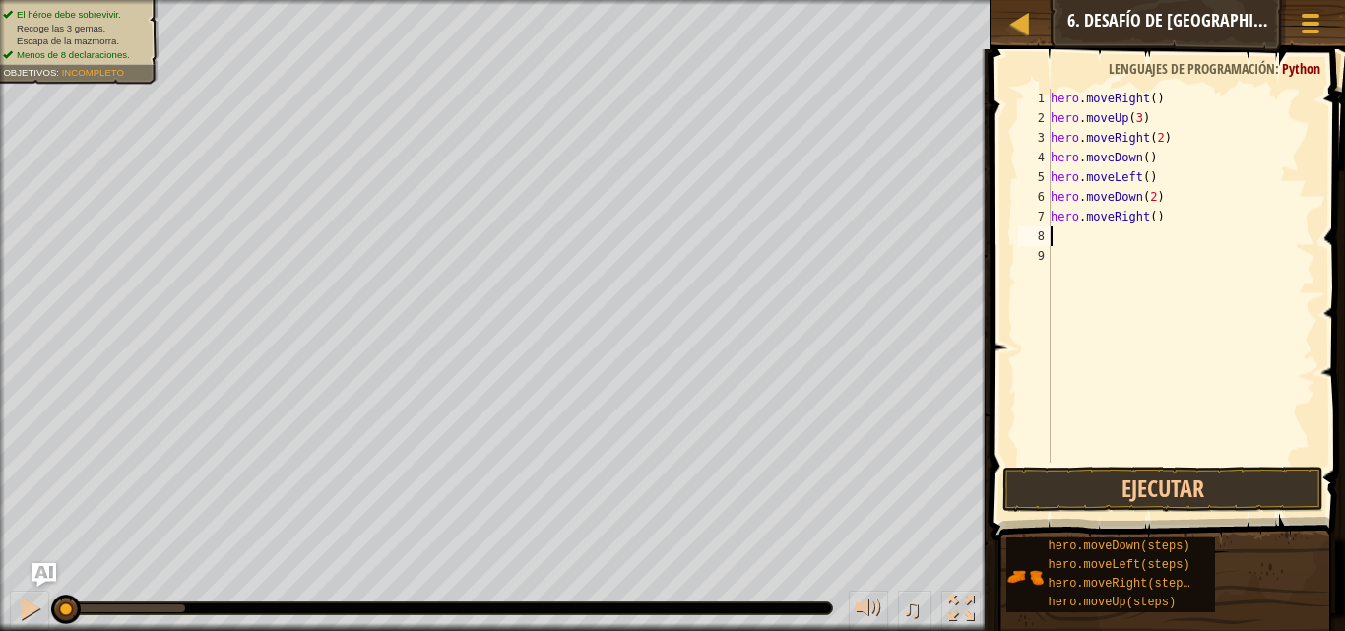
type textarea "m"
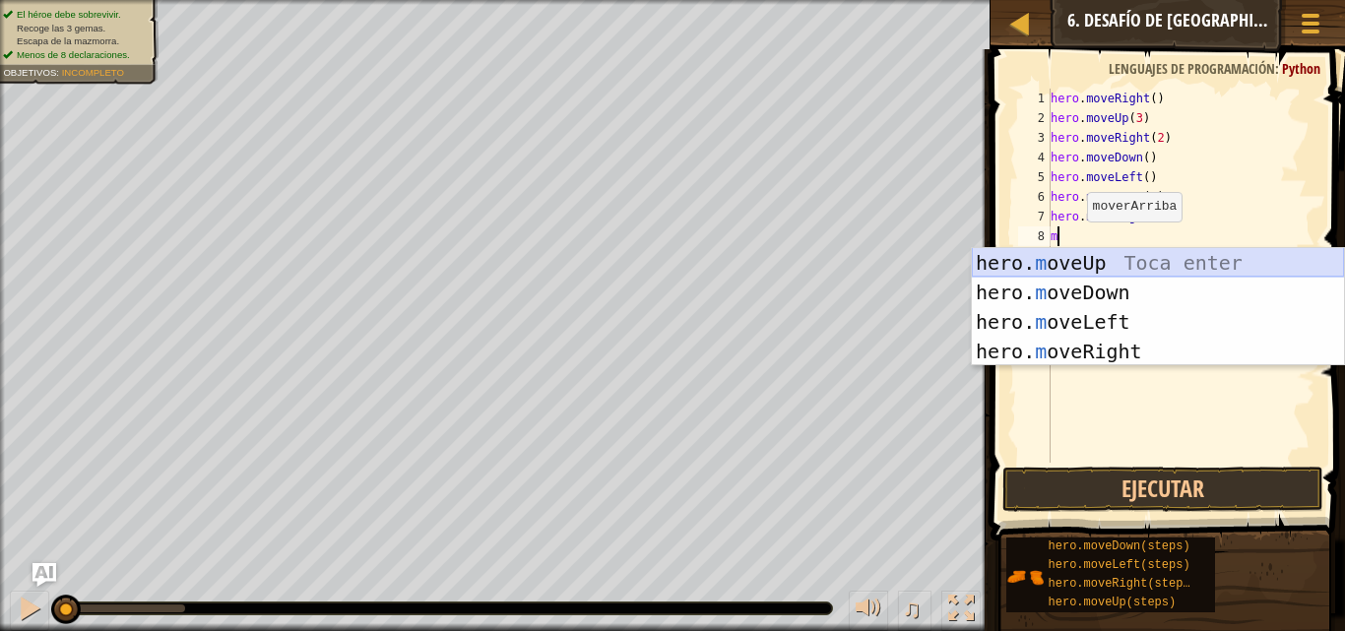
click at [1069, 259] on div "hero. m oveUp Toca enter hero. m oveDown Toca enter hero. m oveLeft Toca enter …" at bounding box center [1158, 336] width 372 height 177
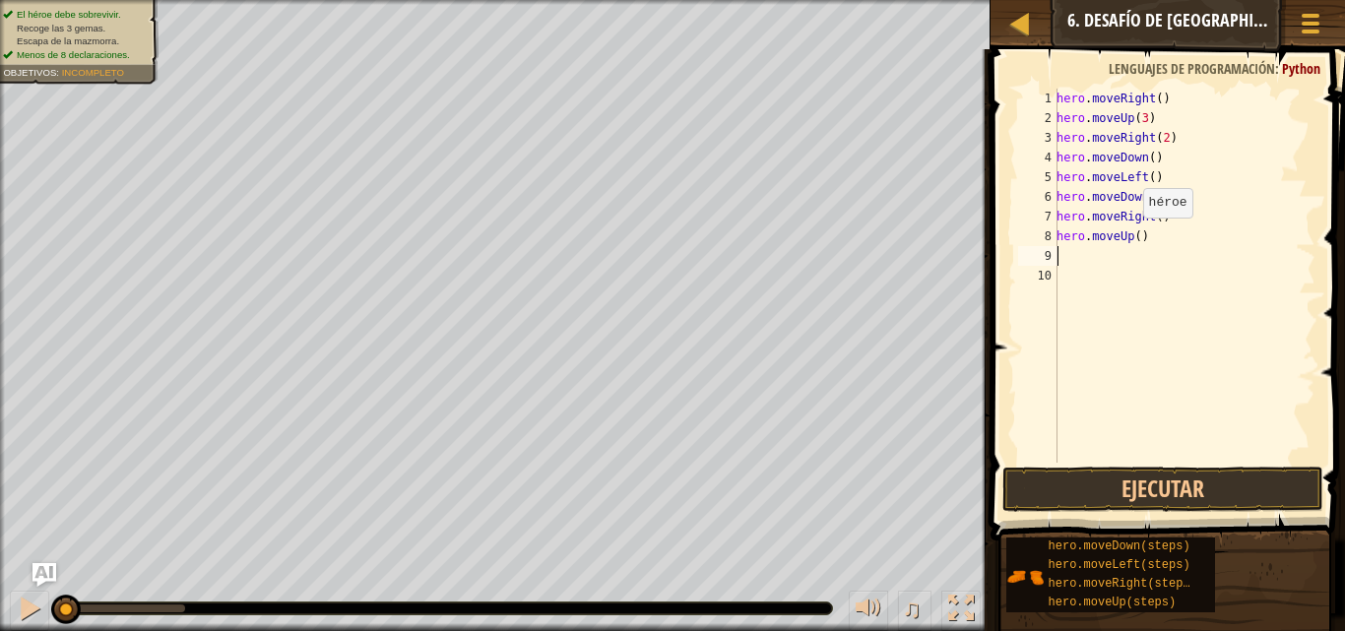
drag, startPoint x: 1133, startPoint y: 237, endPoint x: 1166, endPoint y: 256, distance: 38.4
click at [1134, 238] on div "hero . moveRight ( ) hero . moveUp ( 3 ) hero . moveRight ( 2 ) hero . moveDown…" at bounding box center [1184, 296] width 263 height 414
type textarea "hero.moveUp(2)"
click at [1097, 264] on div "hero . moveRight ( ) hero . moveUp ( 3 ) hero . moveRight ( 2 ) hero . moveDown…" at bounding box center [1184, 296] width 263 height 414
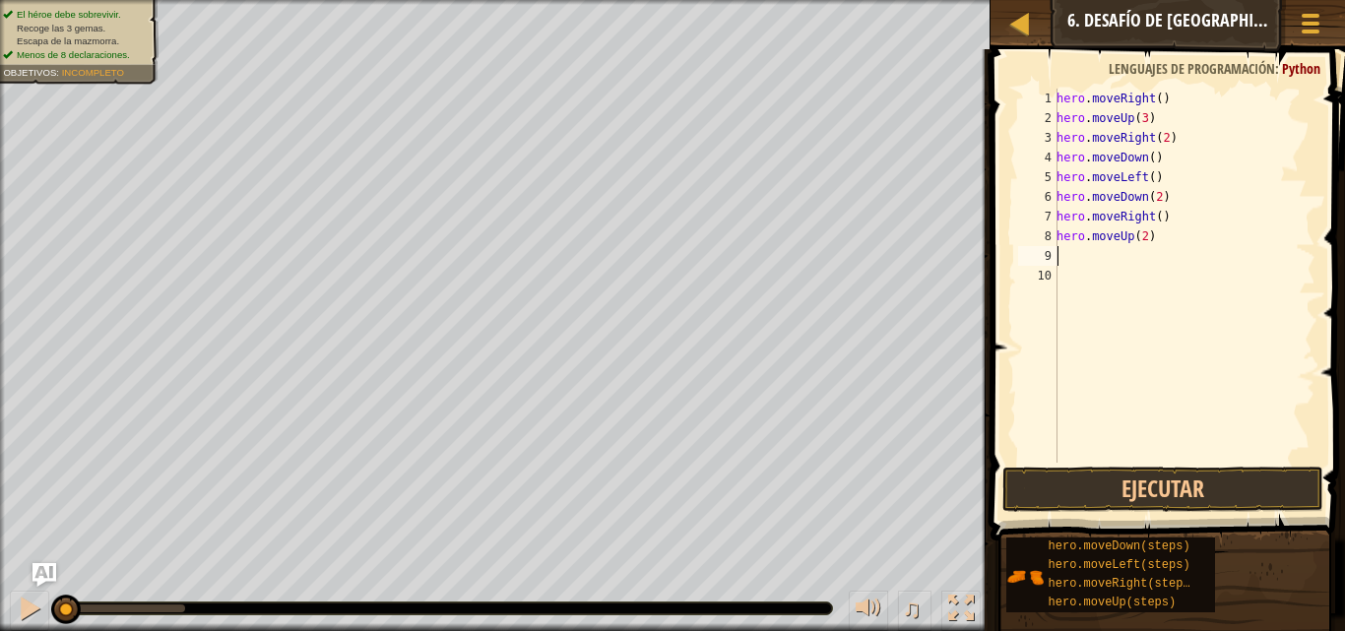
scroll to position [9, 0]
type textarea "m"
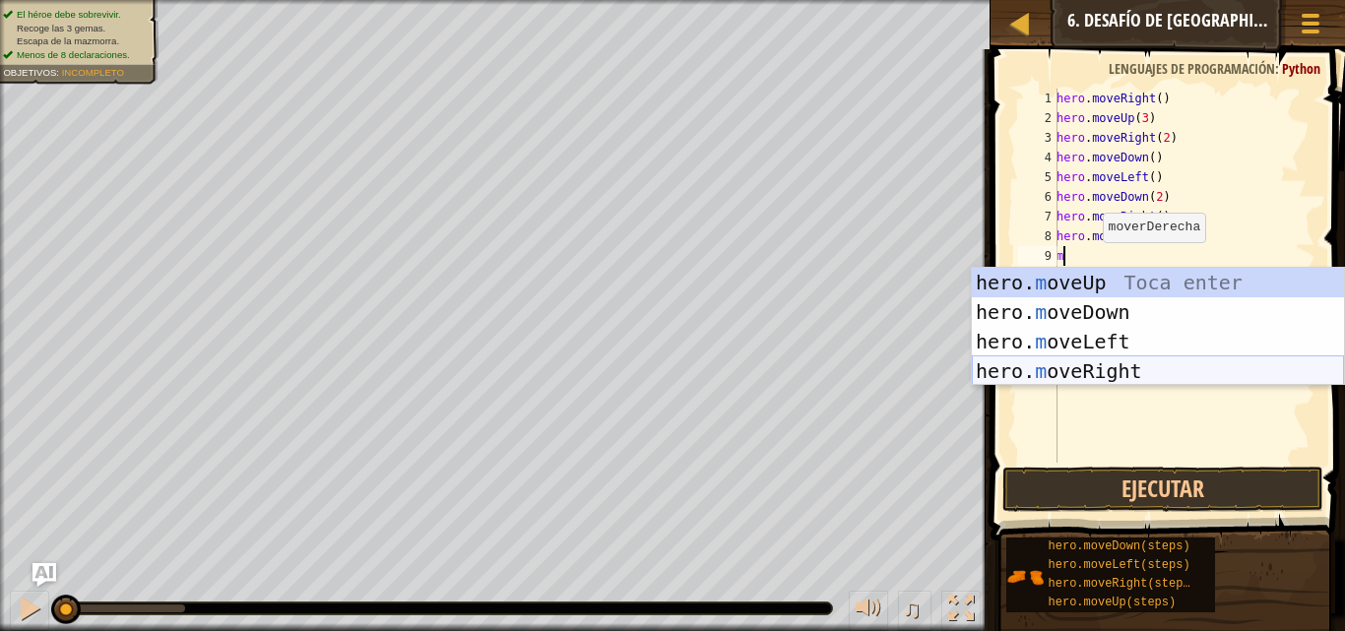
click at [1109, 377] on div "hero. m oveUp Toca enter hero. m oveDown Toca enter hero. m oveLeft Toca enter …" at bounding box center [1158, 356] width 372 height 177
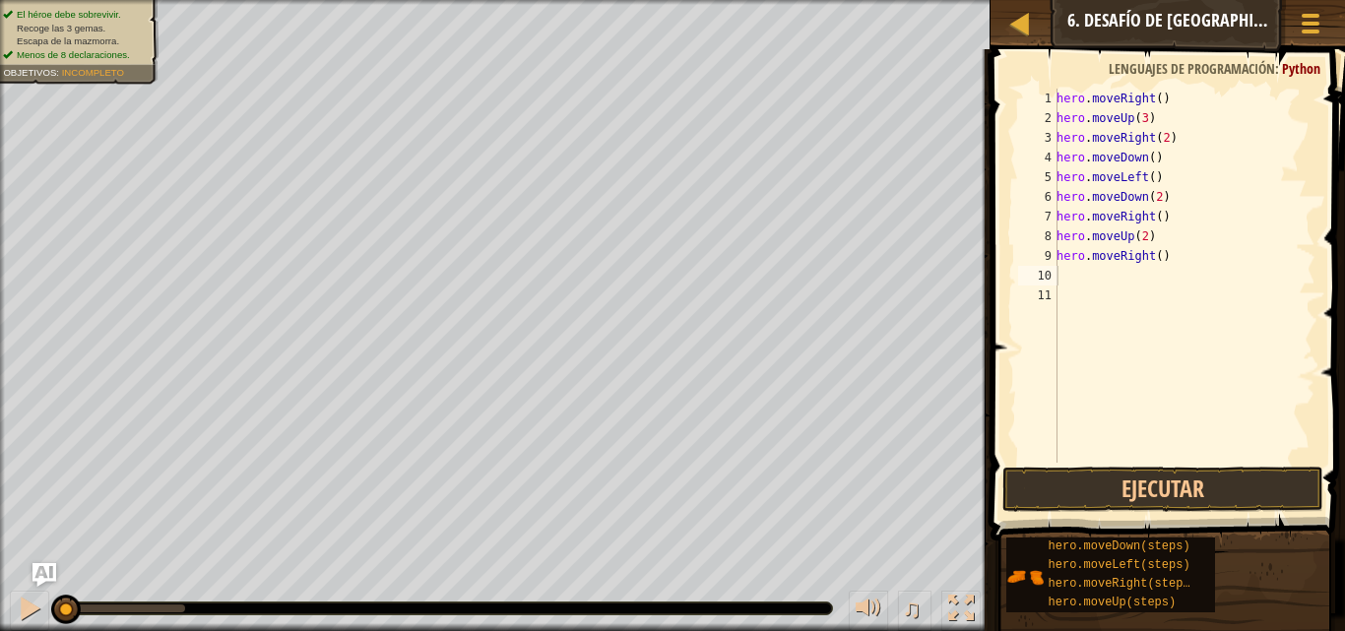
click at [1173, 463] on span at bounding box center [1170, 267] width 370 height 550
click at [1172, 487] on button "Ejecutar" at bounding box center [1163, 489] width 321 height 45
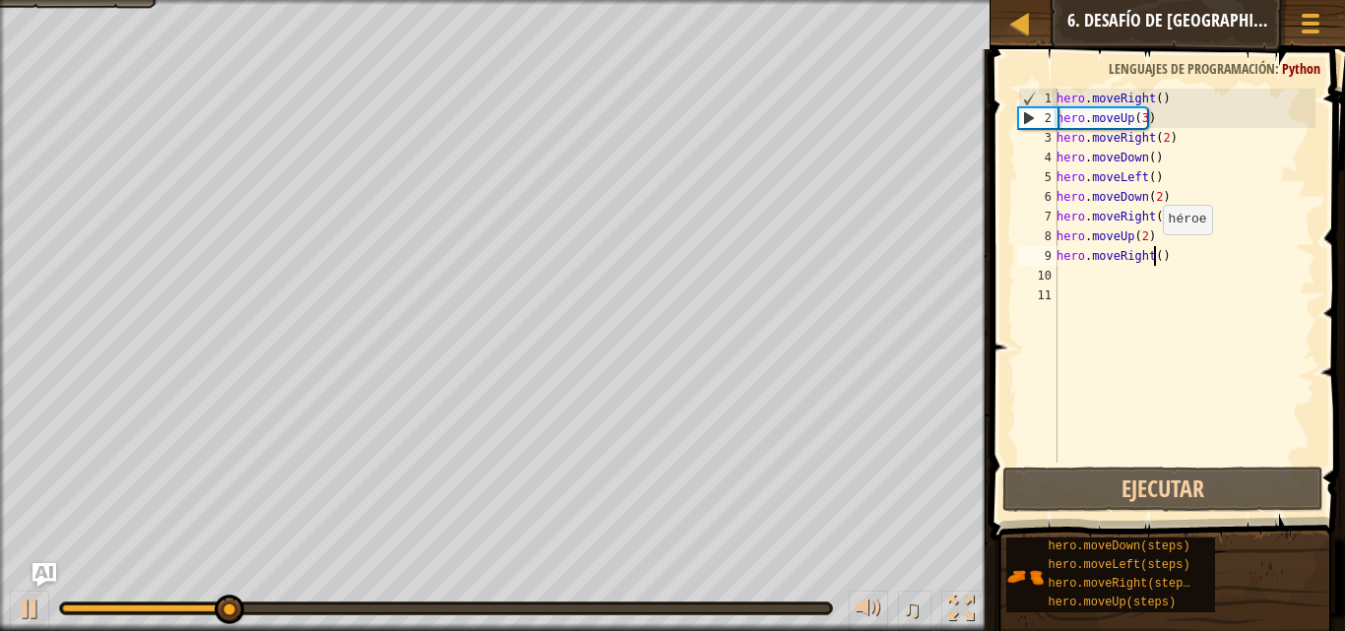
click at [1152, 254] on div "hero . moveRight ( ) hero . moveUp ( 3 ) hero . moveRight ( 2 ) hero . moveDown…" at bounding box center [1184, 296] width 263 height 414
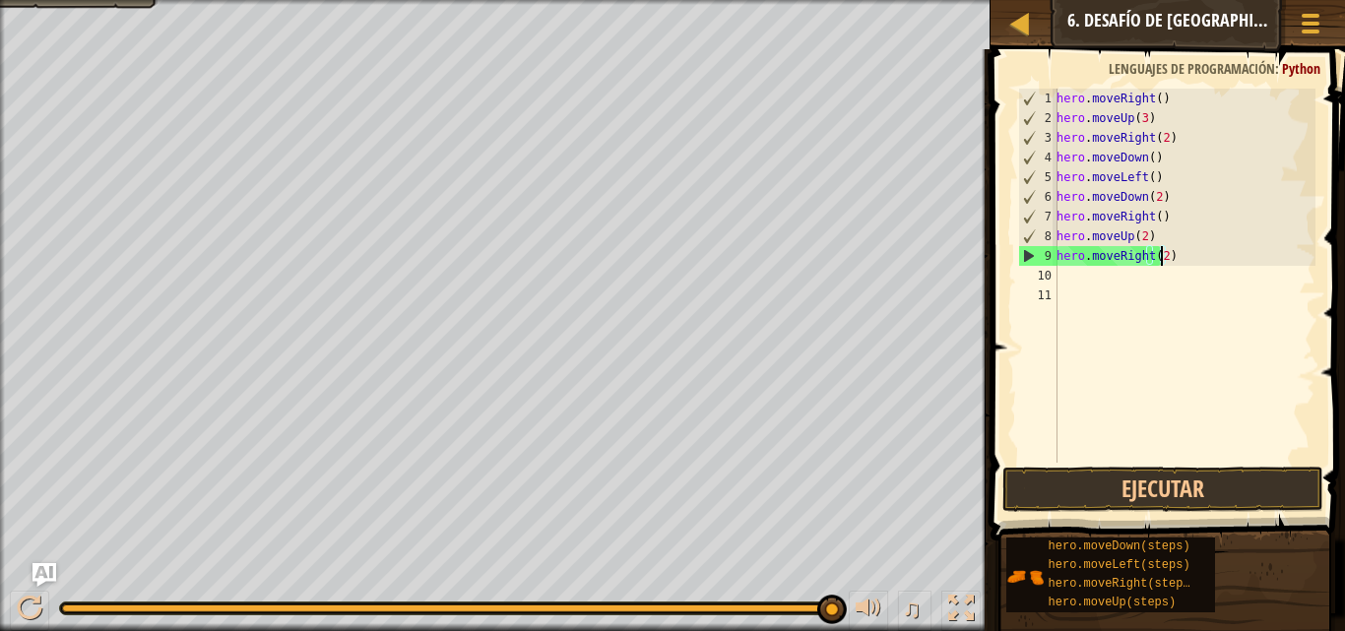
scroll to position [9, 8]
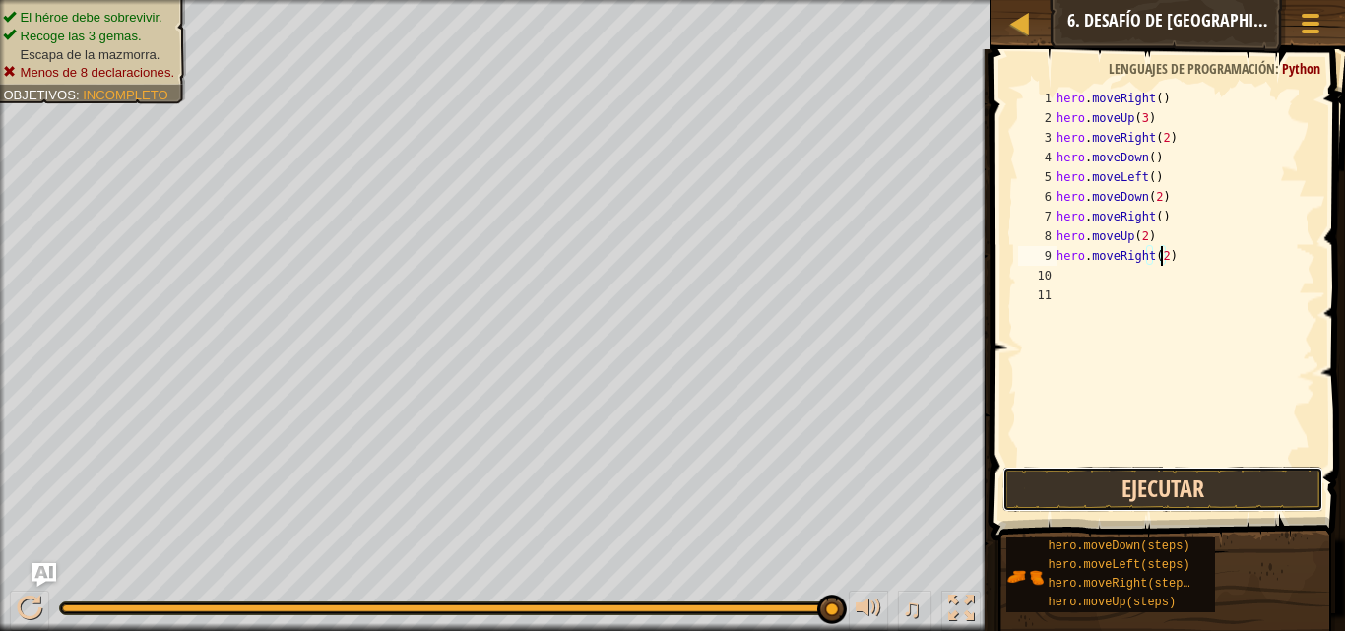
click at [1171, 487] on button "Ejecutar" at bounding box center [1163, 489] width 321 height 45
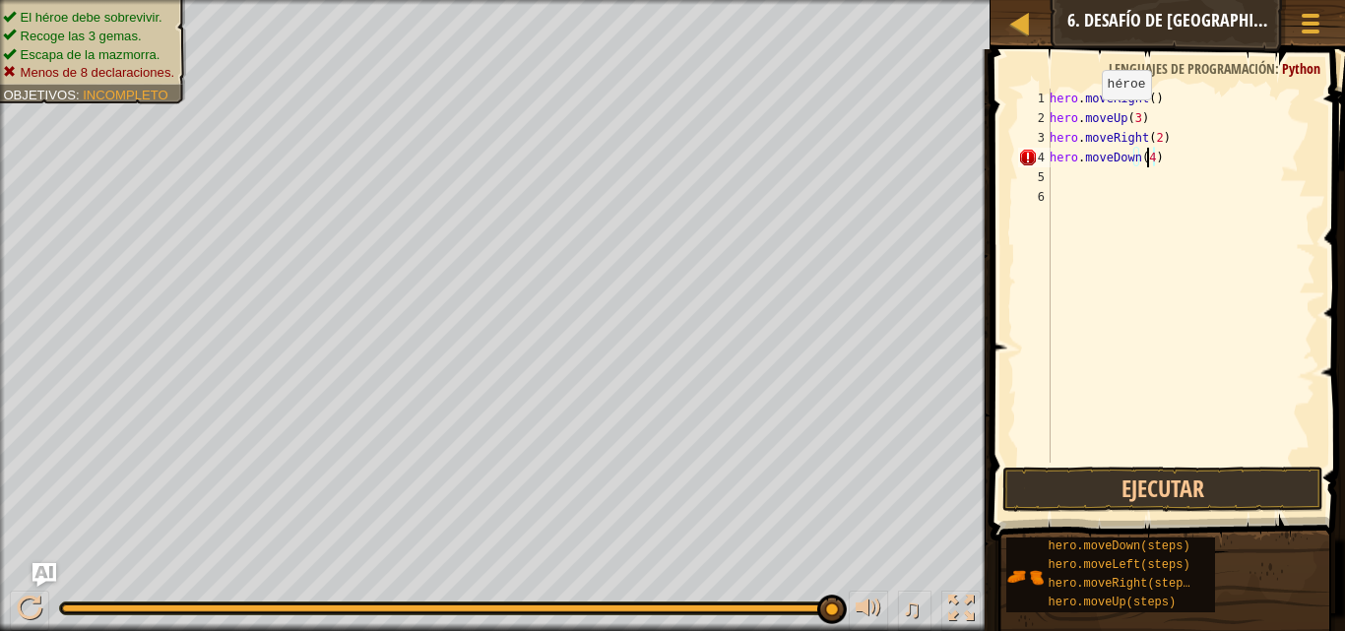
type textarea "hero.moveDown(4)"
click at [1063, 184] on div "hero . moveRight ( ) hero . moveUp ( 3 ) hero . moveRight ( 2 ) hero . moveDown…" at bounding box center [1181, 296] width 270 height 414
type textarea "m"
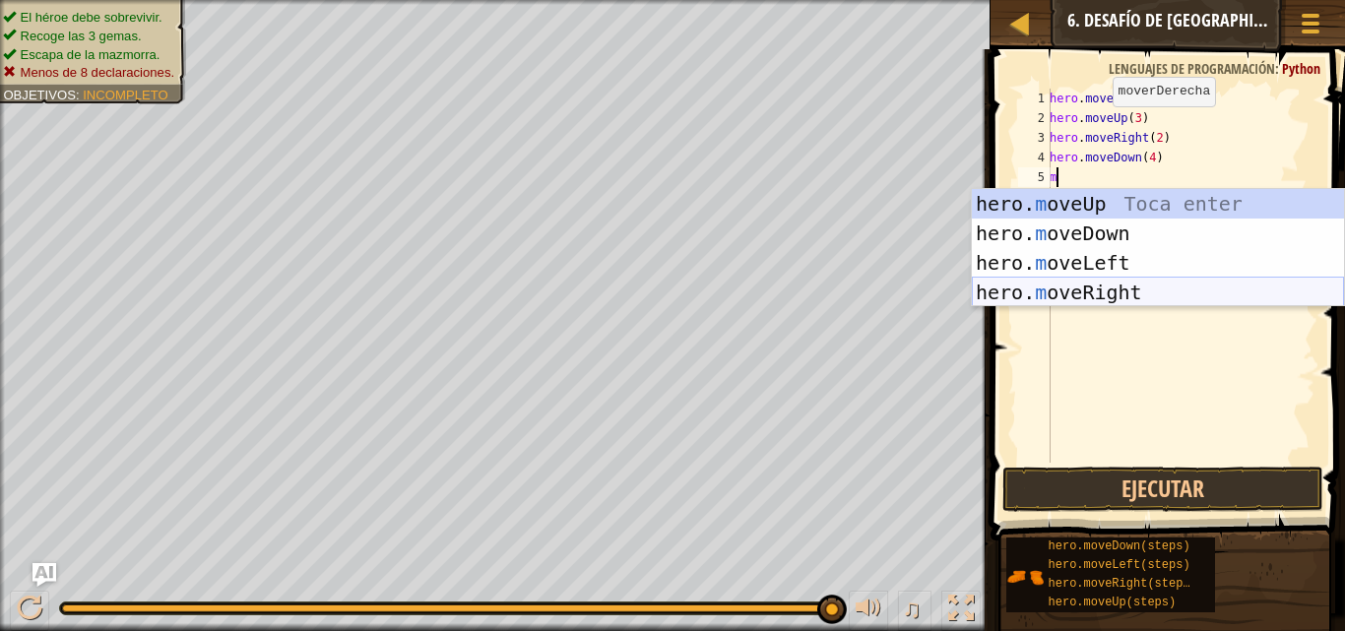
click at [1103, 299] on div "hero. m oveUp Toca enter hero. m oveDown Toca enter hero. m oveLeft Toca enter …" at bounding box center [1158, 277] width 372 height 177
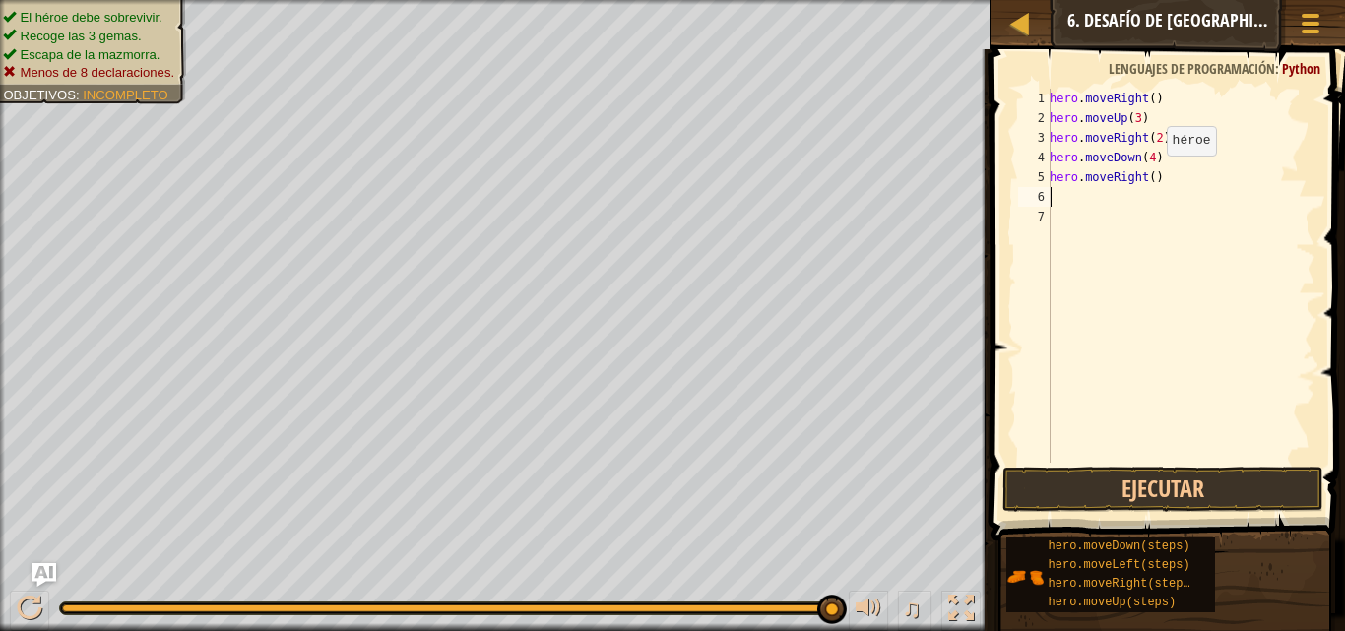
click at [1149, 175] on div "hero . moveRight ( ) hero . moveUp ( 3 ) hero . moveRight ( 2 ) hero . moveDown…" at bounding box center [1181, 296] width 270 height 414
type textarea ")"
click at [1099, 172] on div "hero . moveRight ( ) hero . moveUp ( 3 ) hero . moveRight ( 2 ) hero . moveDown…" at bounding box center [1181, 296] width 270 height 414
type textarea "m"
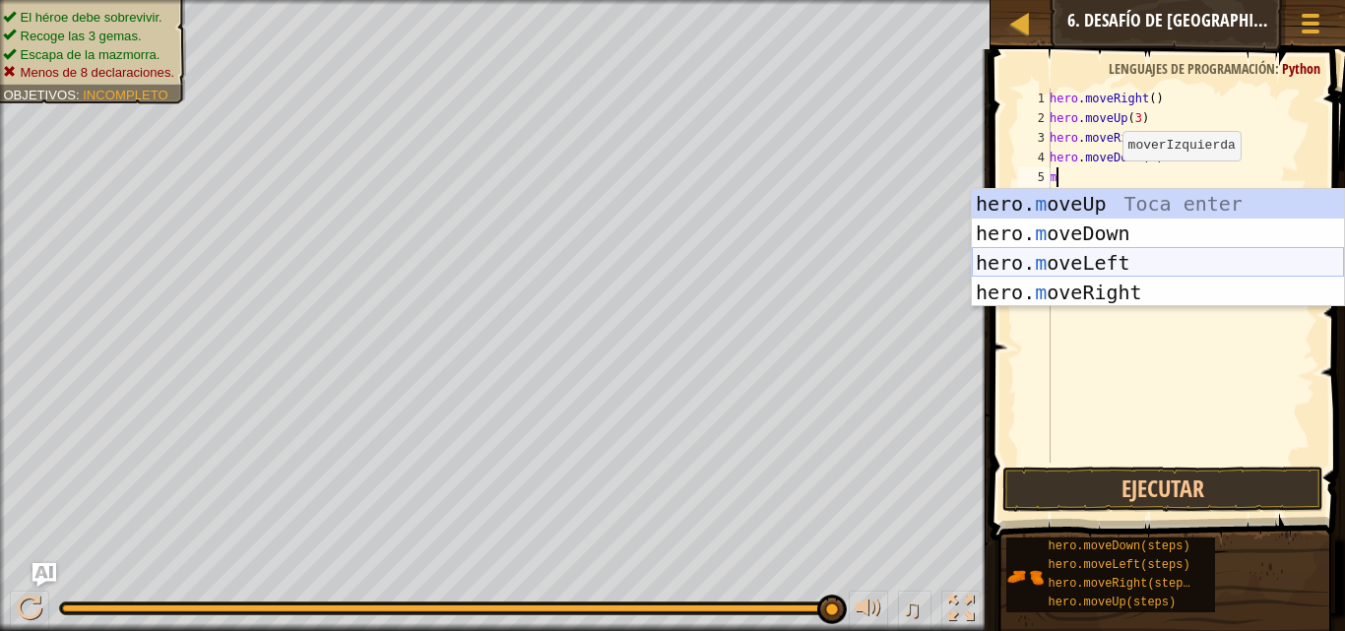
click at [1091, 259] on div "hero. m oveUp Toca enter hero. m oveDown Toca enter hero. m oveLeft Toca enter …" at bounding box center [1158, 277] width 372 height 177
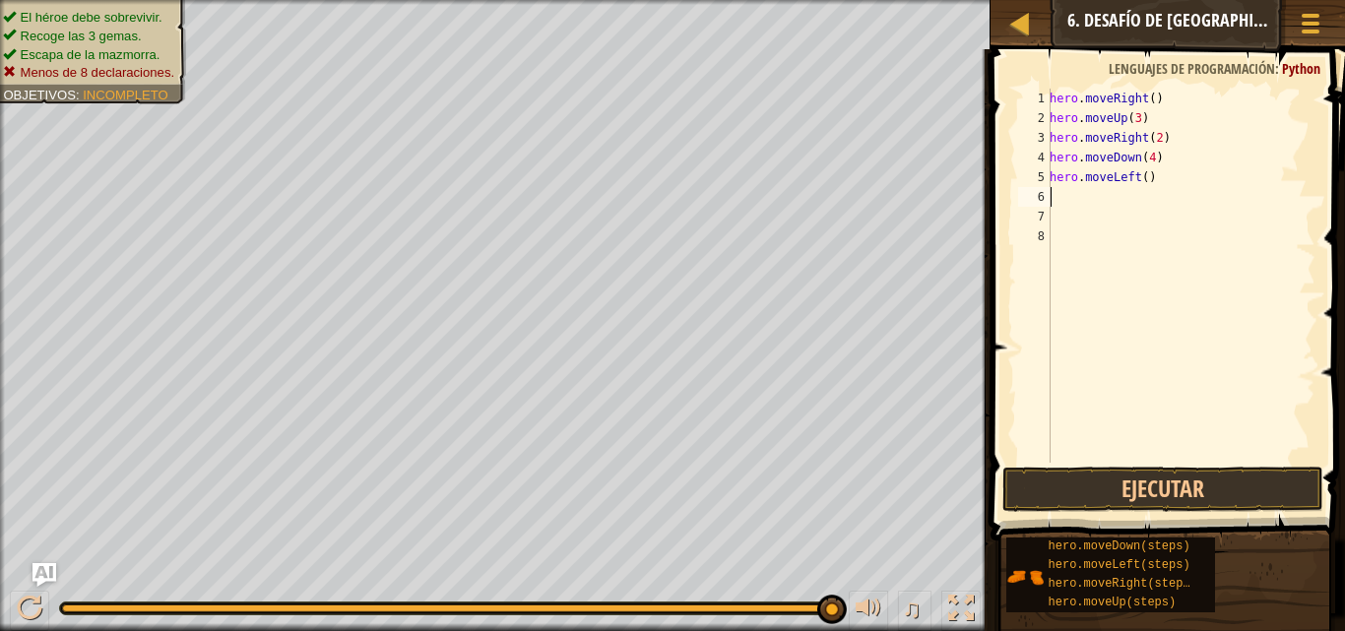
type textarea "m"
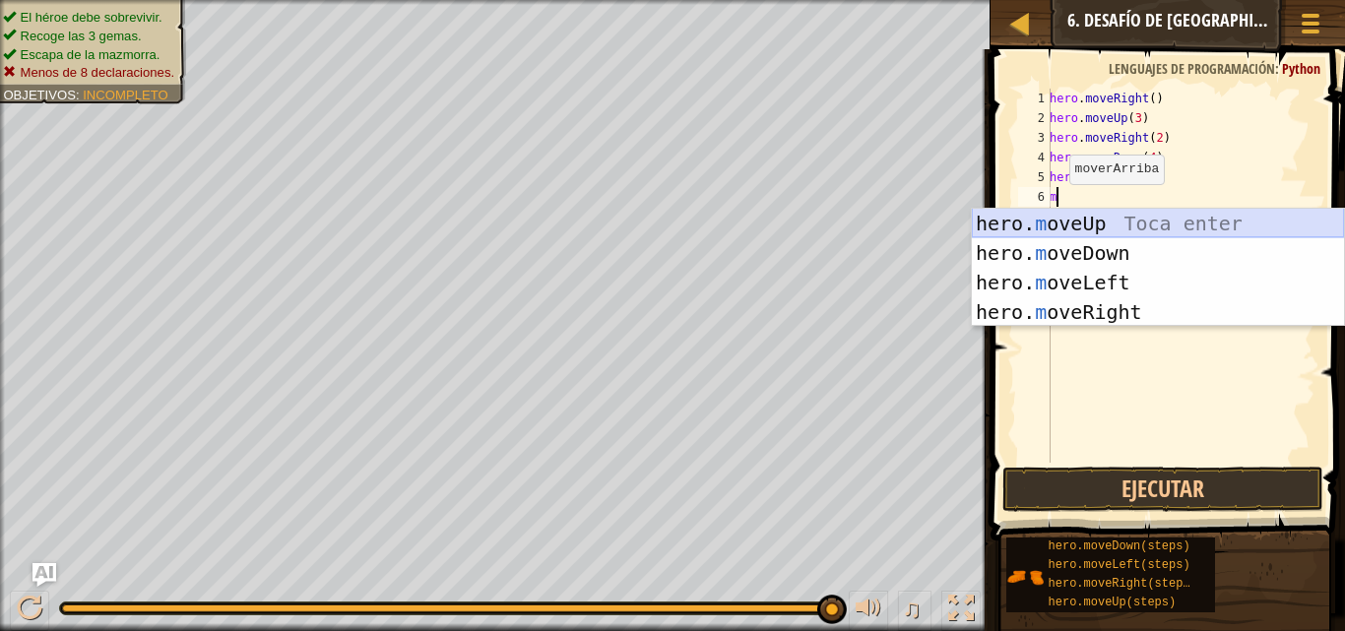
click at [1072, 220] on div "hero. m oveUp Toca enter hero. m oveDown Toca enter hero. m oveLeft Toca enter …" at bounding box center [1158, 297] width 372 height 177
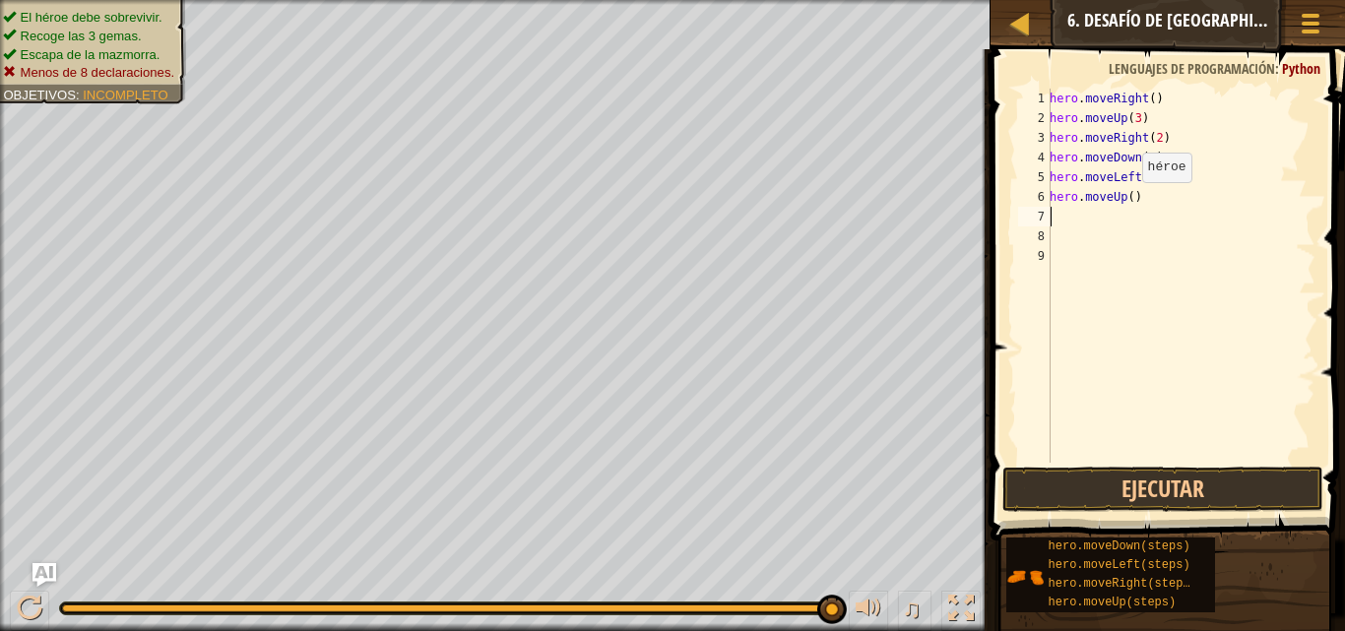
click at [1125, 202] on div "hero . moveRight ( ) hero . moveUp ( 3 ) hero . moveRight ( 2 ) hero . moveDown…" at bounding box center [1181, 296] width 270 height 414
type textarea "hero.moveUp()"
click at [1124, 201] on div "hero . moveRight ( ) hero . moveUp ( 3 ) hero . moveRight ( 2 ) hero . moveDown…" at bounding box center [1181, 296] width 270 height 414
drag, startPoint x: 1124, startPoint y: 201, endPoint x: 1134, endPoint y: 196, distance: 11.9
click at [1125, 200] on div "hero . moveRight ( ) hero . moveUp ( 3 ) hero . moveRight ( 2 ) hero . moveDown…" at bounding box center [1181, 296] width 270 height 414
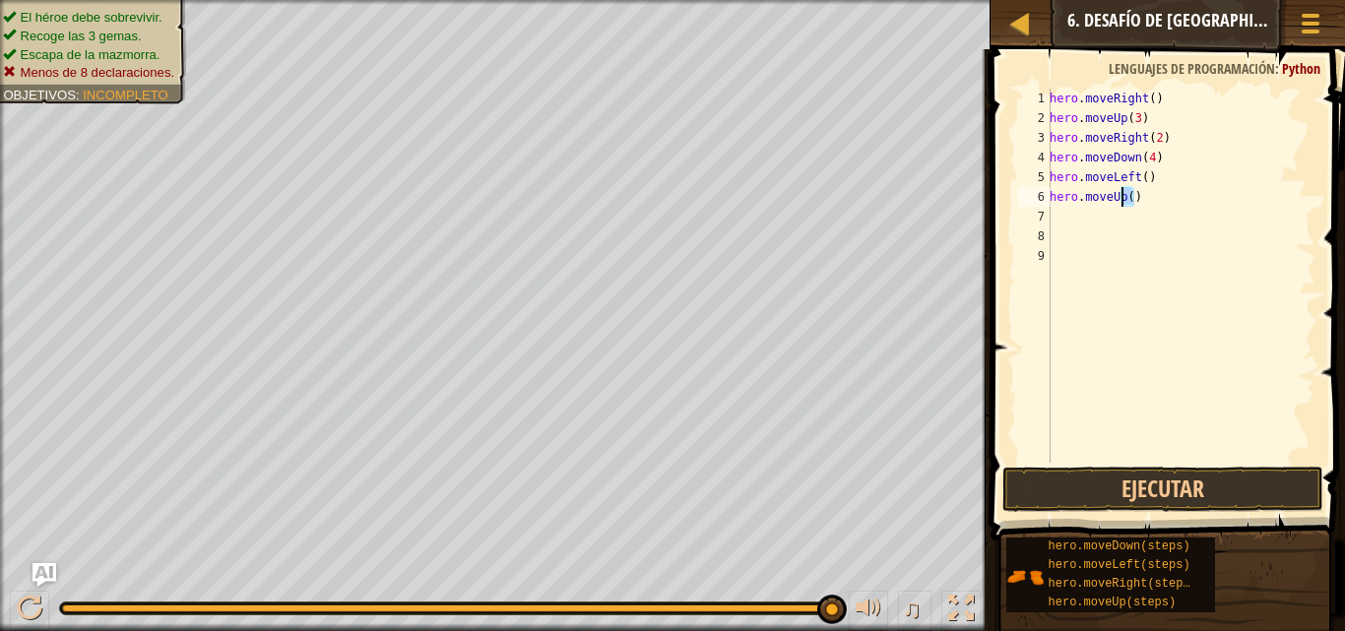
click at [1124, 227] on div "hero . moveRight ( ) hero . moveUp ( 3 ) hero . moveRight ( 2 ) hero . moveDown…" at bounding box center [1181, 296] width 270 height 414
click at [1124, 193] on div "hero . moveRight ( ) hero . moveUp ( 3 ) hero . moveRight ( 2 ) hero . moveDown…" at bounding box center [1181, 296] width 270 height 414
click at [1129, 196] on div "hero . moveRight ( ) hero . moveUp ( 3 ) hero . moveRight ( 2 ) hero . moveDown…" at bounding box center [1181, 296] width 270 height 414
type textarea "hero.moveUp(2)"
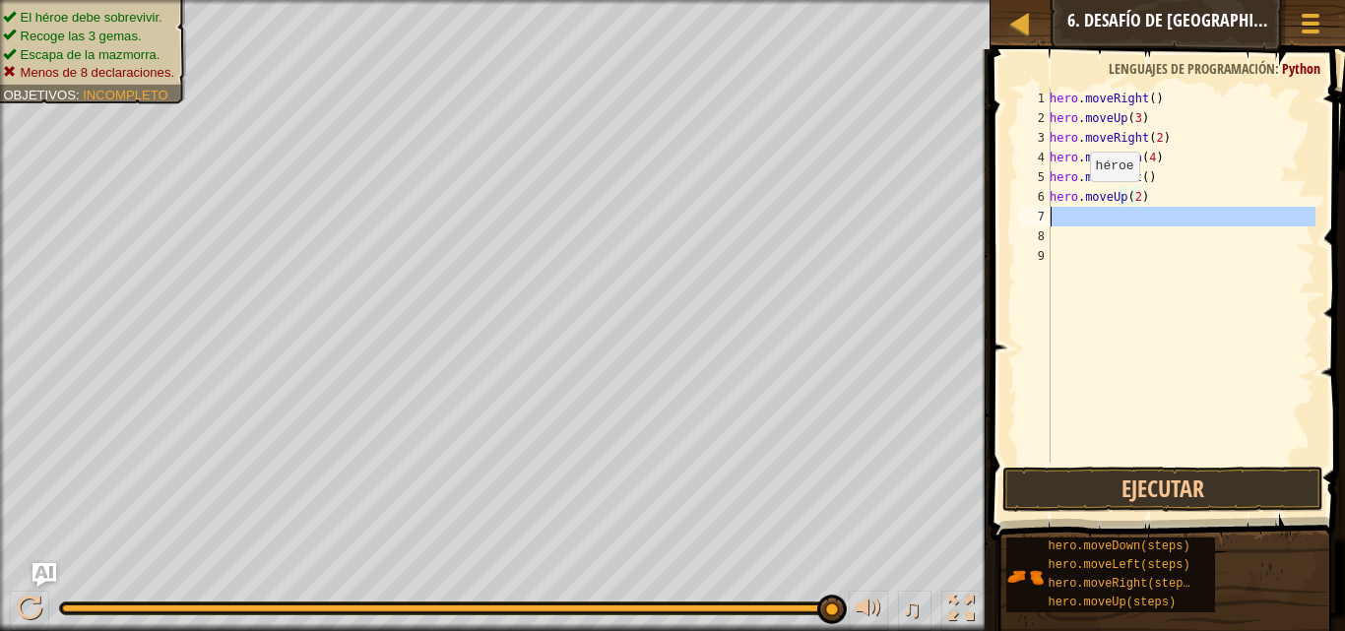
click at [1050, 220] on div "7" at bounding box center [1034, 217] width 32 height 20
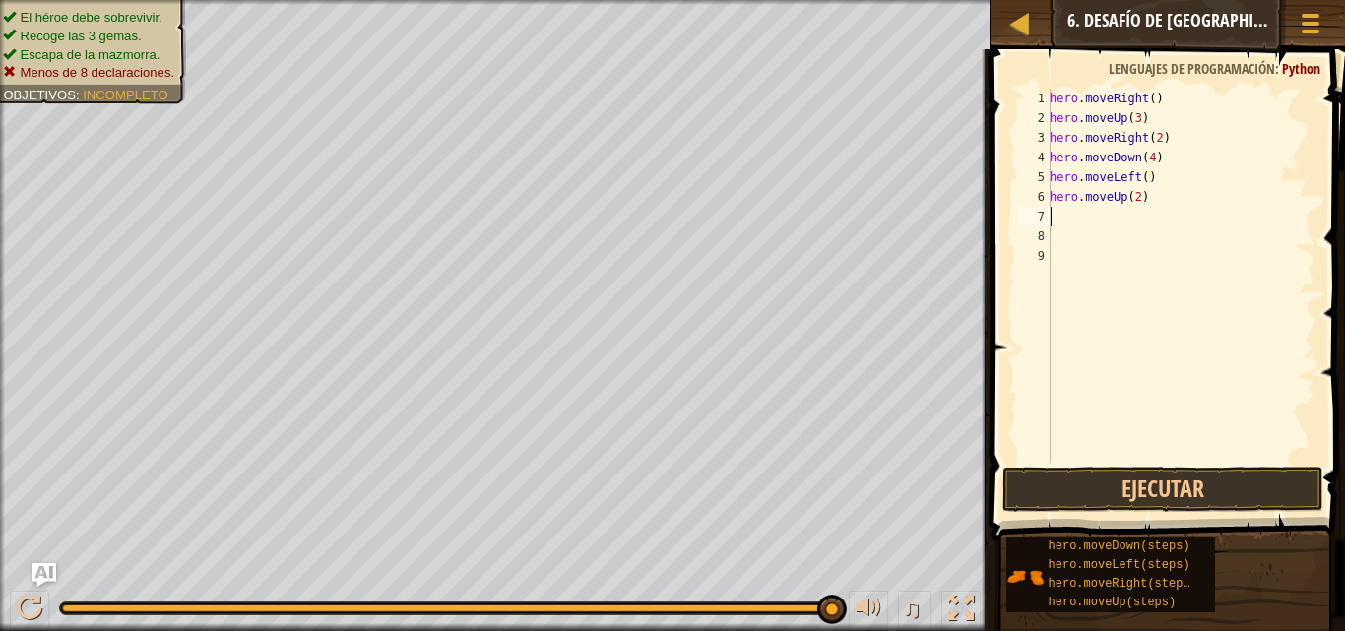
click at [1080, 210] on div "hero . moveRight ( ) hero . moveUp ( 3 ) hero . moveRight ( 2 ) hero . moveDown…" at bounding box center [1181, 296] width 270 height 414
type textarea "m"
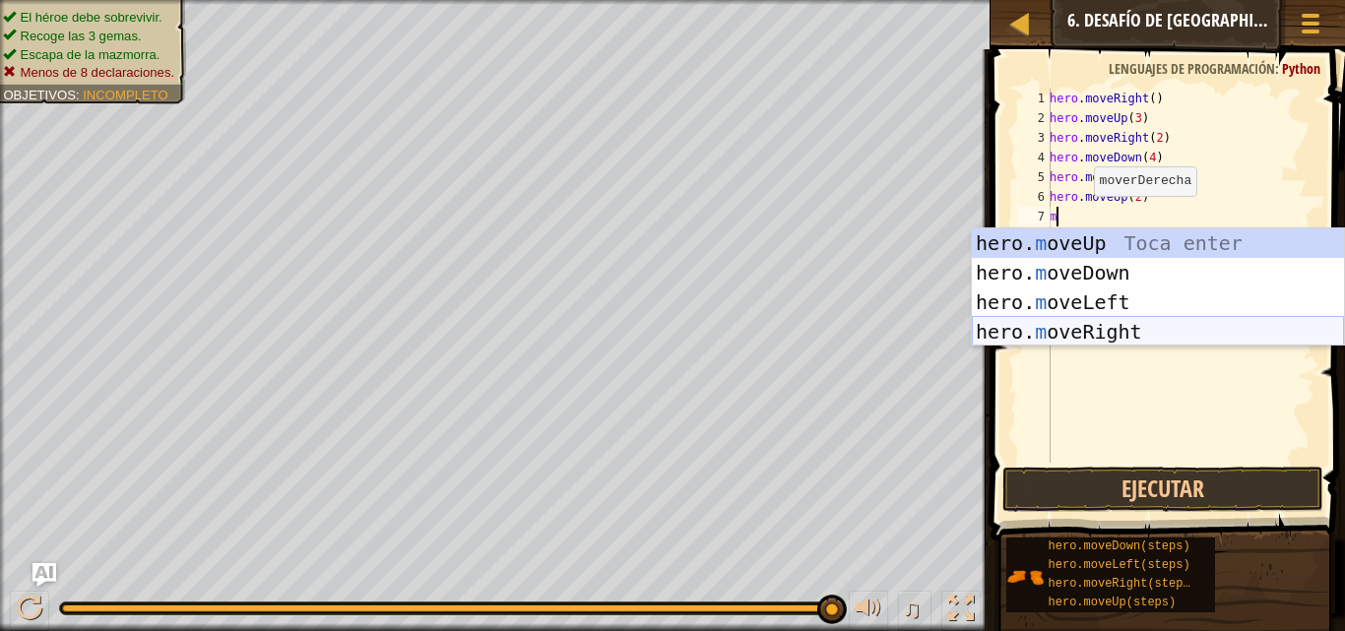
click at [1129, 328] on div "hero. m oveUp Toca enter hero. m oveDown Toca enter hero. m oveLeft Toca enter …" at bounding box center [1158, 316] width 372 height 177
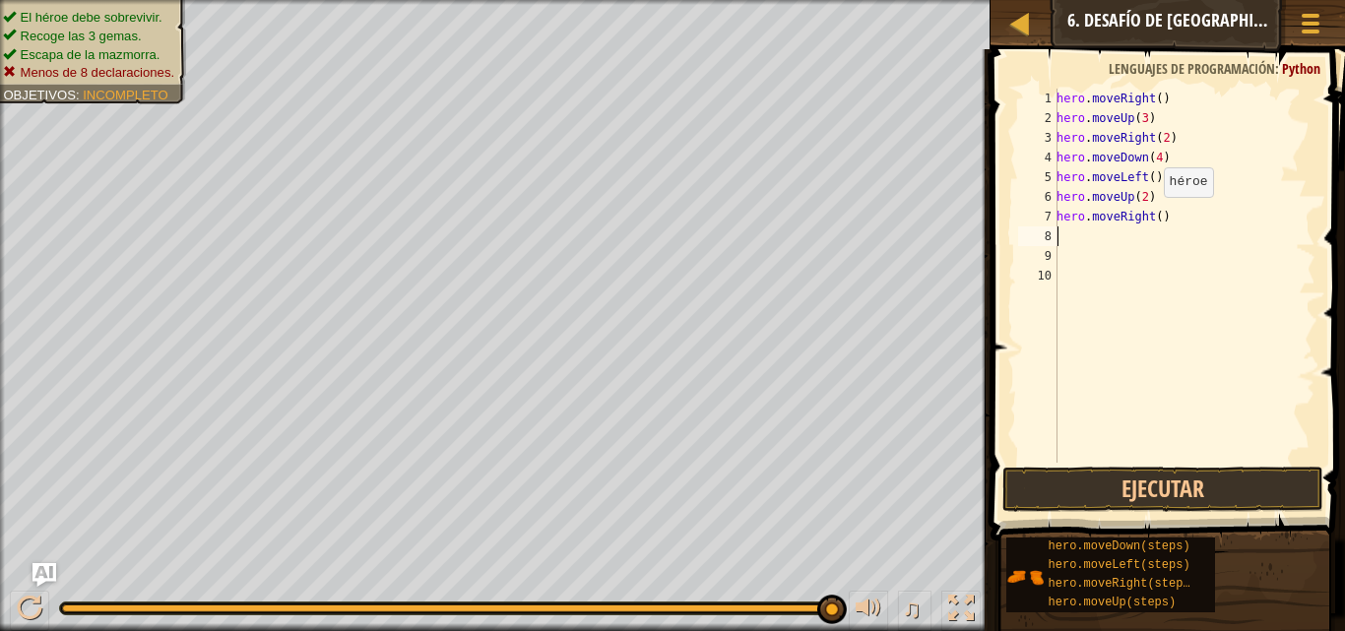
click at [1153, 217] on div "hero . moveRight ( ) hero . moveUp ( 3 ) hero . moveRight ( 2 ) hero . moveDown…" at bounding box center [1184, 296] width 263 height 414
click at [1182, 491] on button "Ejecutar" at bounding box center [1163, 489] width 321 height 45
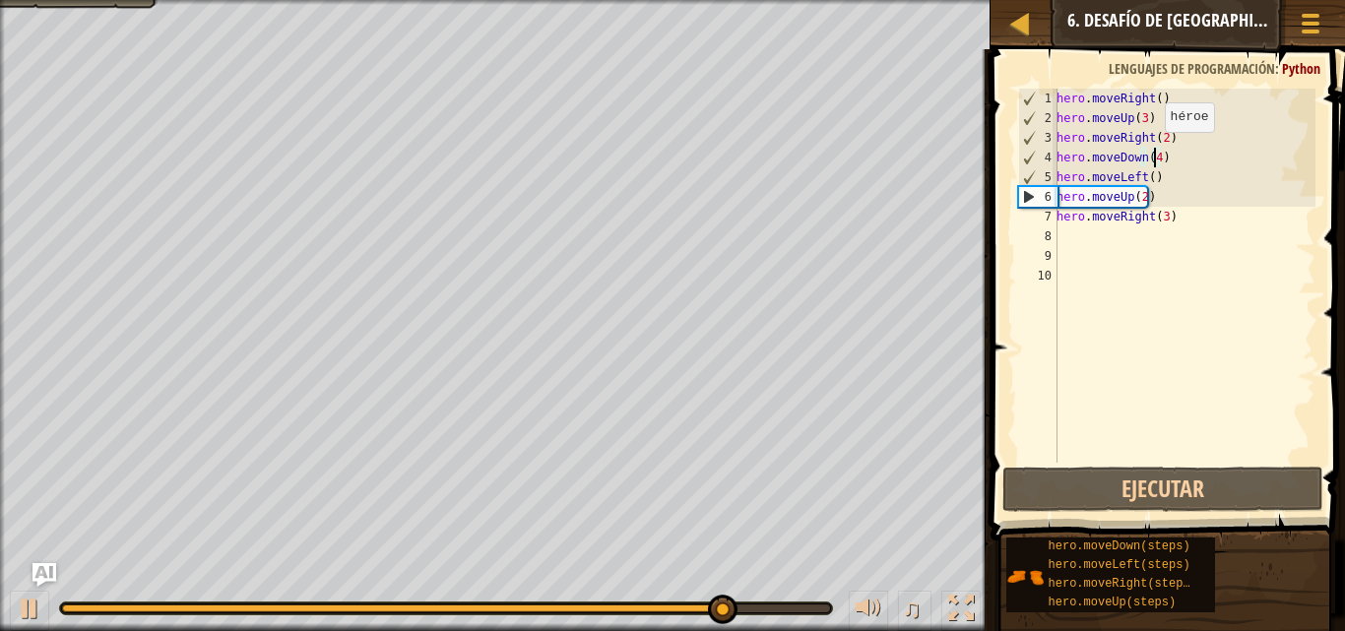
click at [1154, 152] on div "hero . moveRight ( ) hero . moveUp ( 3 ) hero . moveRight ( 2 ) hero . moveDown…" at bounding box center [1184, 296] width 263 height 414
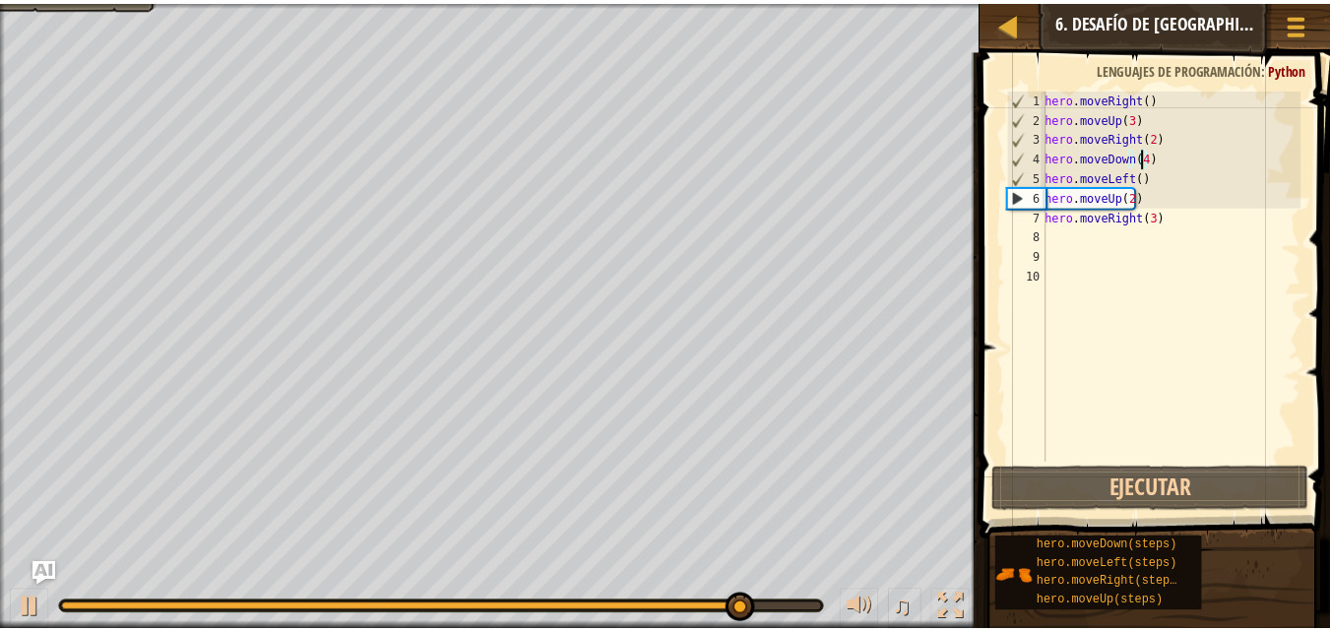
scroll to position [9, 7]
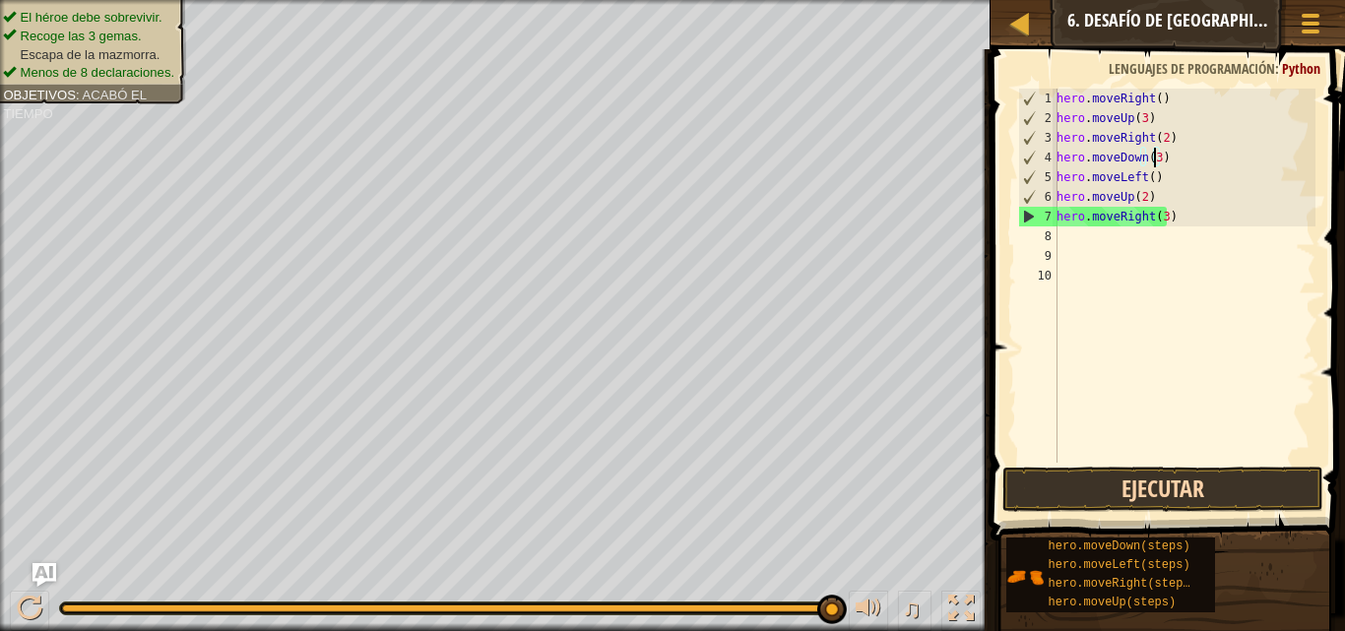
type textarea "hero.moveDown(3)"
click at [1160, 507] on button "Ejecutar" at bounding box center [1163, 489] width 321 height 45
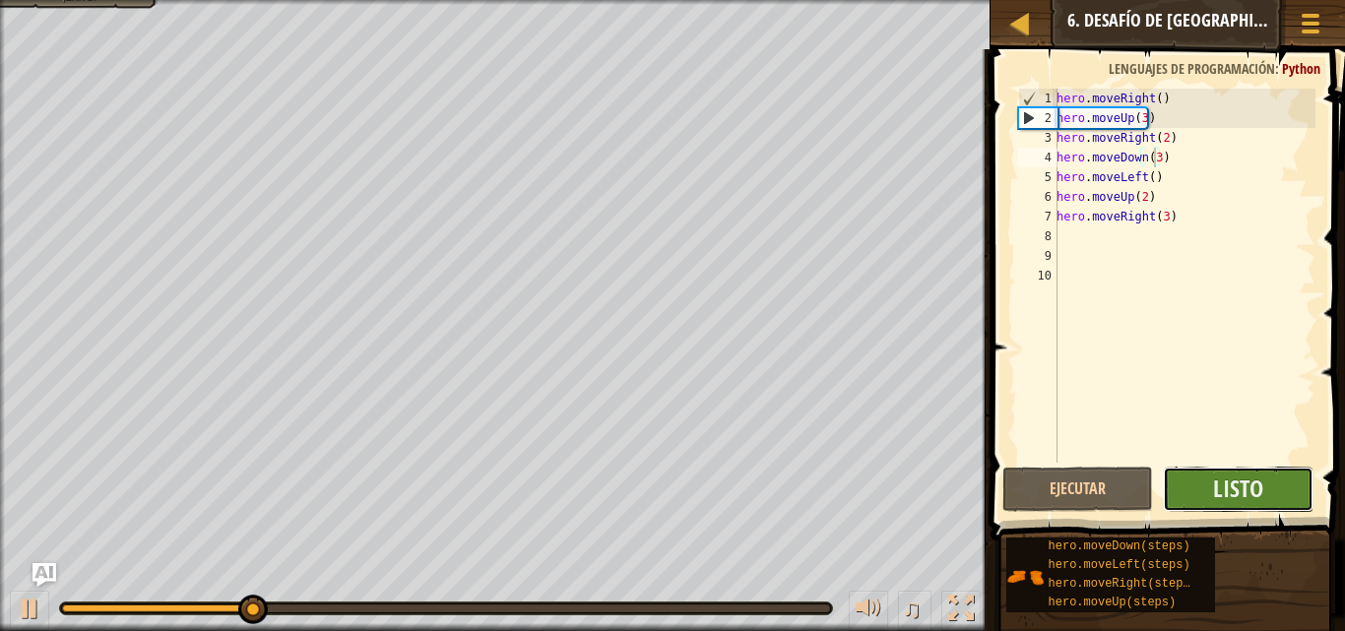
click at [1198, 471] on button "Listo" at bounding box center [1238, 489] width 151 height 45
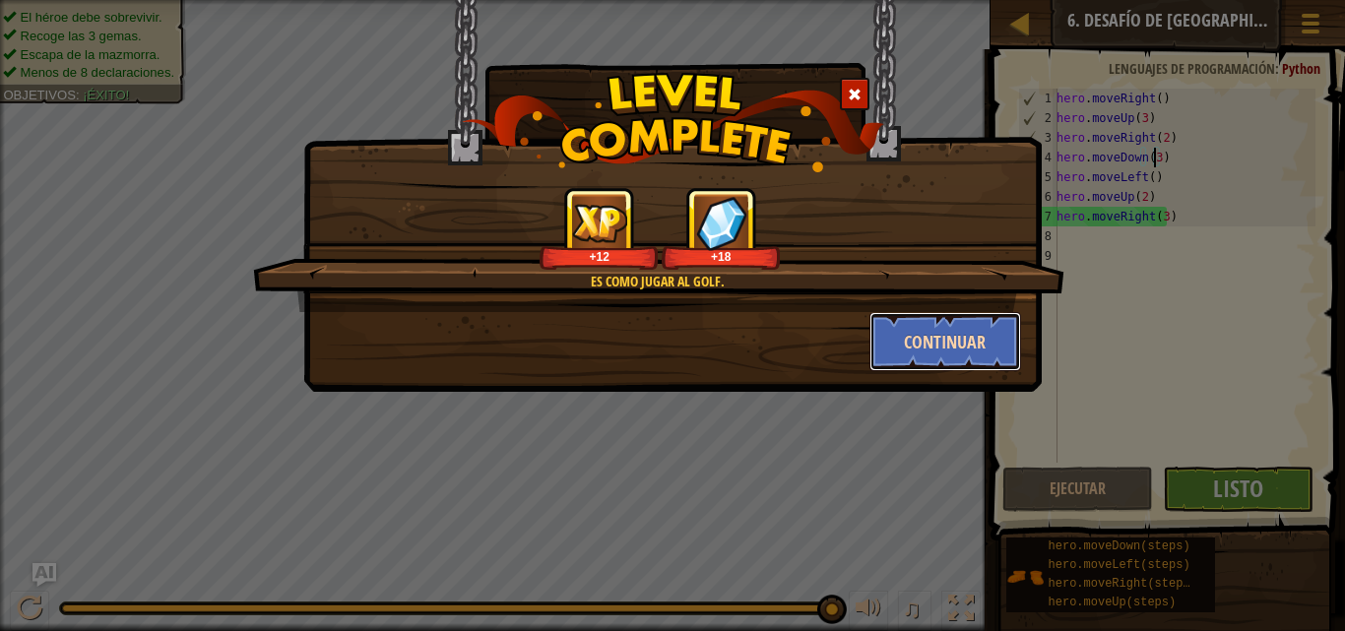
click at [1018, 343] on button "Continuar" at bounding box center [946, 341] width 153 height 59
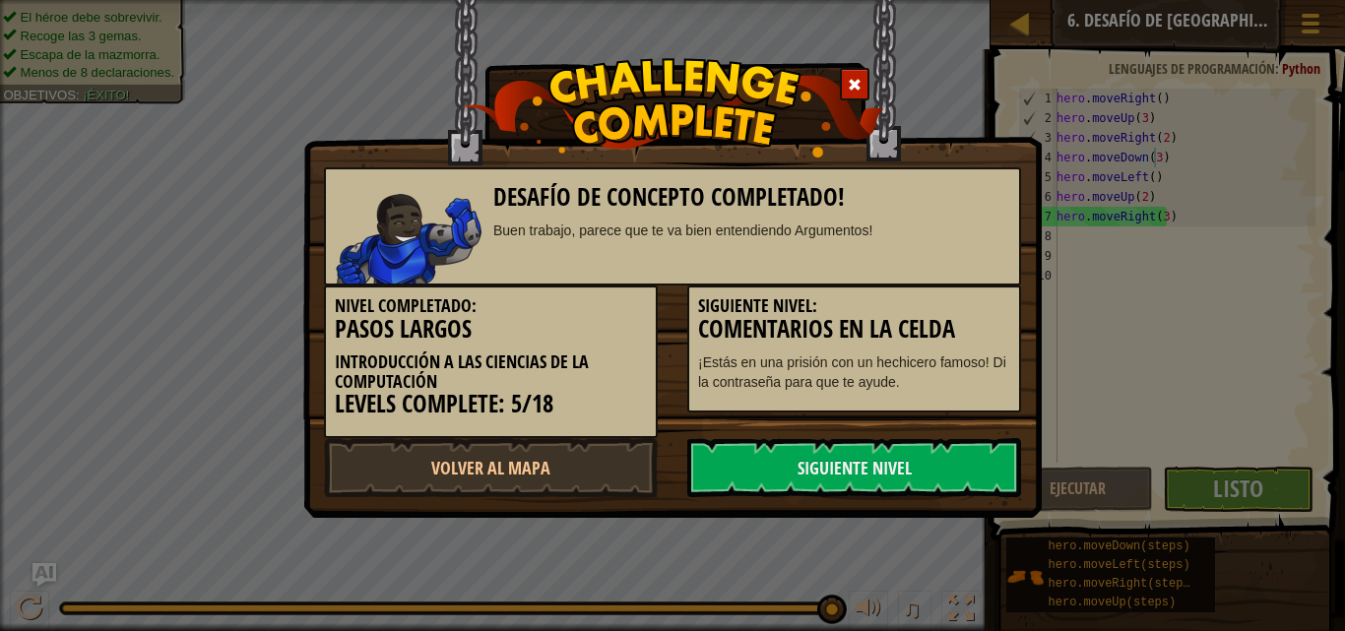
click at [984, 342] on h3 "Comentarios en la celda" at bounding box center [854, 329] width 312 height 27
click at [617, 463] on link "Volver al Mapa" at bounding box center [491, 467] width 334 height 59
select select "es-419"
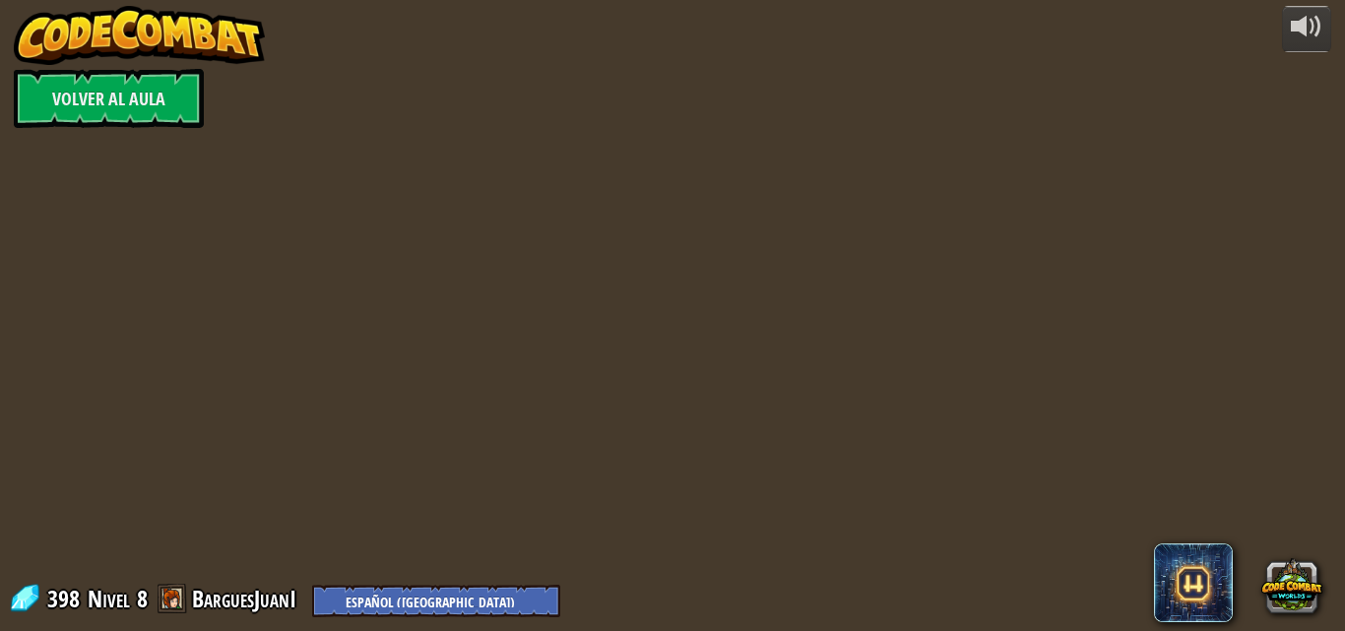
select select "es-419"
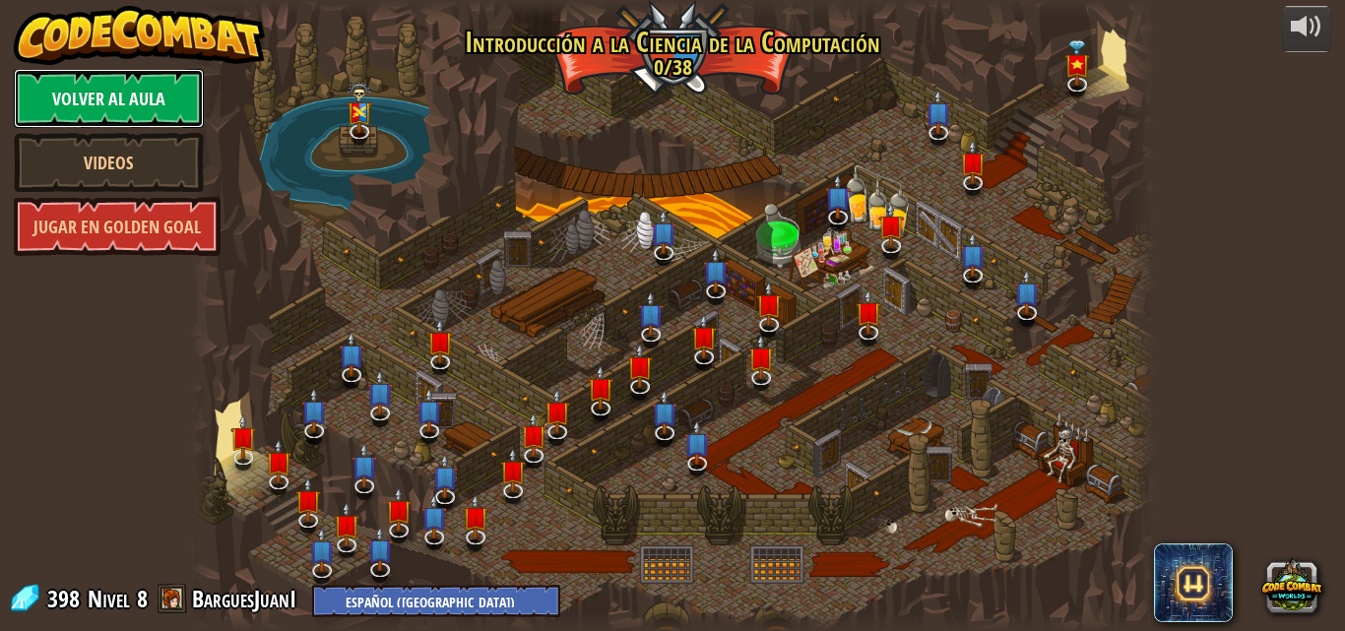
click at [129, 83] on link "Volver al aula" at bounding box center [109, 98] width 190 height 59
